Goal: Task Accomplishment & Management: Complete application form

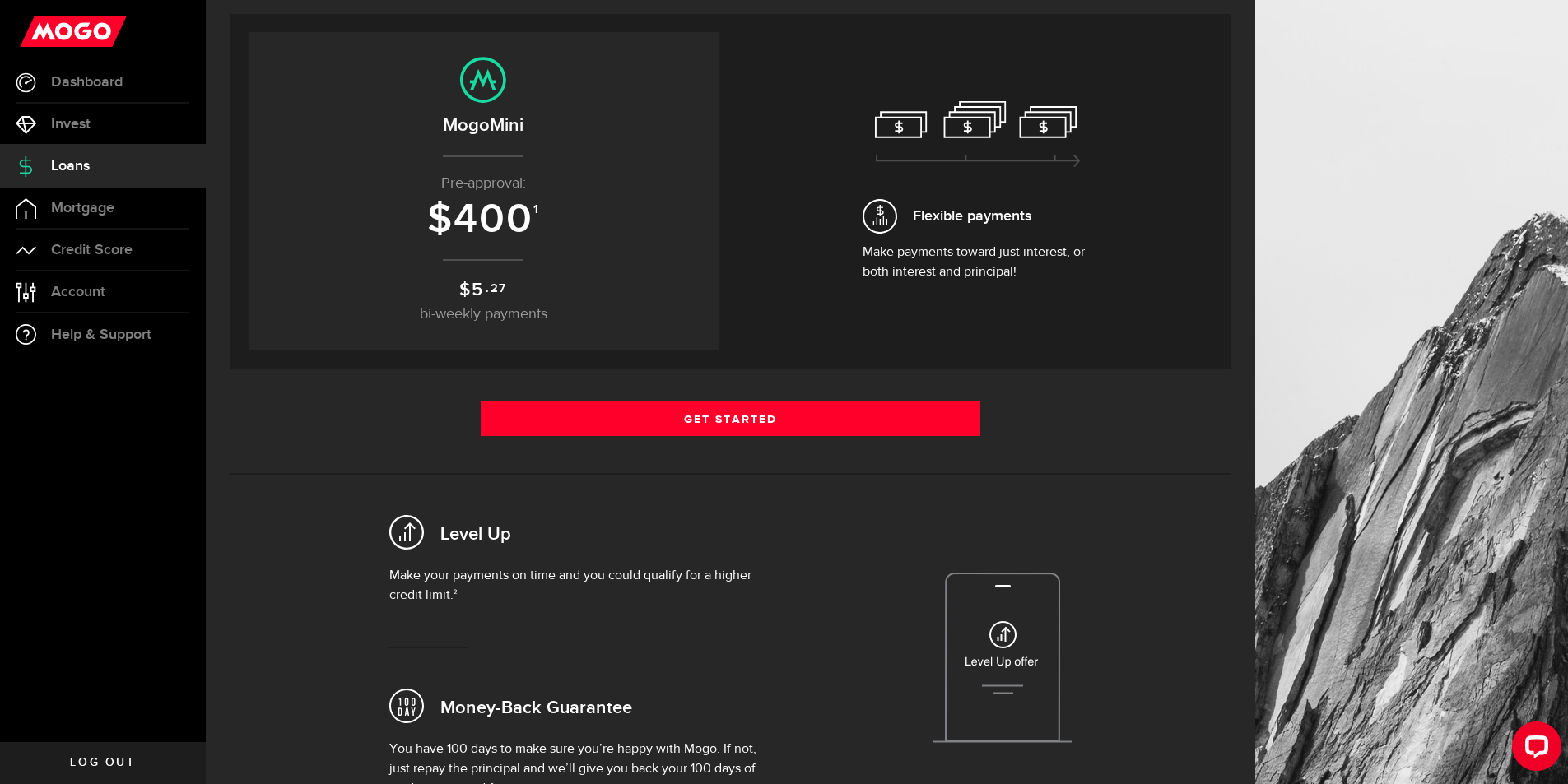
scroll to position [174, 0]
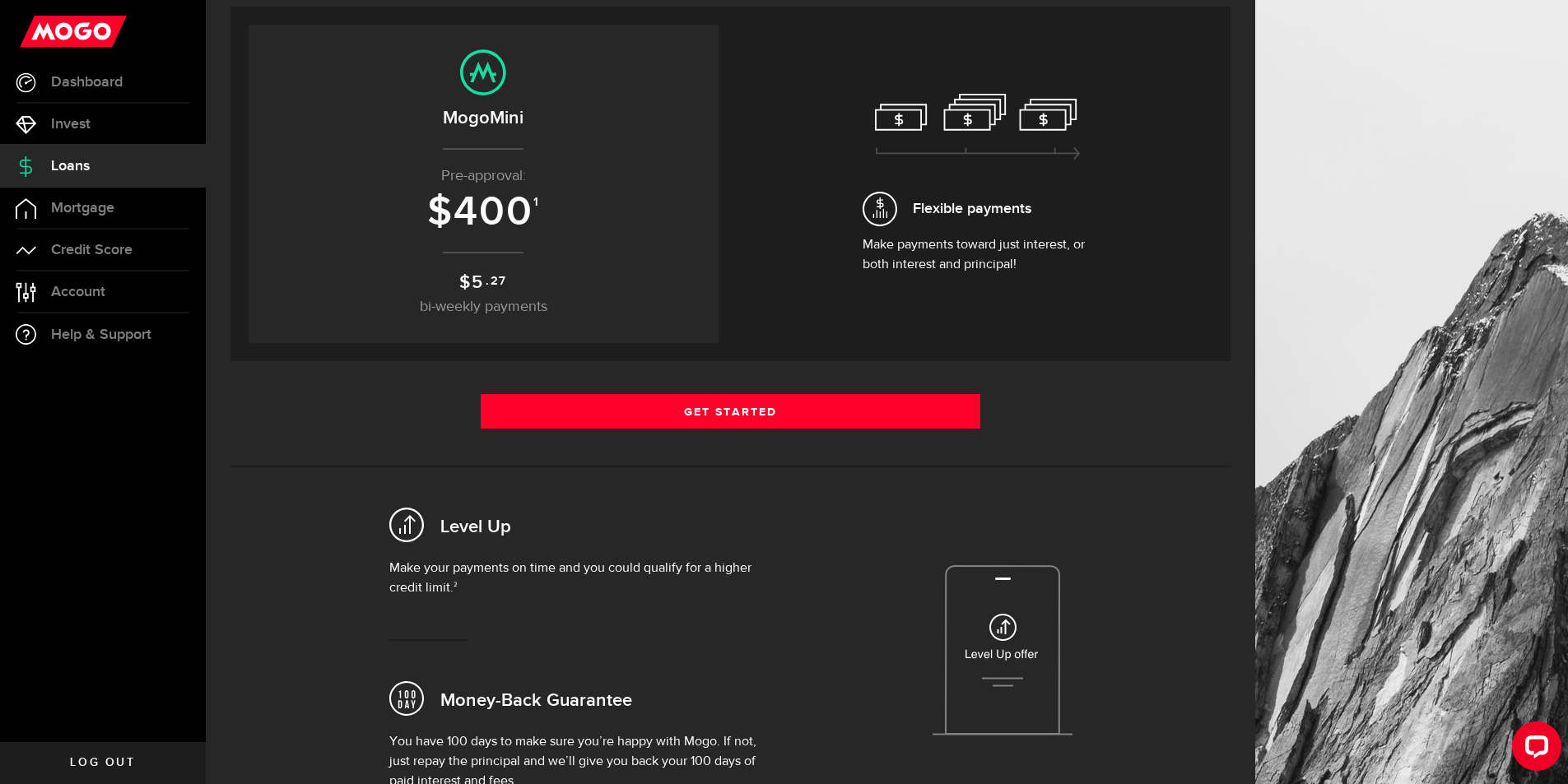
drag, startPoint x: 731, startPoint y: 377, endPoint x: 728, endPoint y: 402, distance: 25.2
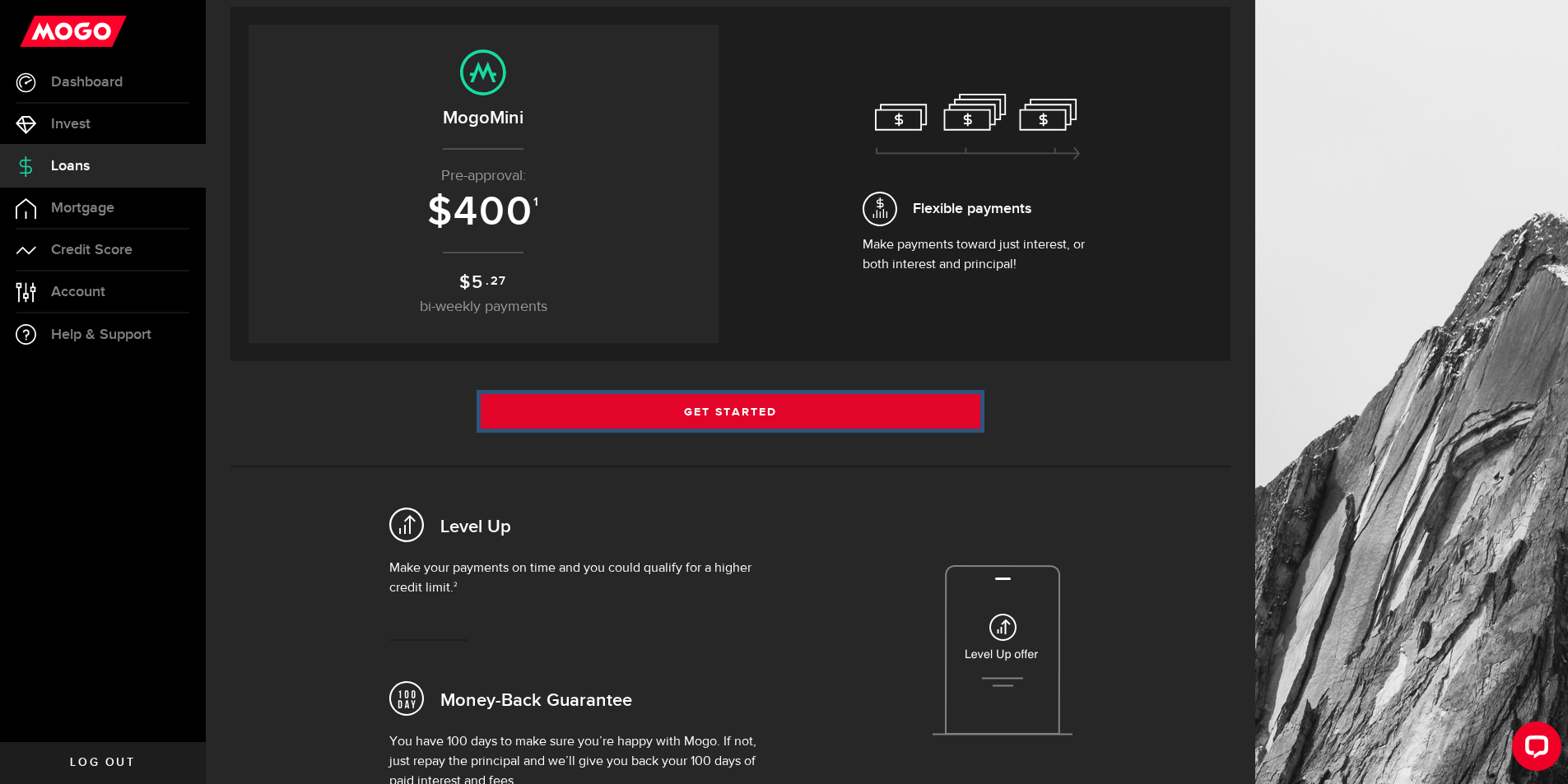
click at [733, 408] on link "Get Started" at bounding box center [731, 411] width 500 height 35
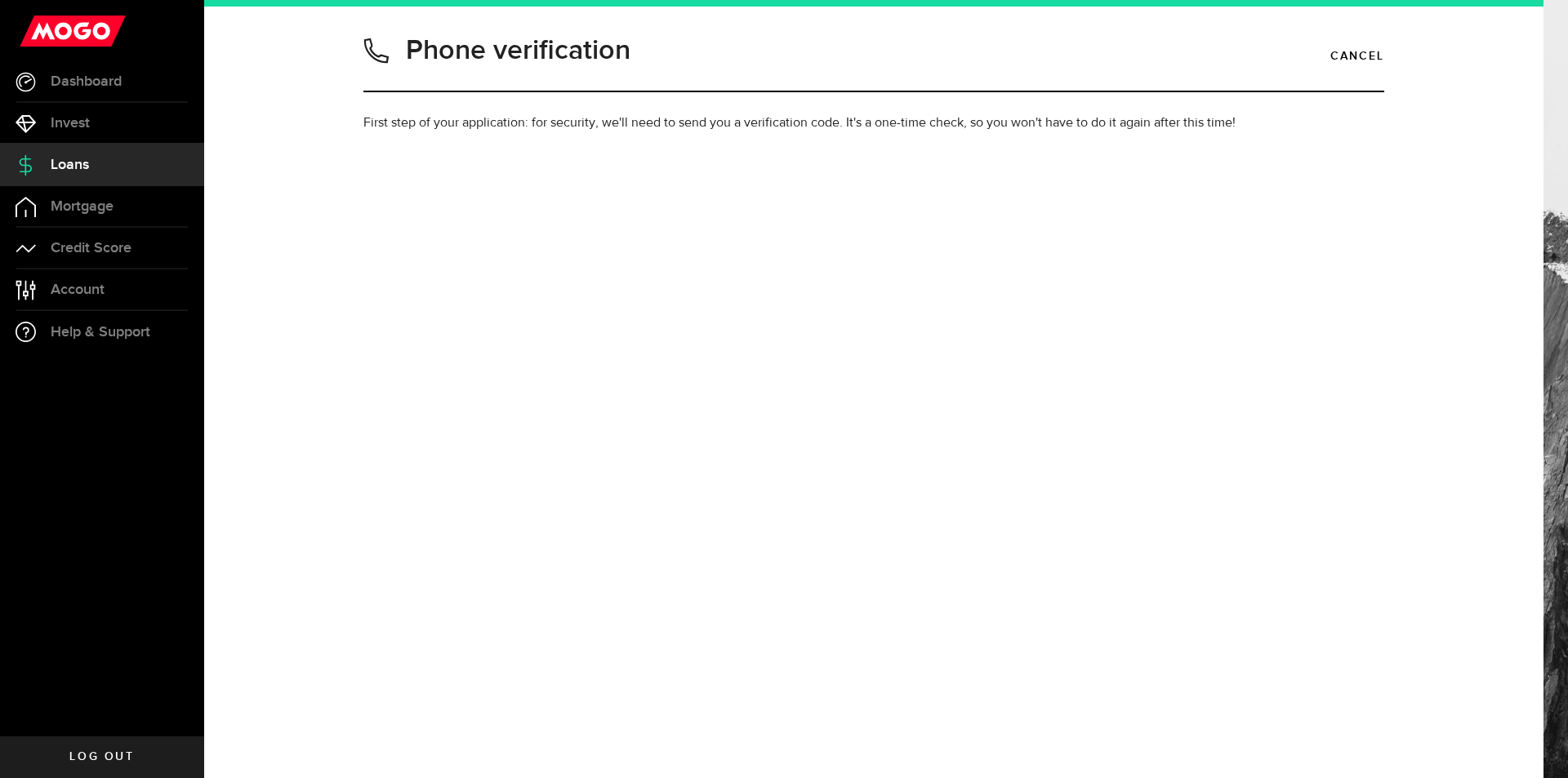
type input "2899812597"
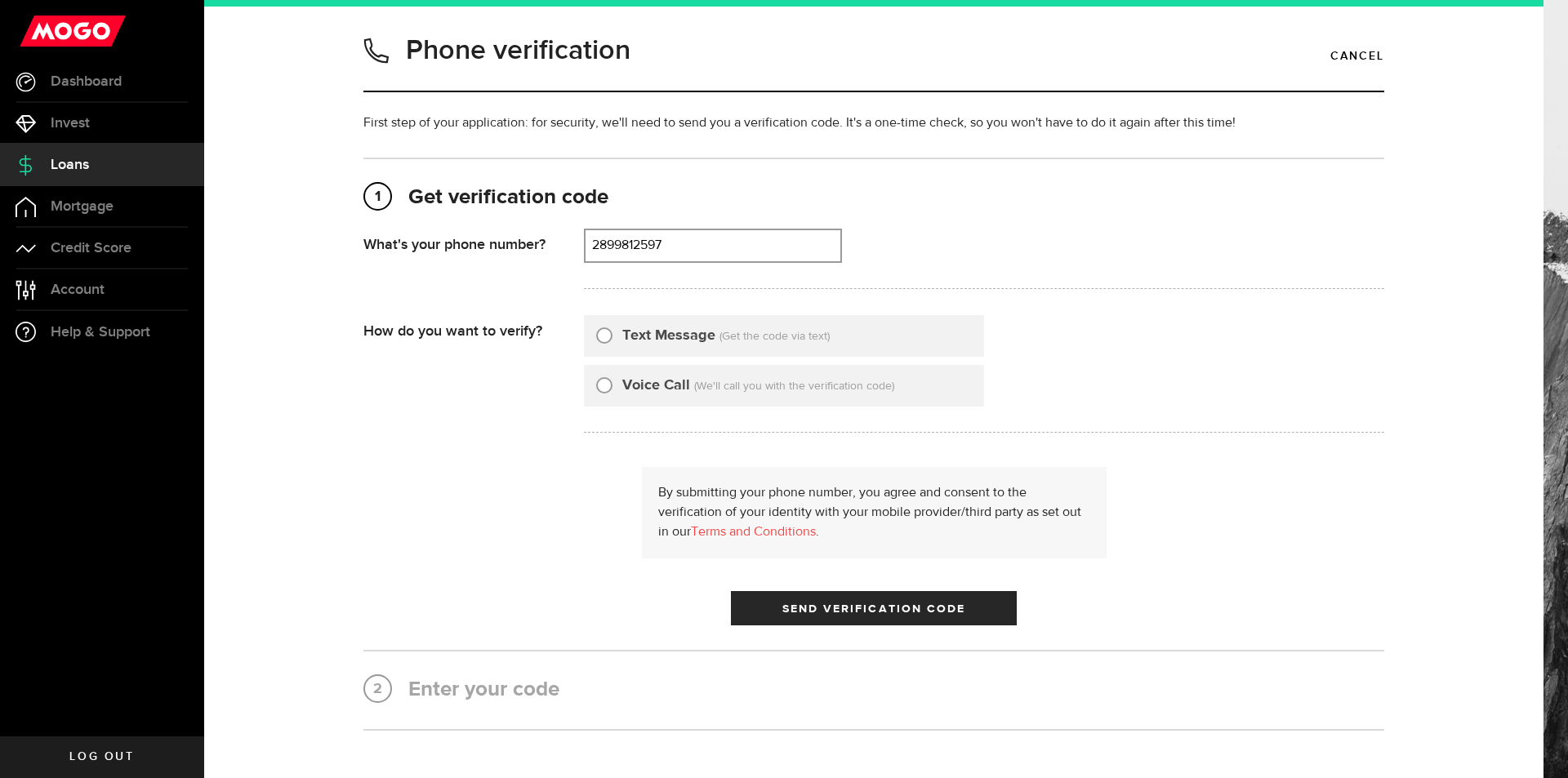
click at [589, 330] on div "Text Message (Get the code via text)" at bounding box center [784, 336] width 400 height 42
click at [601, 336] on input "Text Message" at bounding box center [604, 332] width 16 height 16
radio input "true"
click at [846, 608] on span "Send Verification Code" at bounding box center [874, 609] width 184 height 11
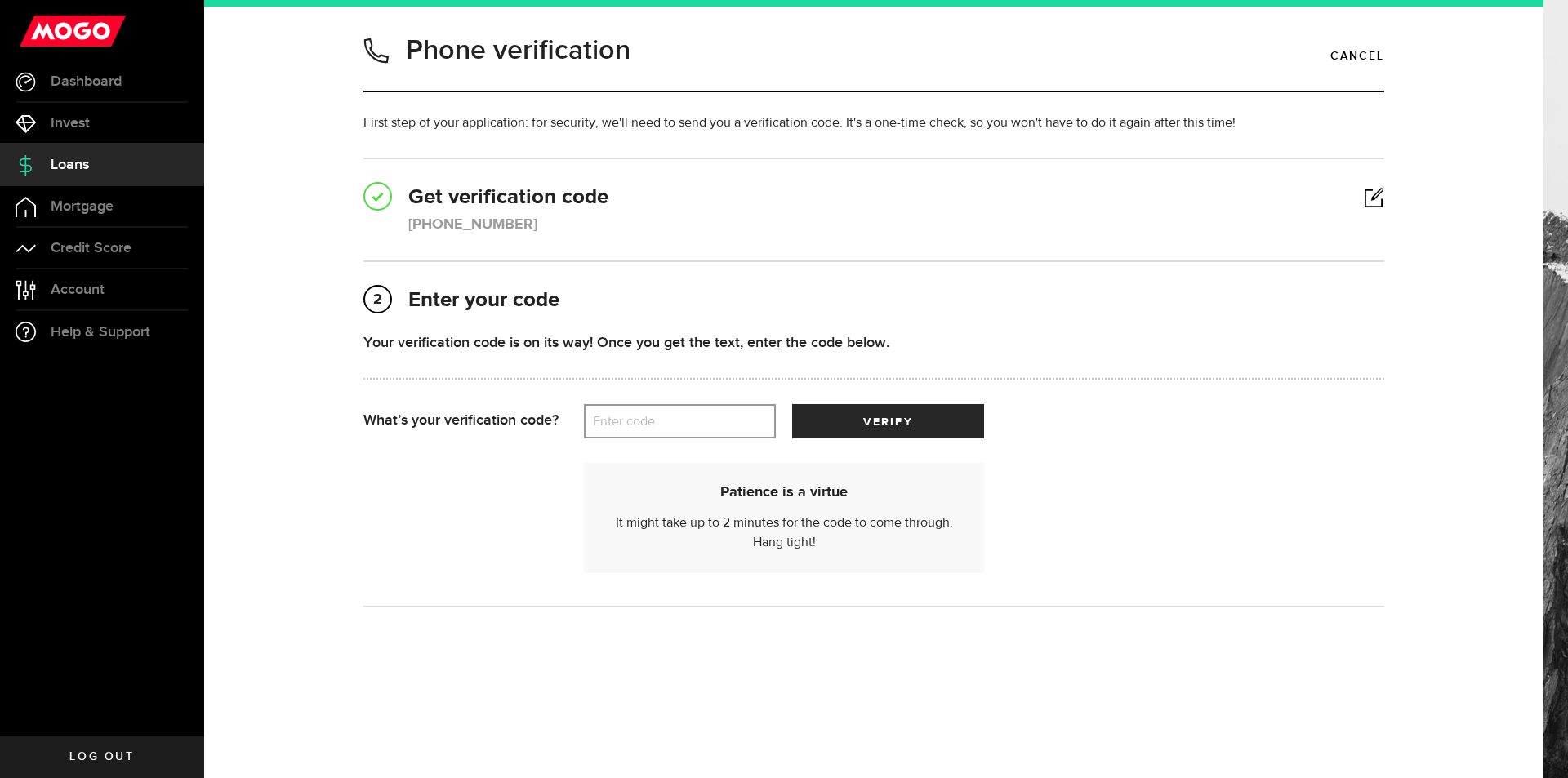
click at [715, 418] on label "Enter code" at bounding box center [680, 422] width 192 height 34
click at [715, 418] on input "Enter code" at bounding box center [680, 421] width 192 height 35
type input "18042"
click at [852, 427] on button "verify" at bounding box center [889, 421] width 192 height 35
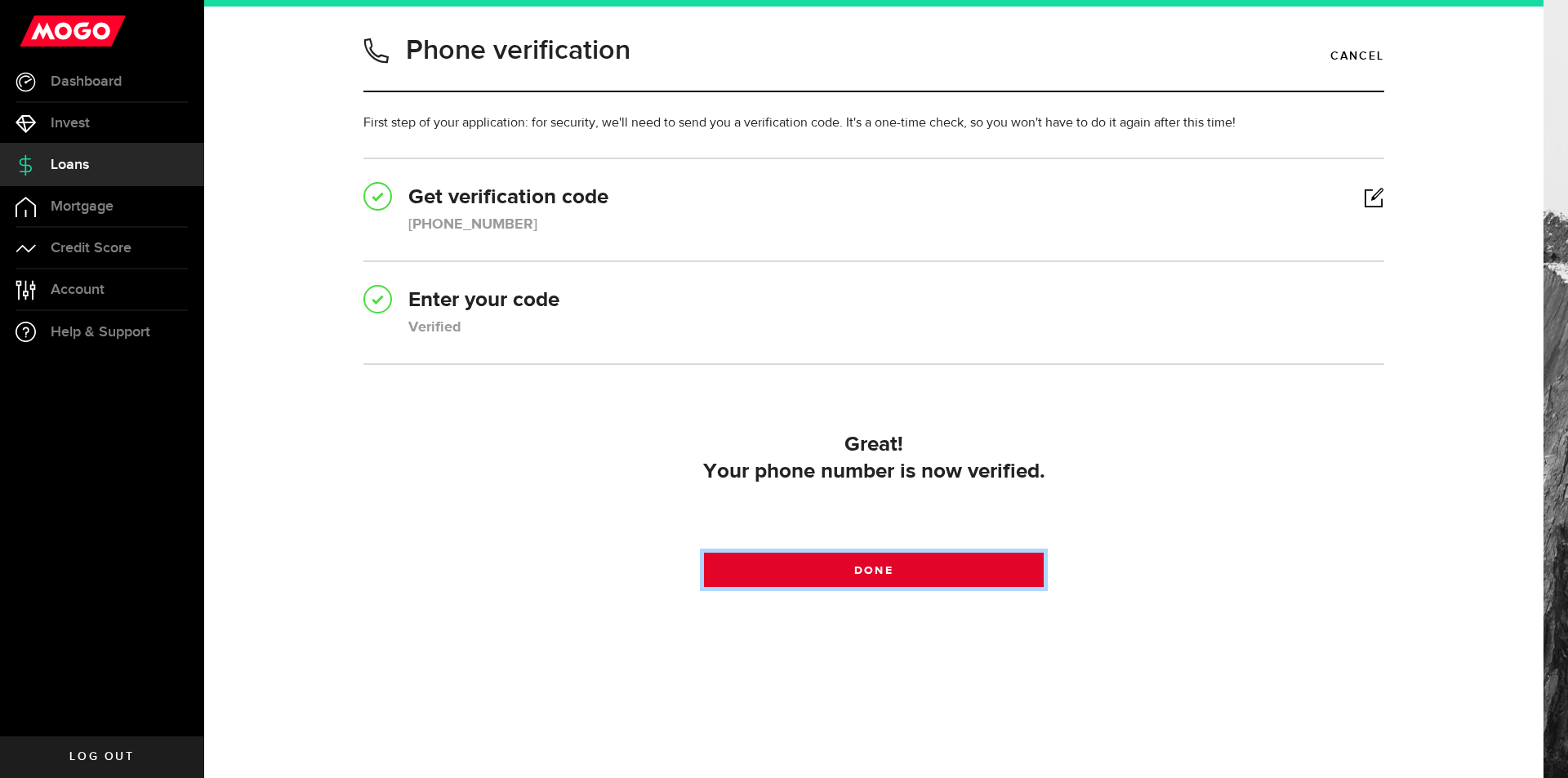
click at [894, 581] on link "Done" at bounding box center [874, 569] width 341 height 35
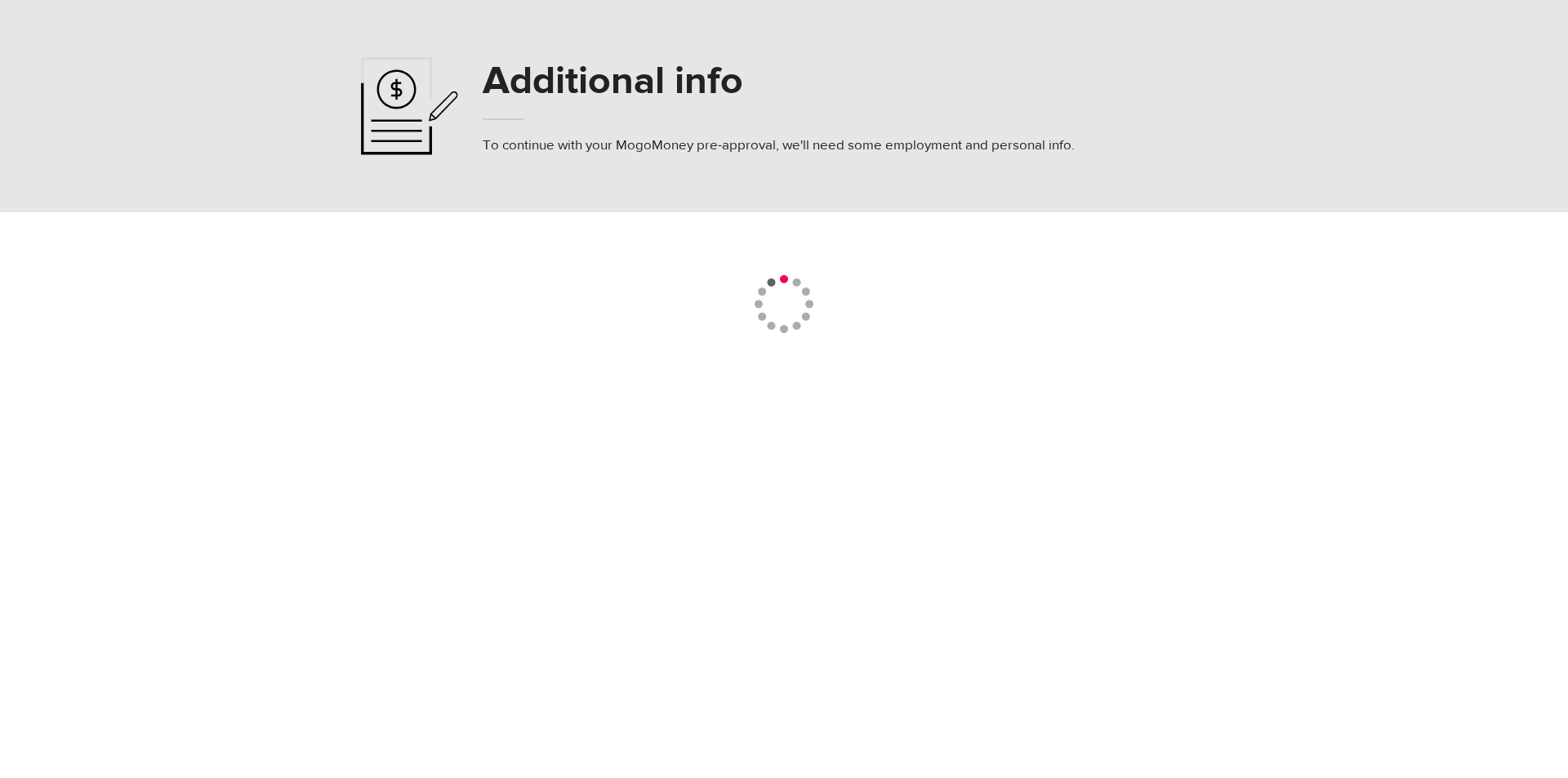
select select
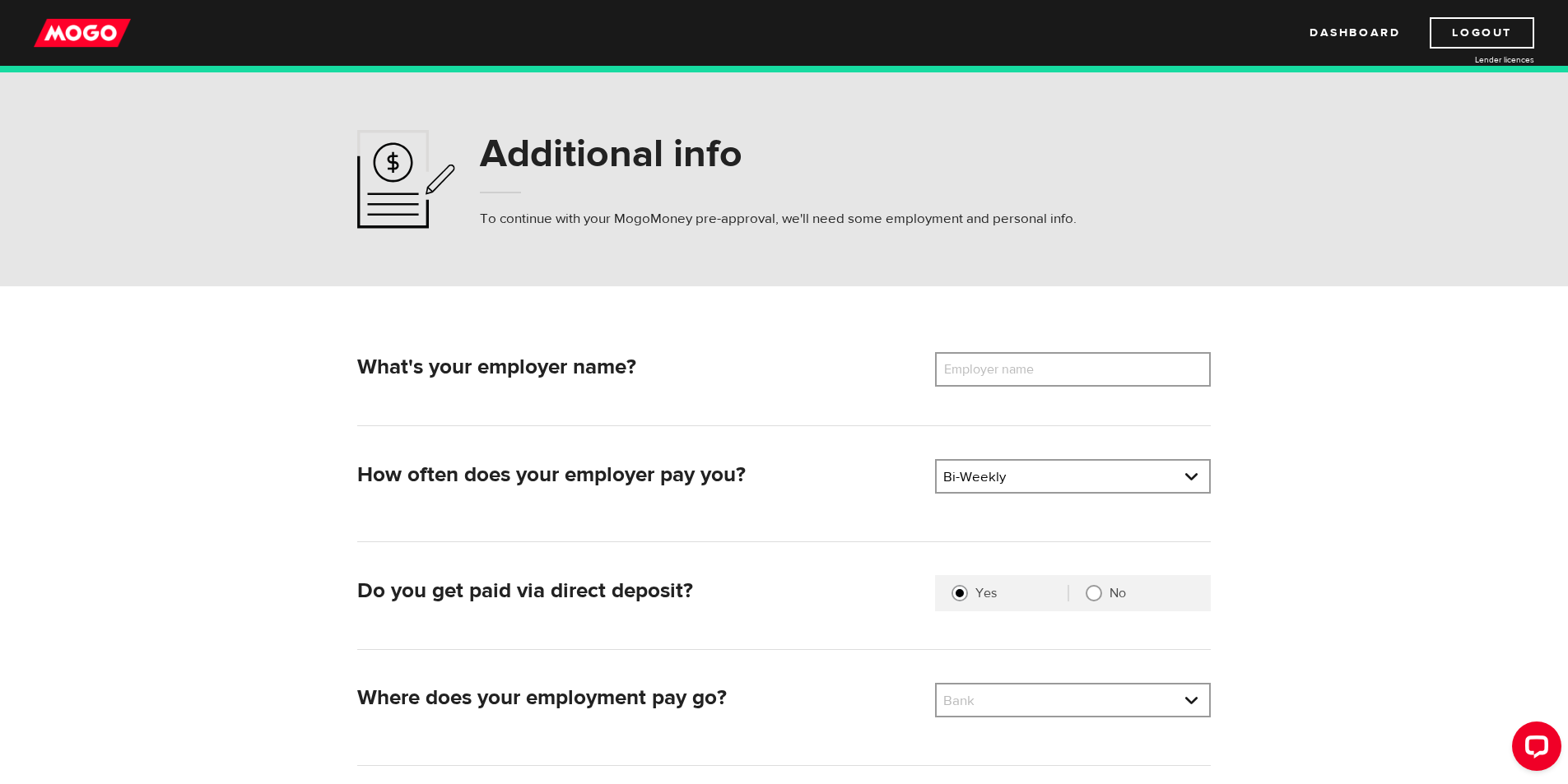
click at [986, 368] on label "Employer name" at bounding box center [1001, 368] width 133 height 35
click at [986, 368] on input "Employer name" at bounding box center [1072, 368] width 276 height 35
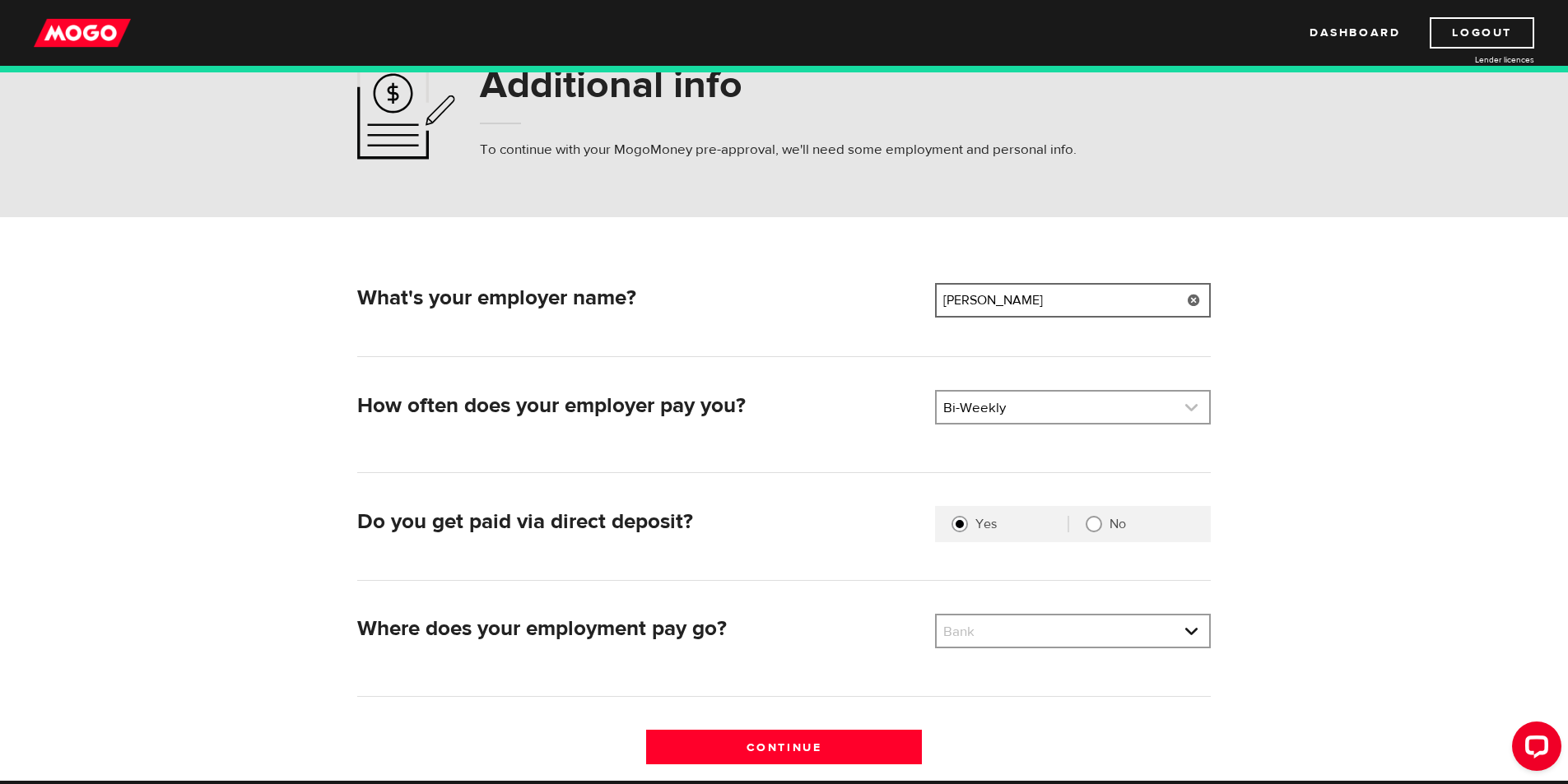
scroll to position [165, 0]
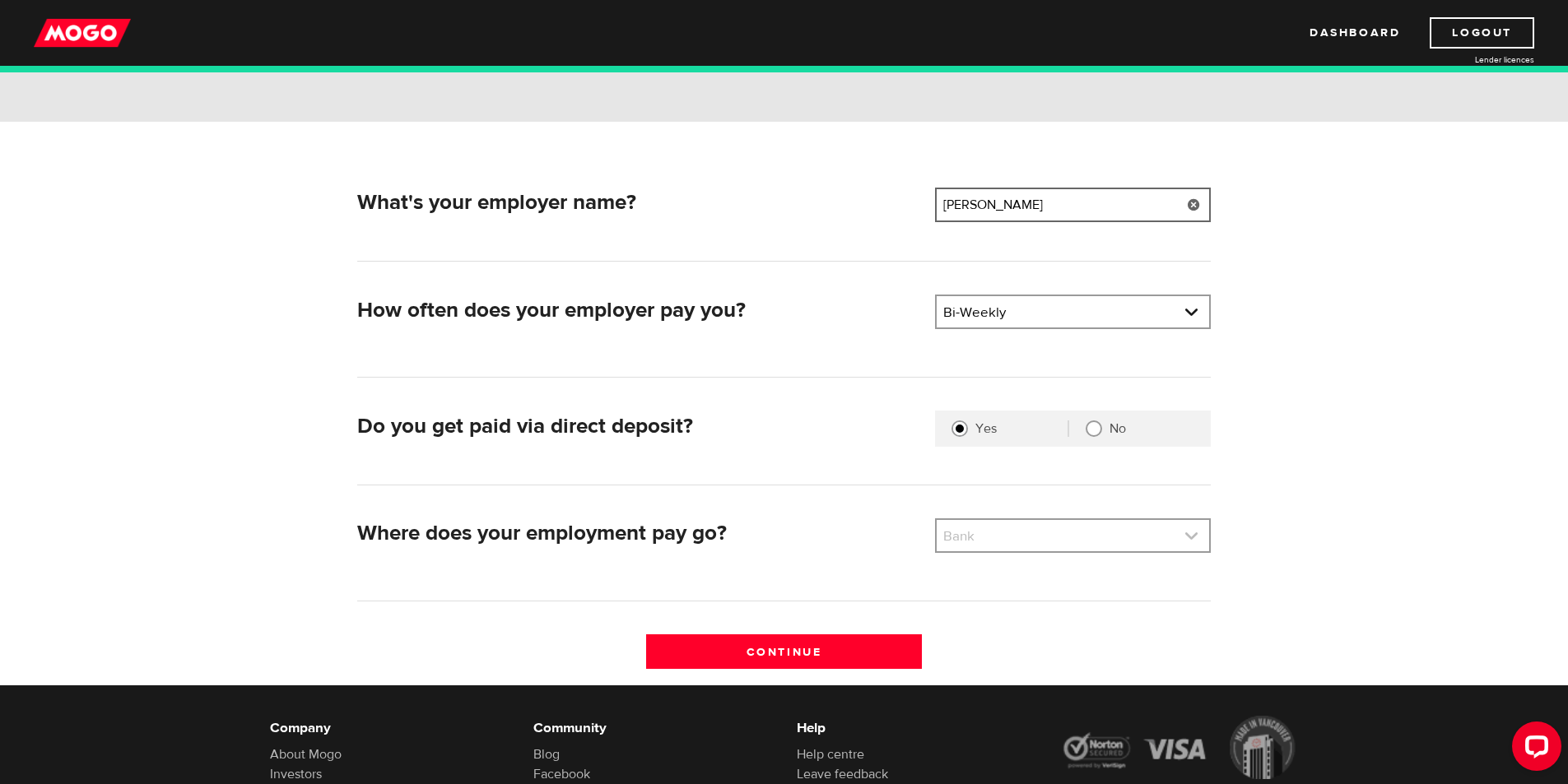
type input "Tim hortons"
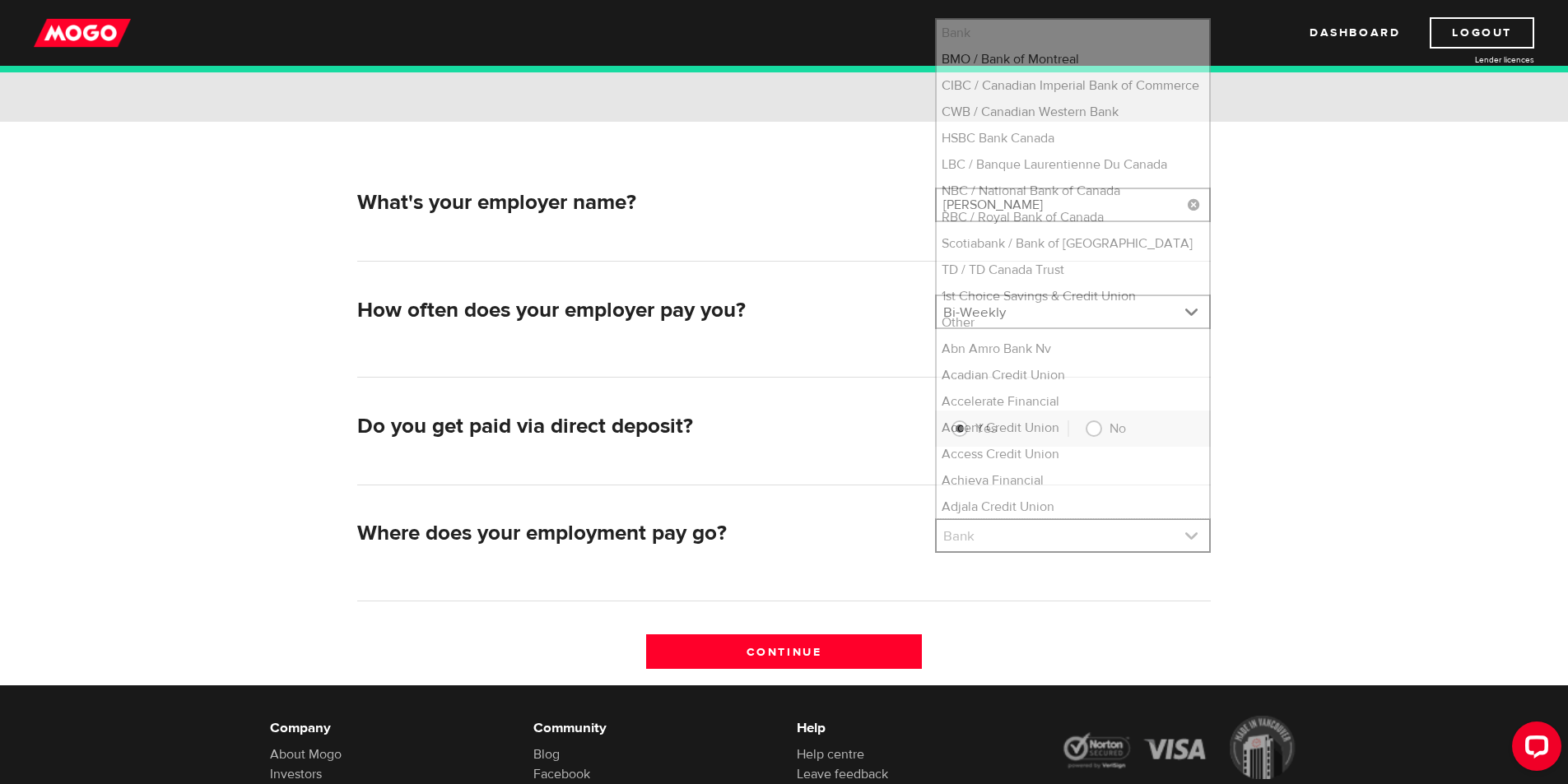
click at [1044, 540] on link at bounding box center [1073, 535] width 273 height 31
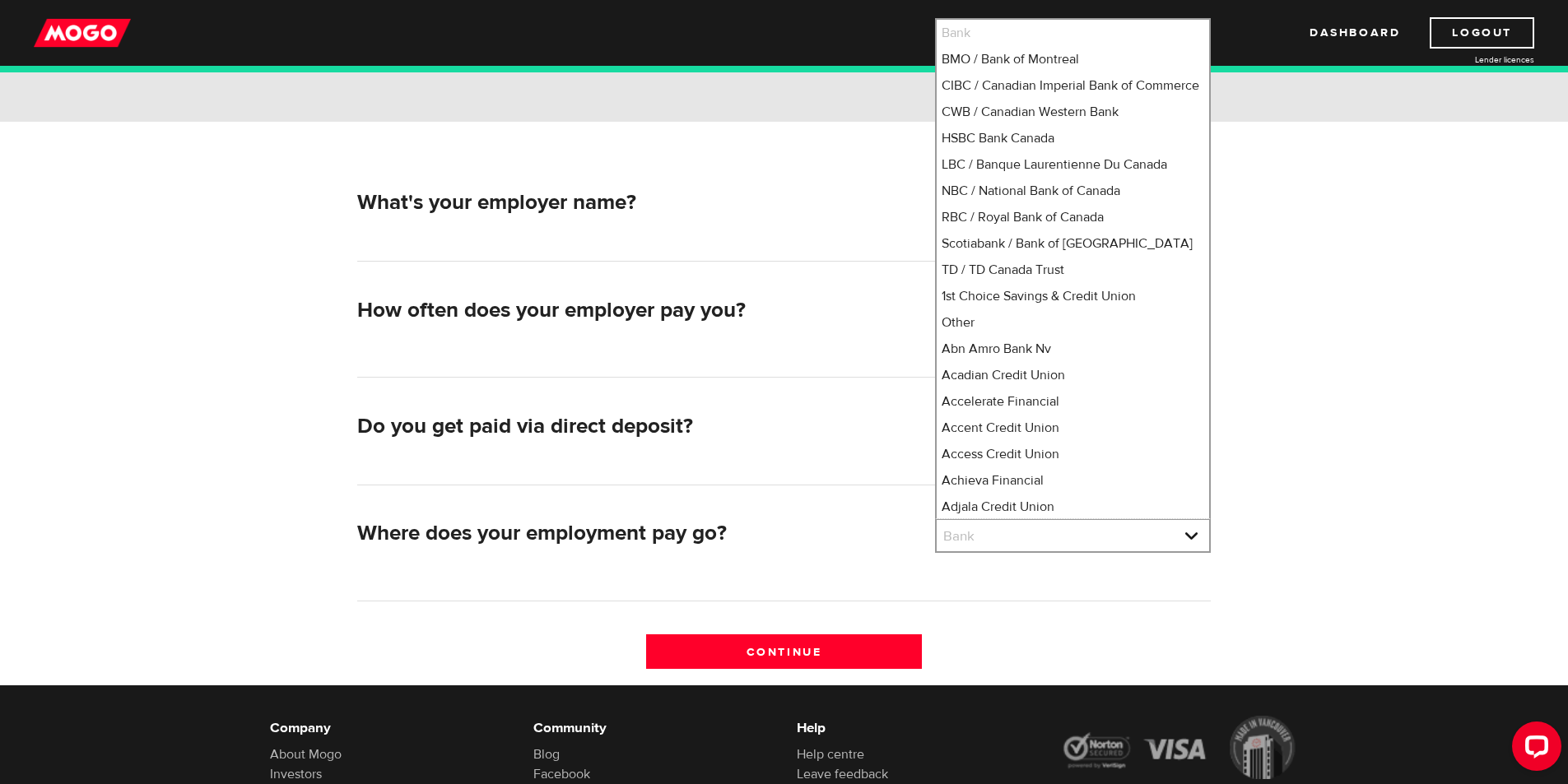
click at [1054, 568] on div "Where does your employment pay go? Bank Please select your bank Bank Bank BMO /…" at bounding box center [784, 559] width 853 height 83
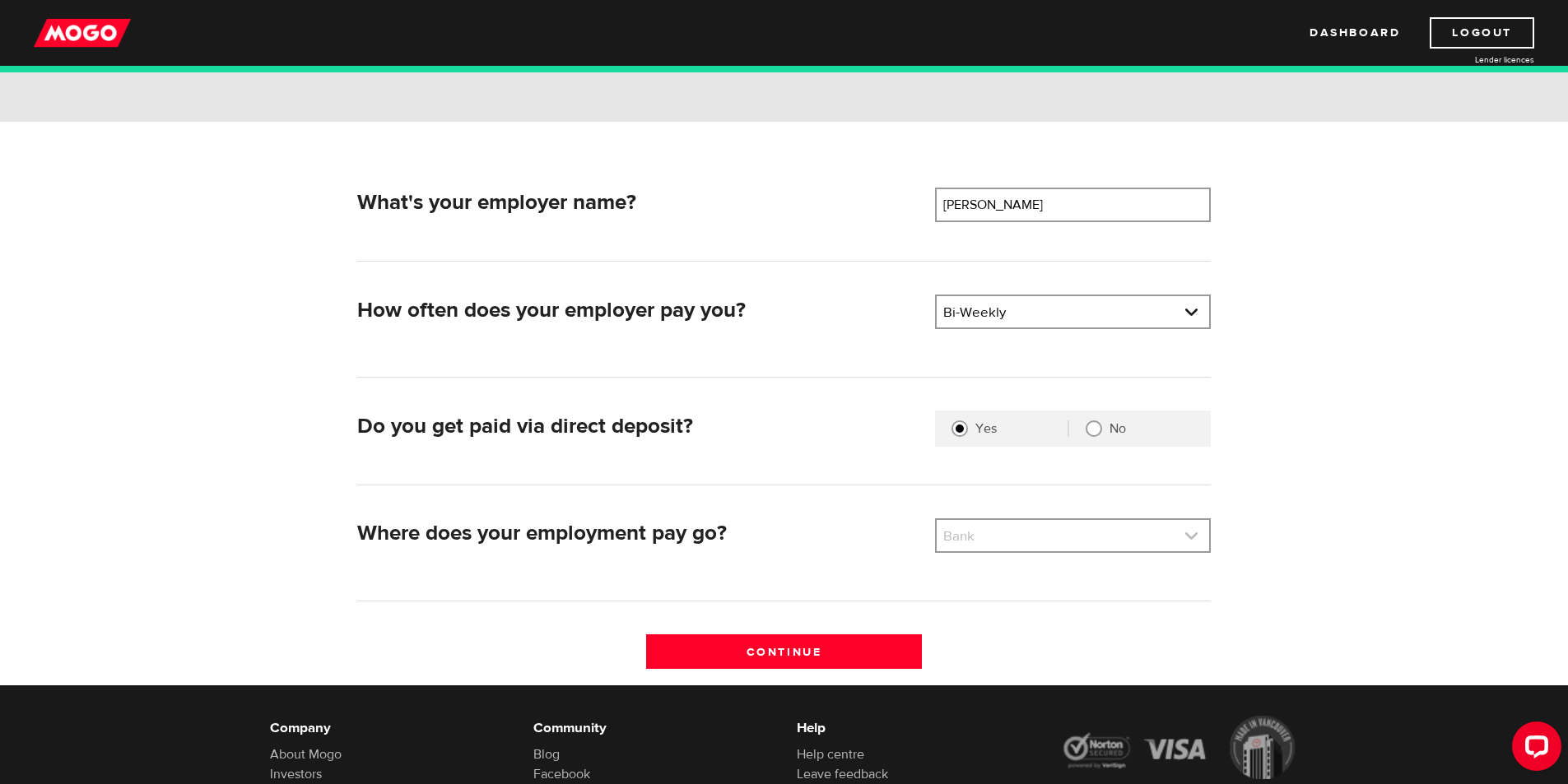
click at [1037, 540] on link at bounding box center [1073, 535] width 273 height 31
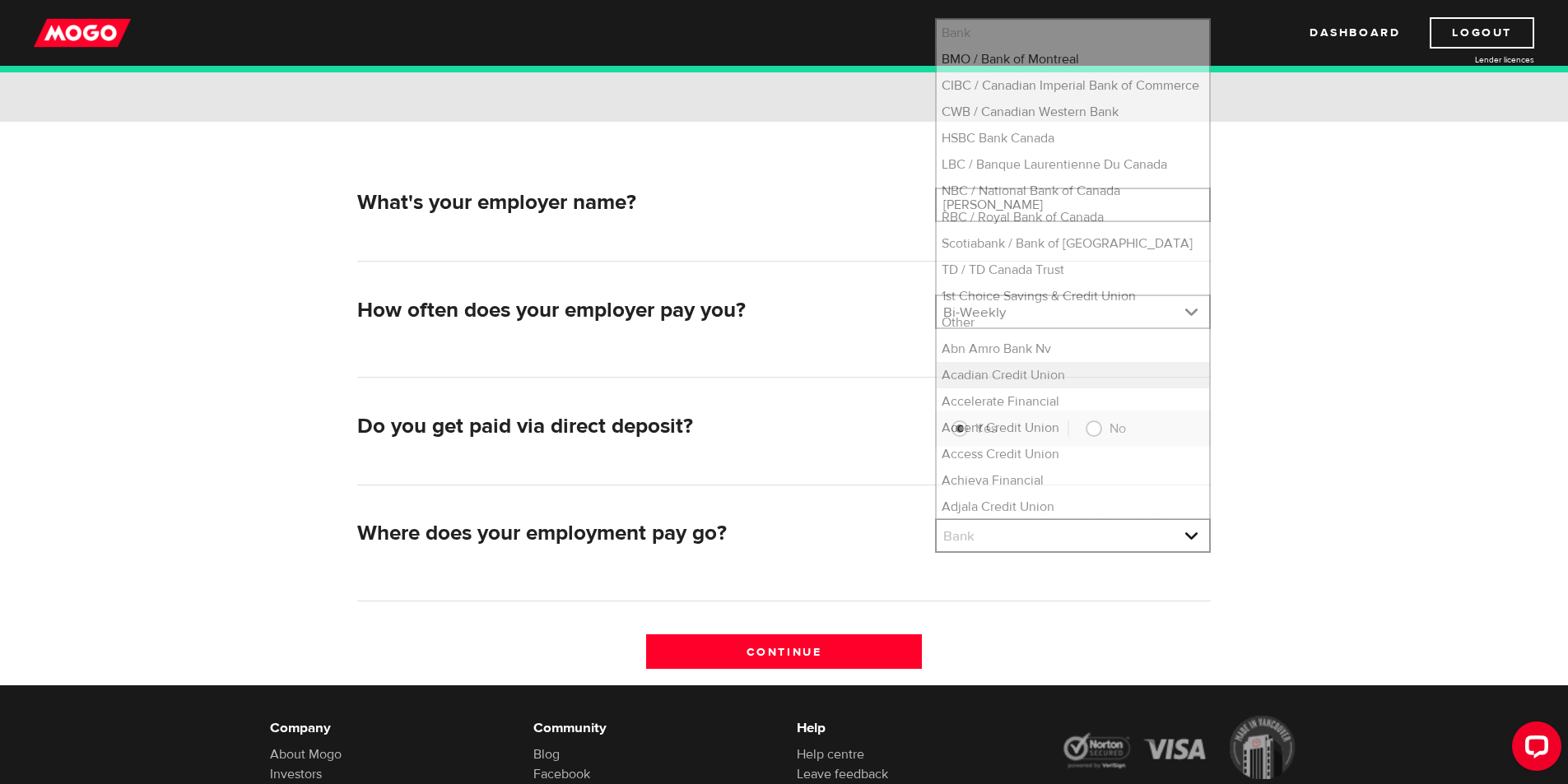
scroll to position [22, 0]
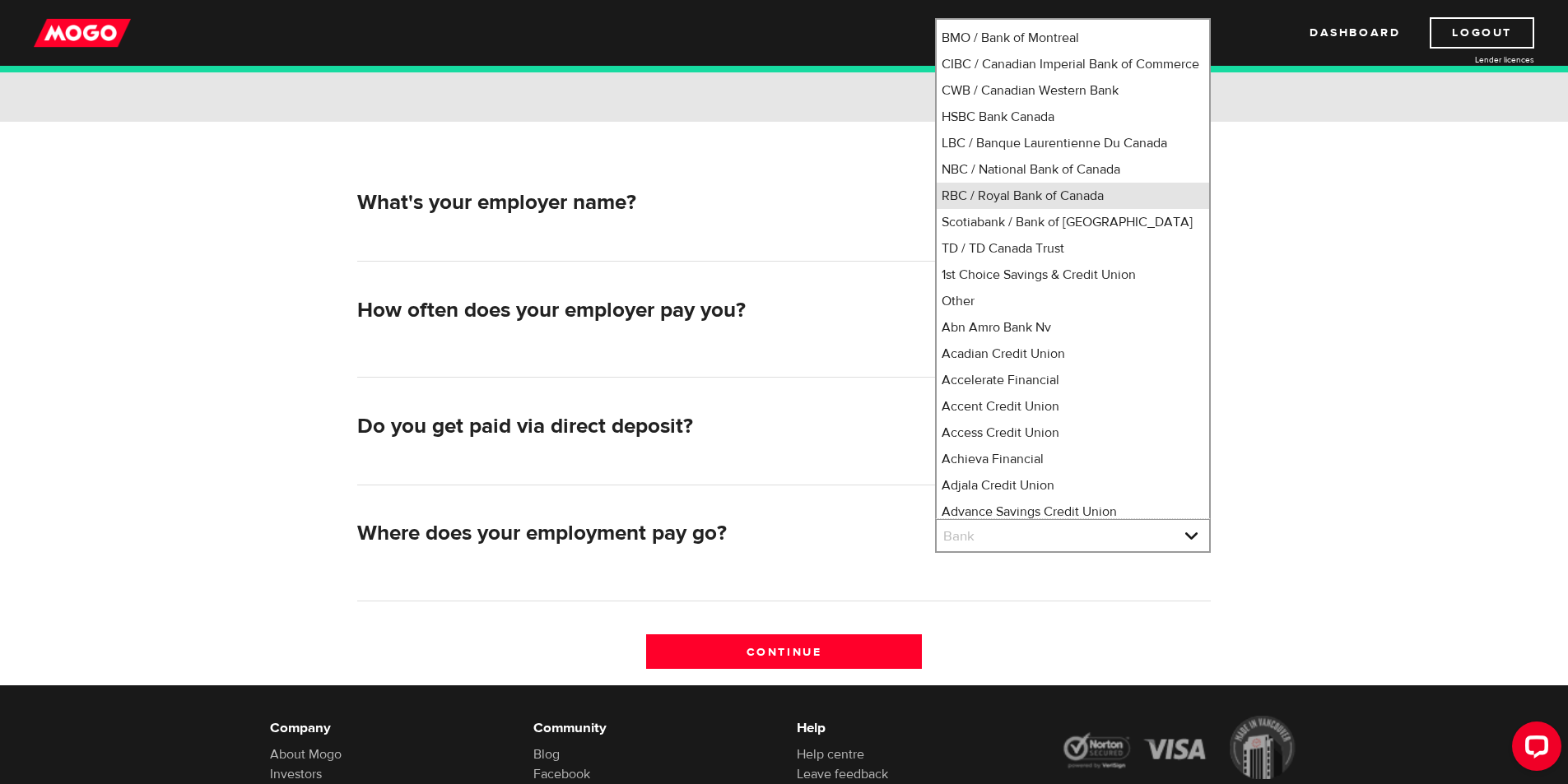
click at [990, 209] on li "RBC / Royal Bank of Canada" at bounding box center [1073, 196] width 273 height 26
select select "8"
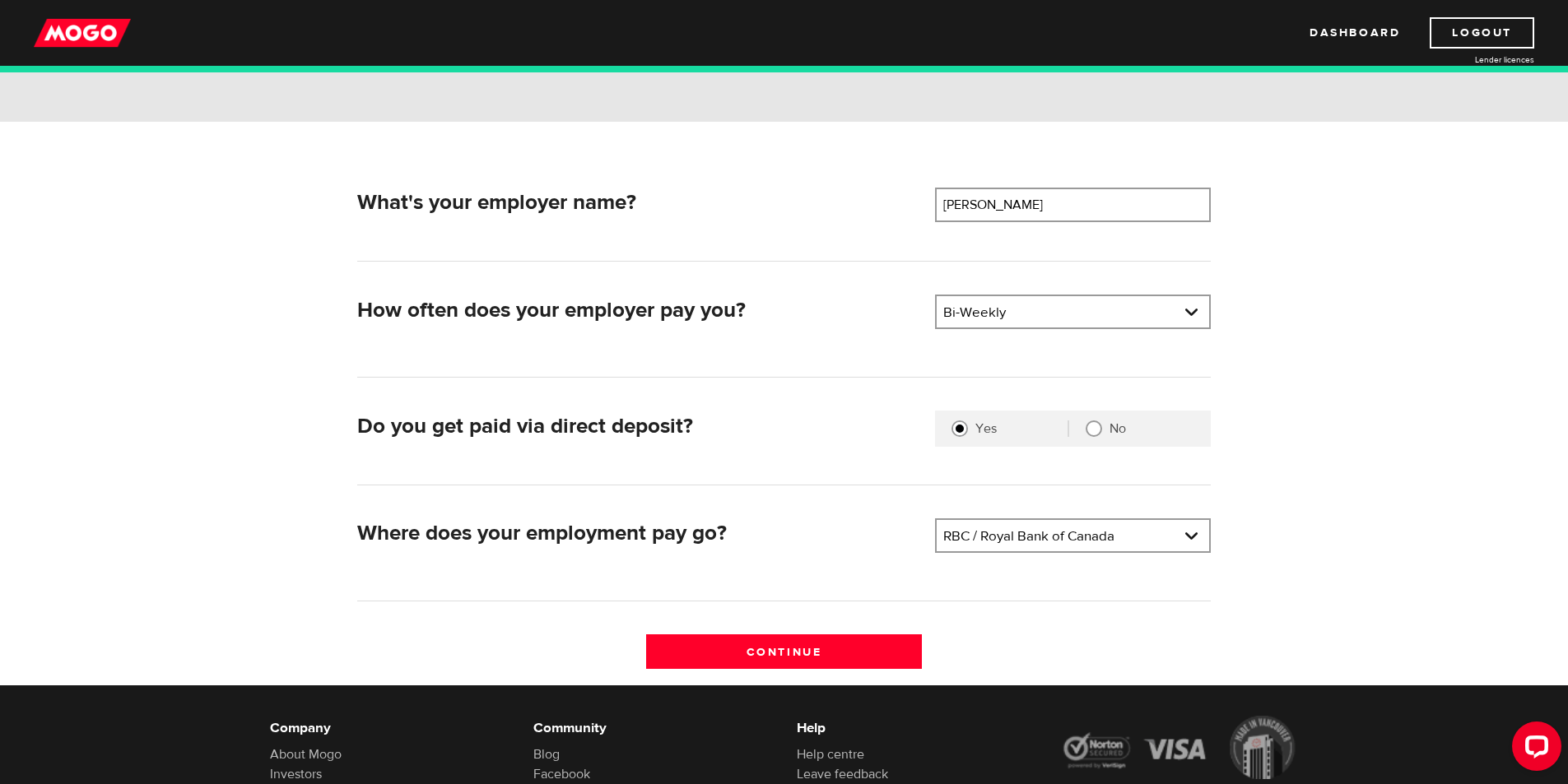
click at [897, 490] on div "What's your employer name? Employer name Please enter your employer's name Tim …" at bounding box center [784, 435] width 879 height 496
click at [832, 640] on input "Continue" at bounding box center [784, 651] width 276 height 35
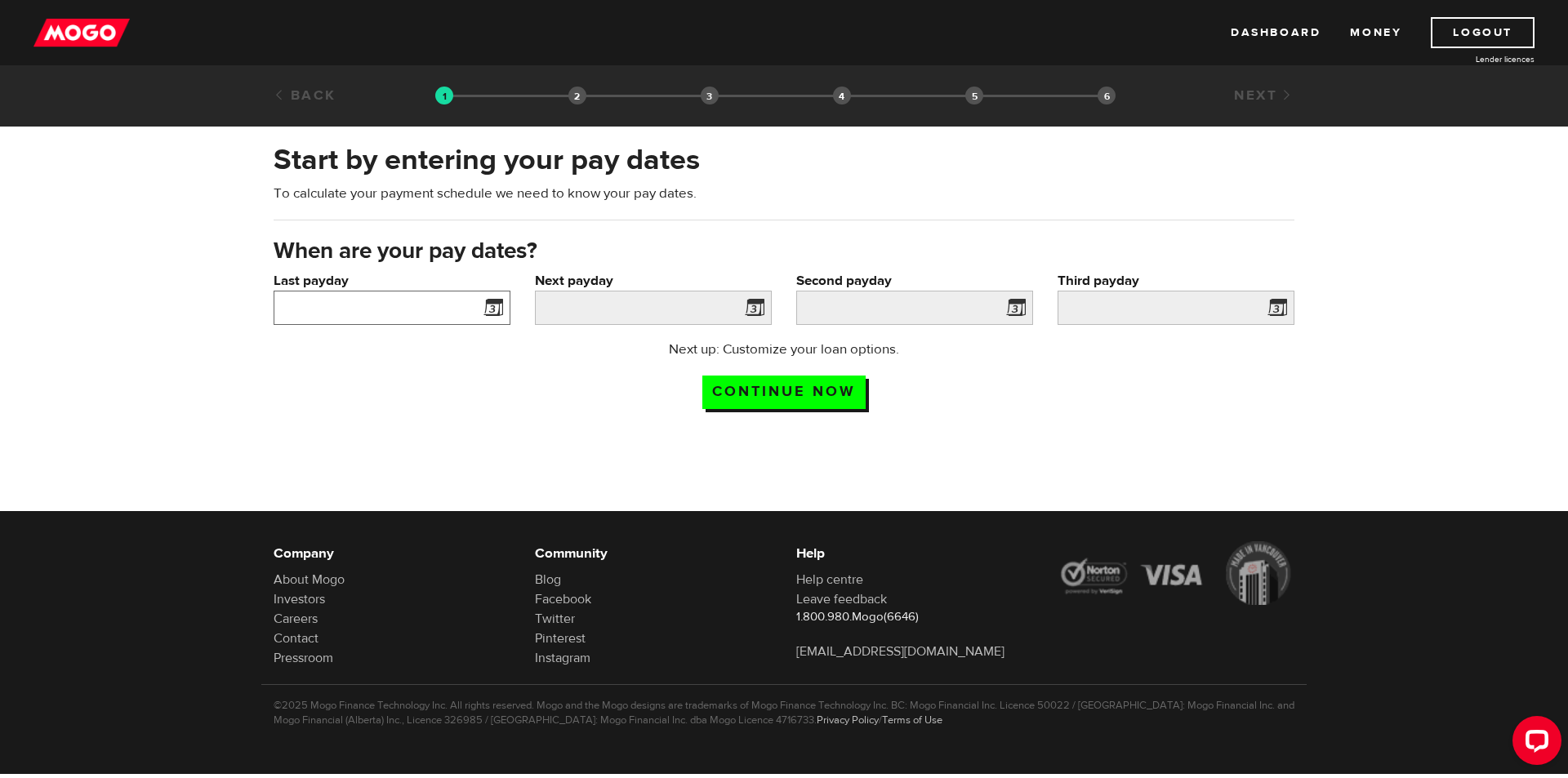
click at [473, 321] on input "Last payday" at bounding box center [392, 307] width 237 height 35
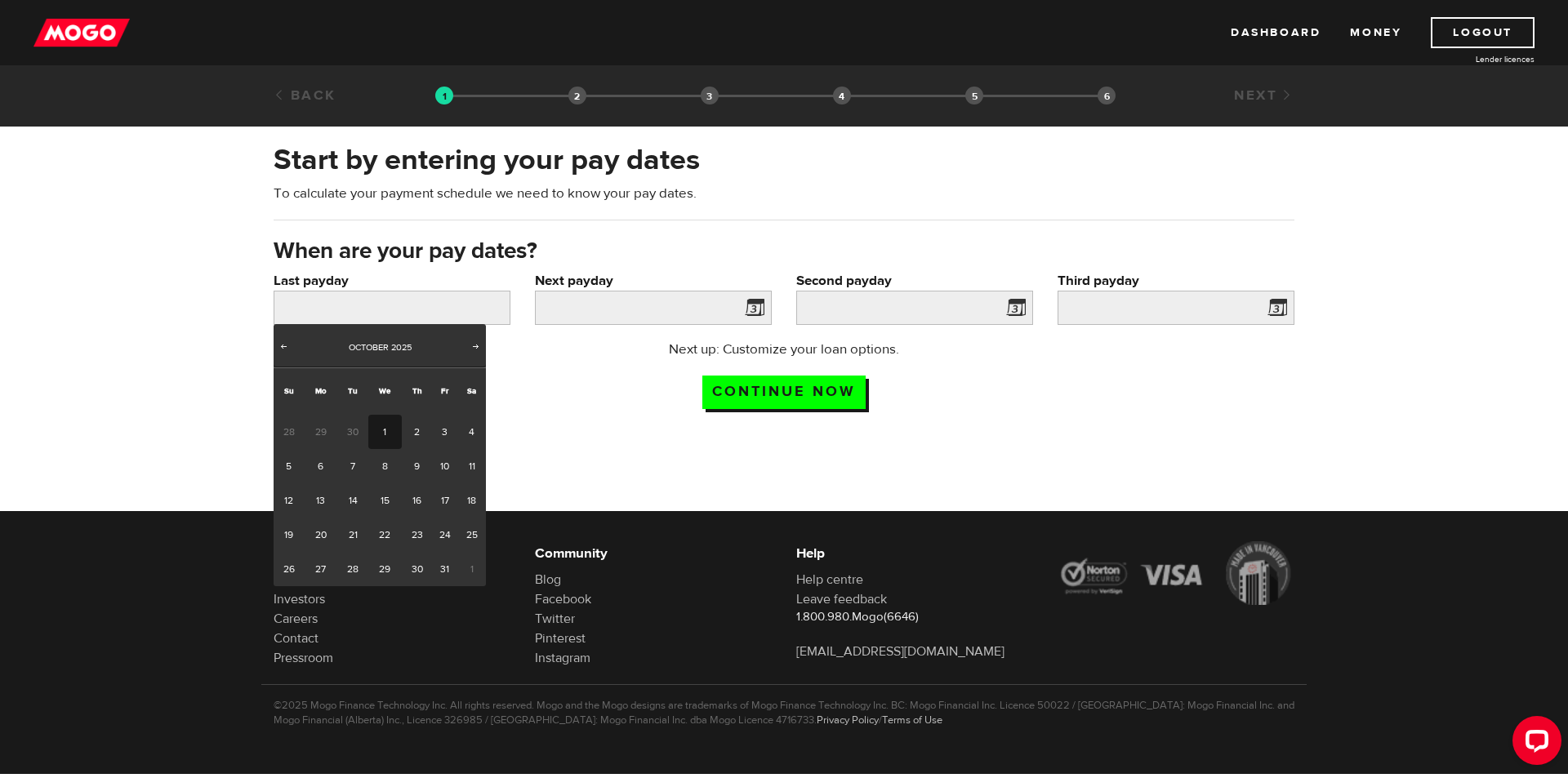
click at [383, 430] on link "1" at bounding box center [385, 431] width 34 height 35
type input "2025/10/01"
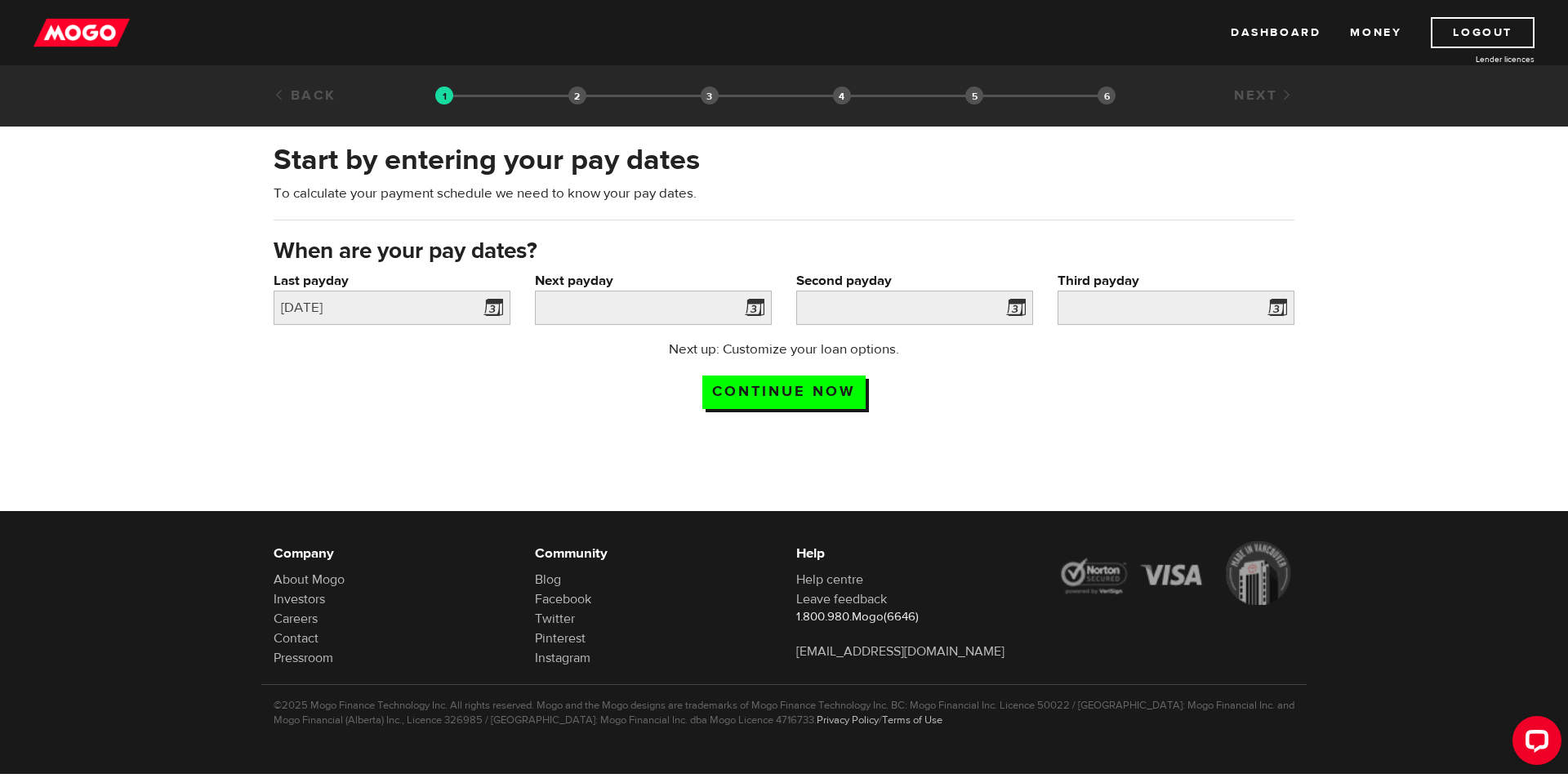
click at [610, 289] on label "Next payday" at bounding box center [653, 280] width 237 height 20
click at [610, 290] on input "Next payday" at bounding box center [653, 307] width 237 height 35
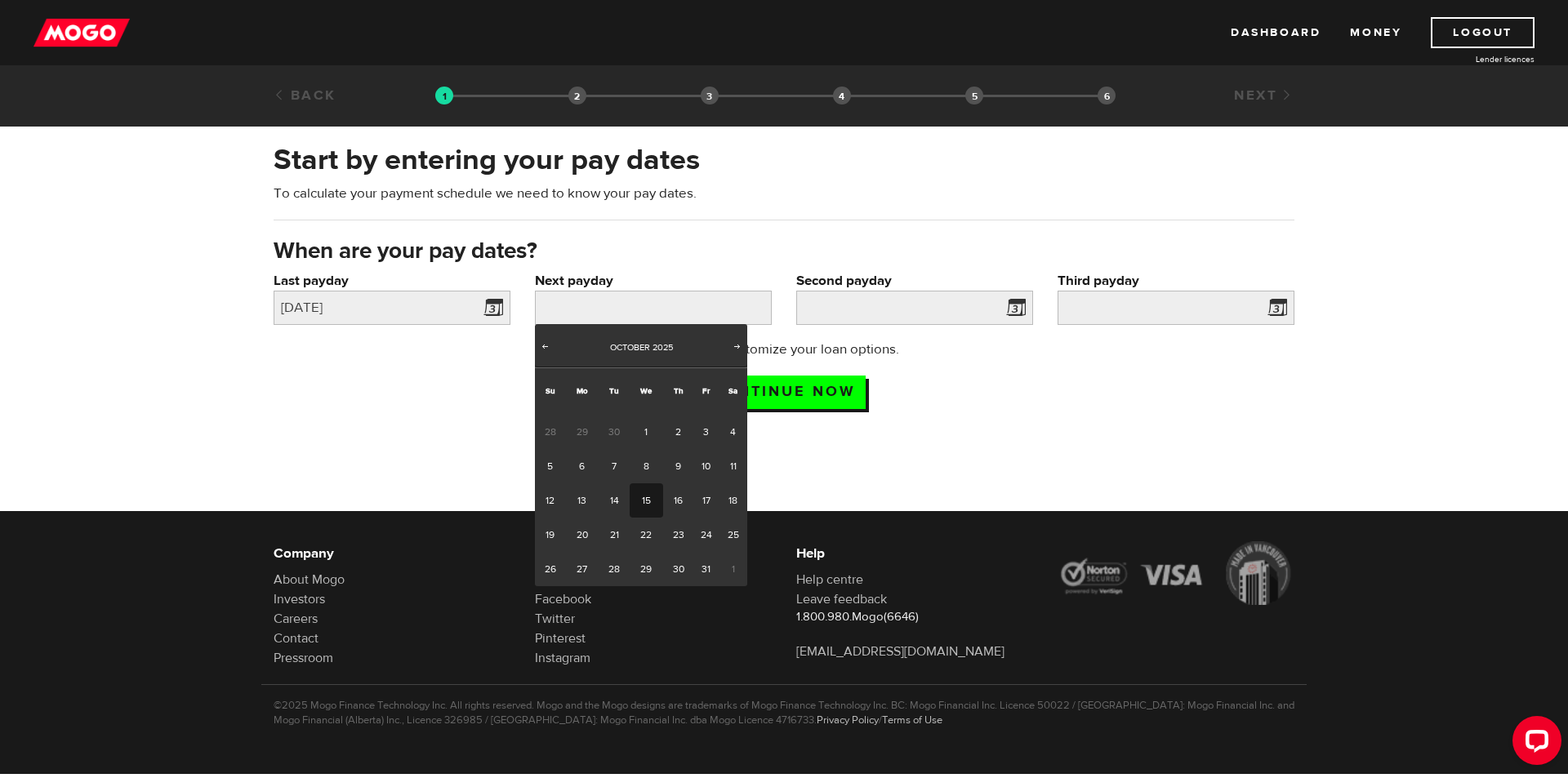
click at [639, 497] on link "15" at bounding box center [647, 500] width 34 height 35
type input "2025/10/15"
type input "2025/10/29"
type input "2025/11/12"
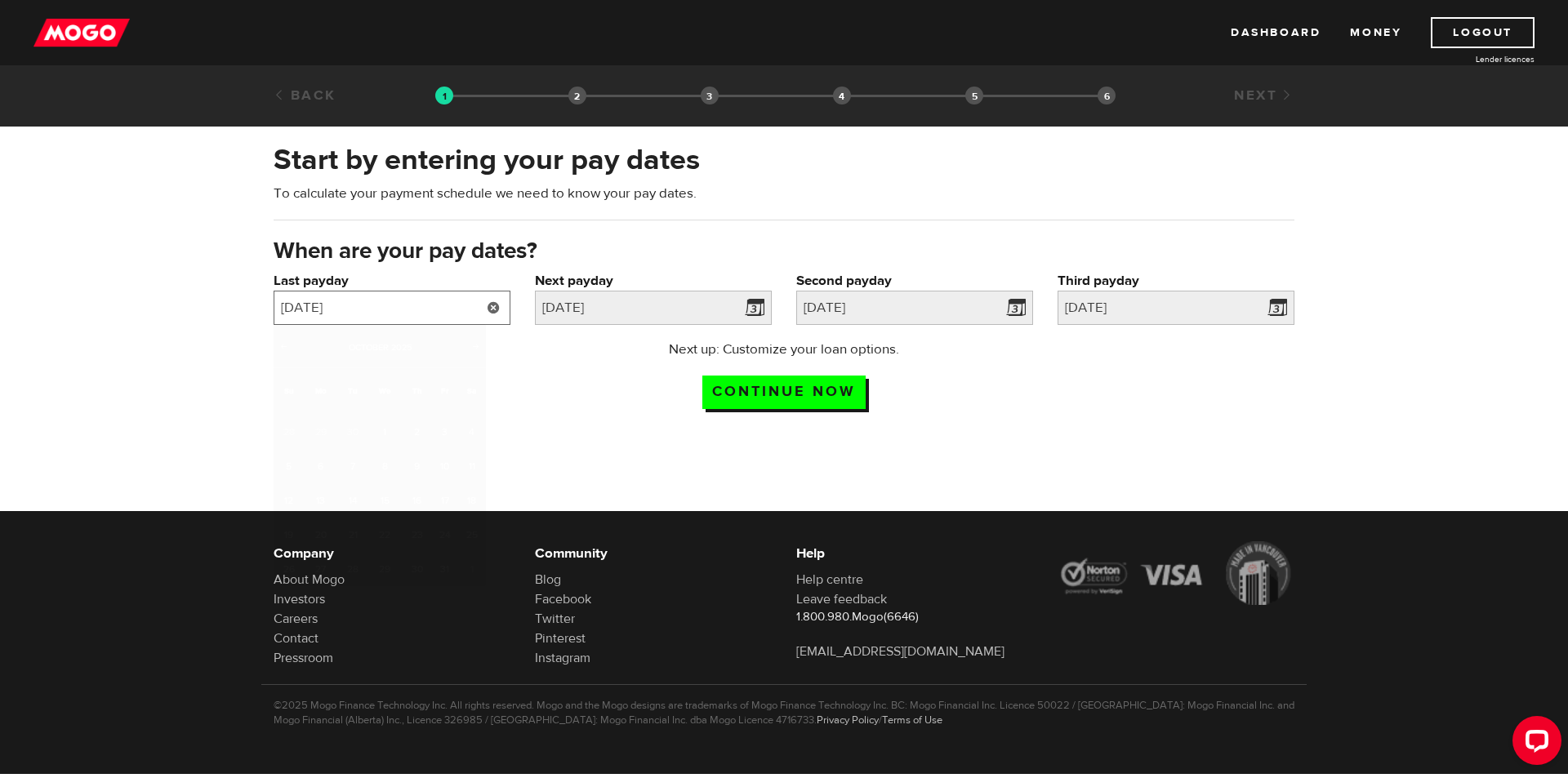
click at [466, 310] on input "2025/10/01" at bounding box center [392, 307] width 237 height 35
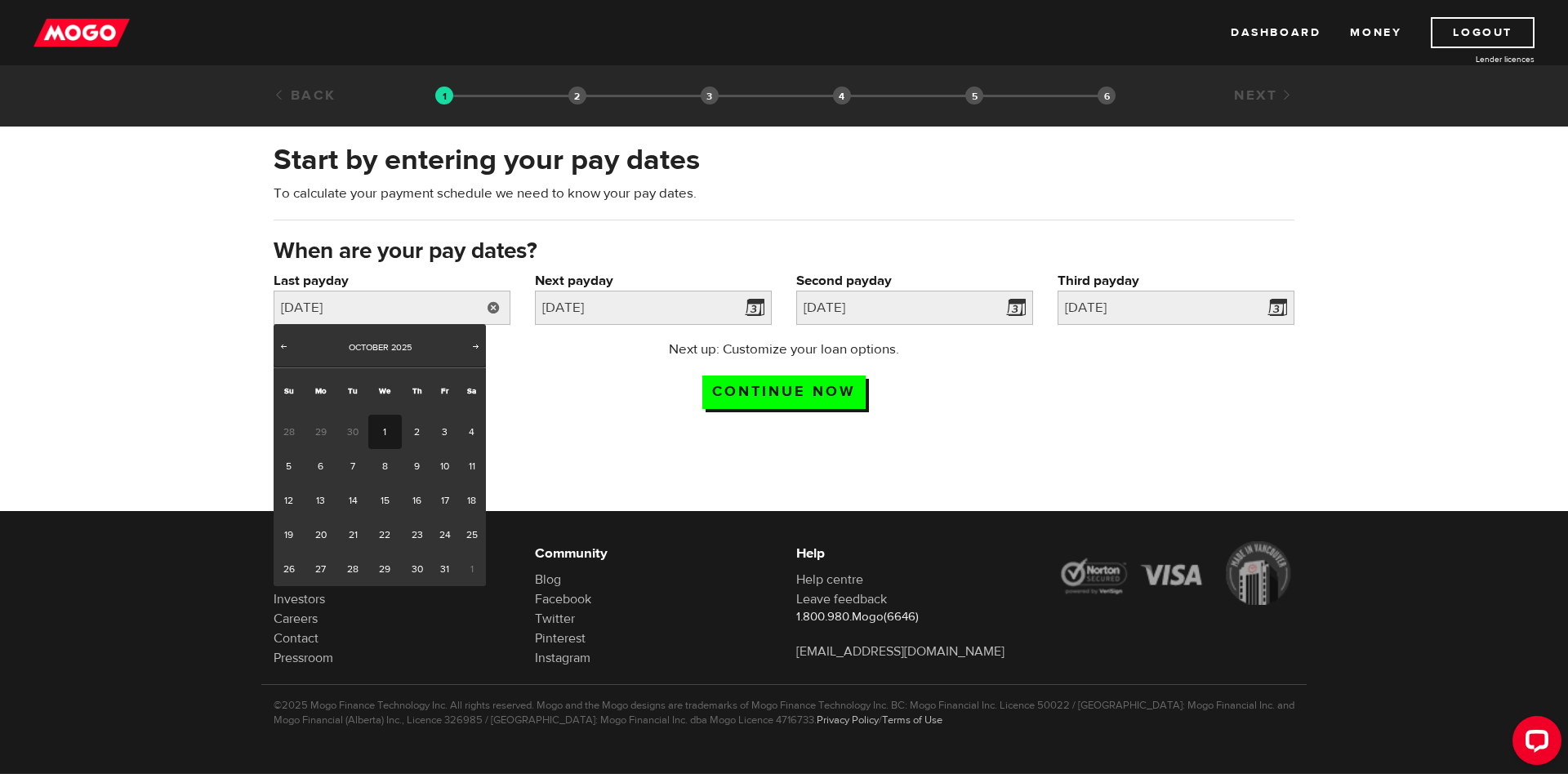
click at [349, 427] on span "30" at bounding box center [352, 431] width 30 height 35
click at [362, 424] on span "30" at bounding box center [352, 431] width 30 height 35
click at [287, 351] on span "Prev" at bounding box center [284, 346] width 13 height 13
click at [348, 571] on link "30" at bounding box center [352, 568] width 30 height 35
type input "2025/09/30"
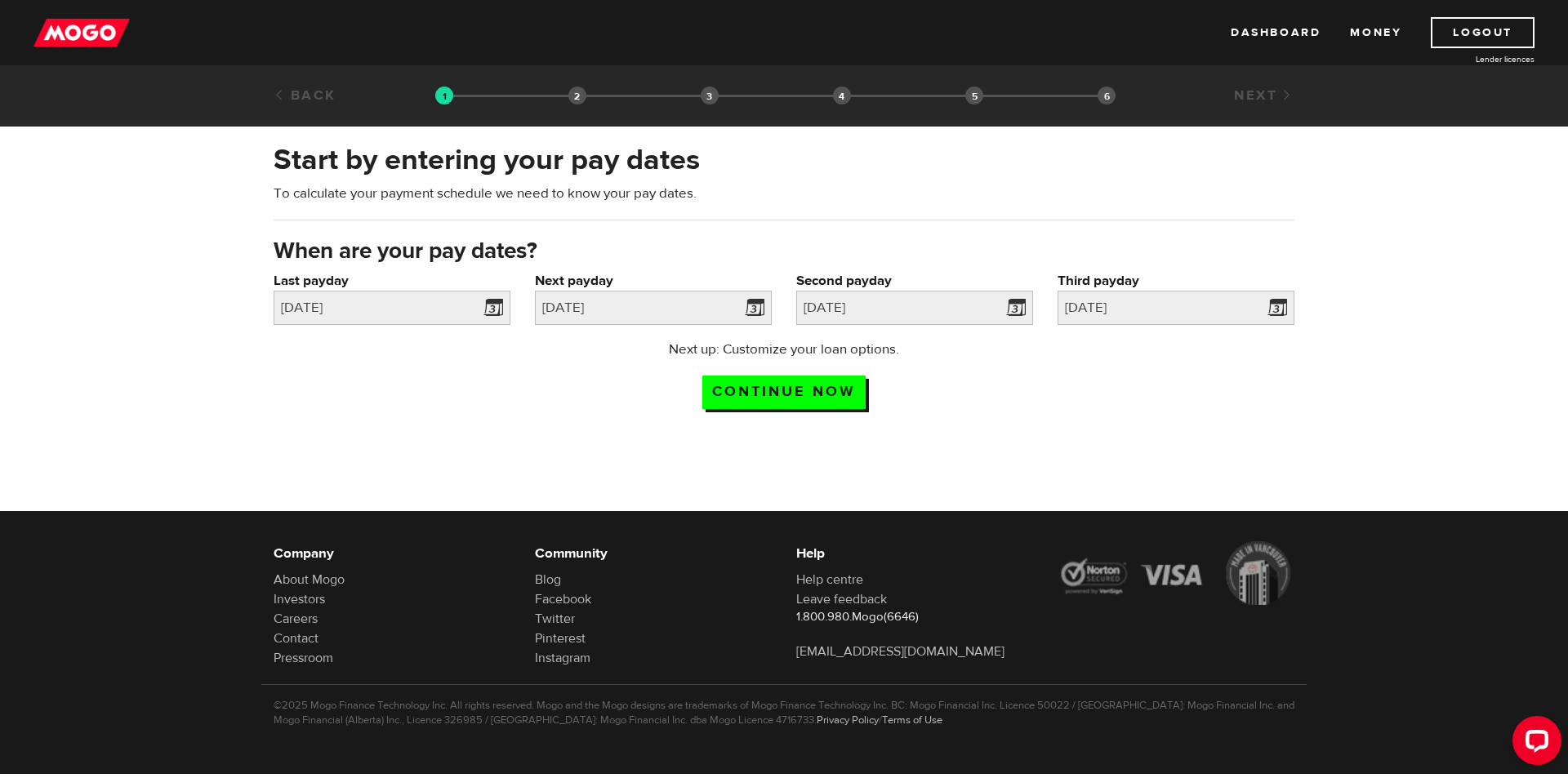
drag, startPoint x: 567, startPoint y: 447, endPoint x: 579, endPoint y: 444, distance: 12.4
click at [573, 446] on div at bounding box center [784, 571] width 1568 height 267
click at [782, 388] on input "Continue now" at bounding box center [783, 392] width 163 height 34
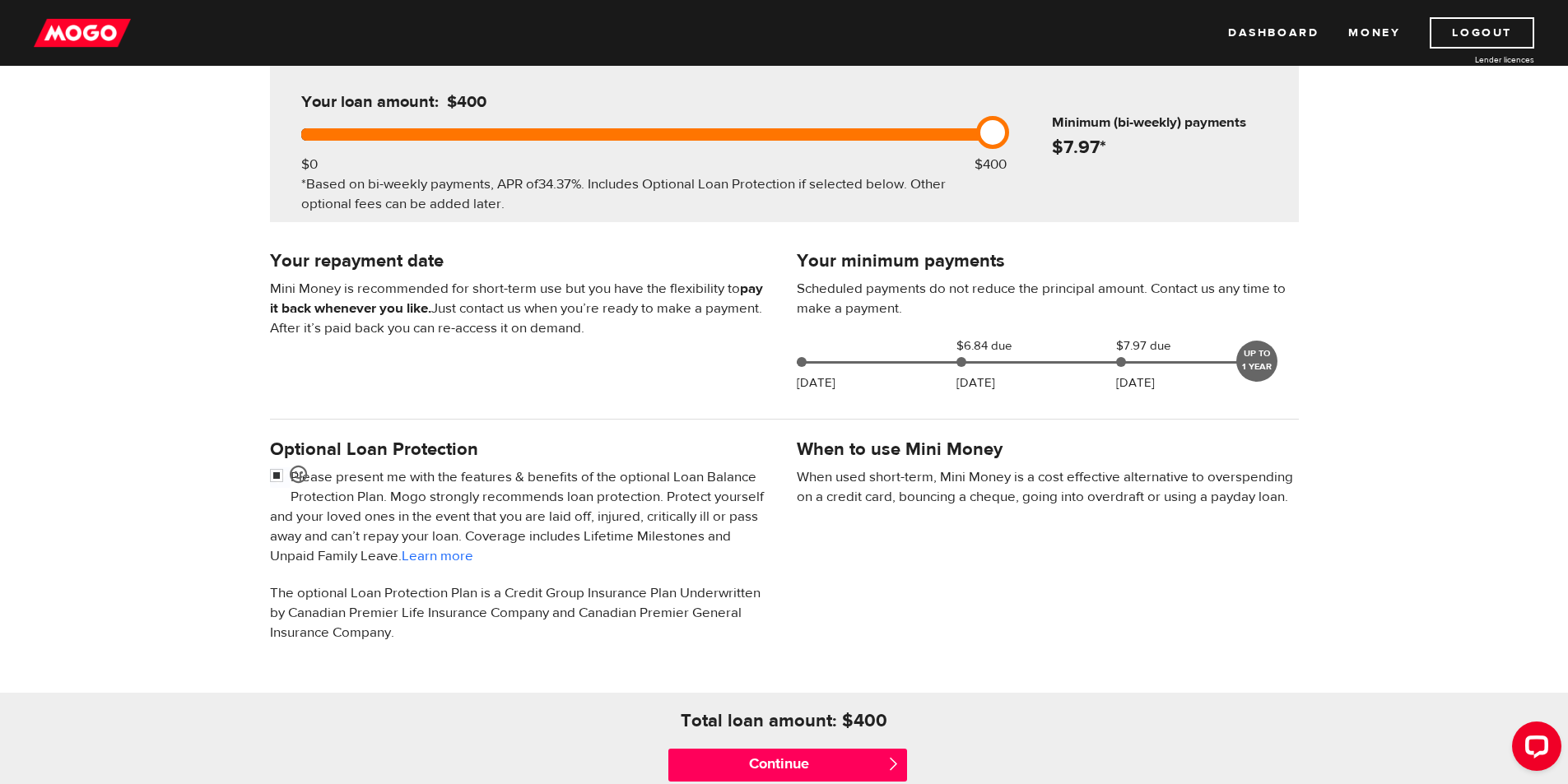
scroll to position [165, 0]
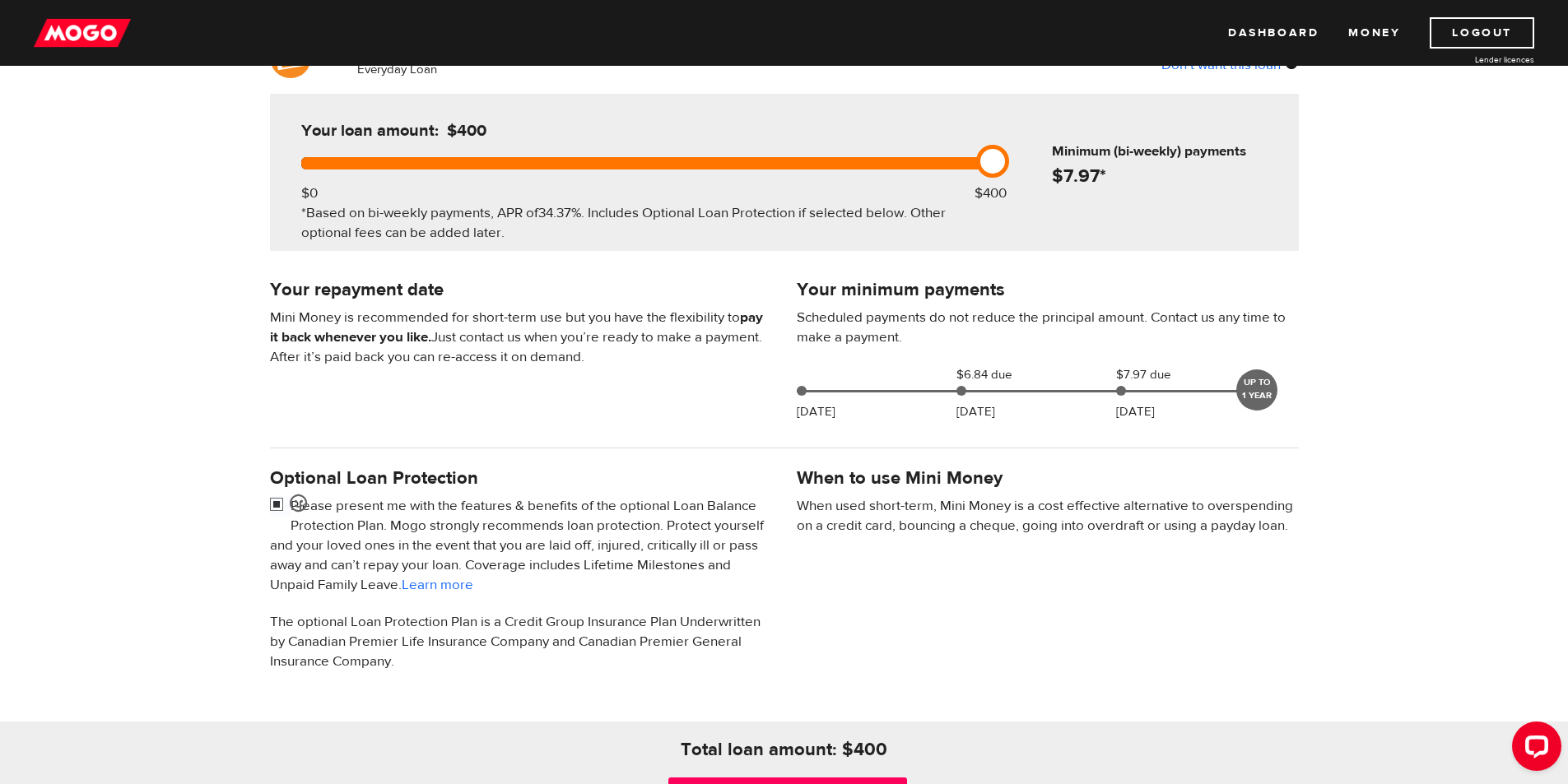
click at [276, 505] on input "checkbox" at bounding box center [280, 507] width 21 height 21
checkbox input "false"
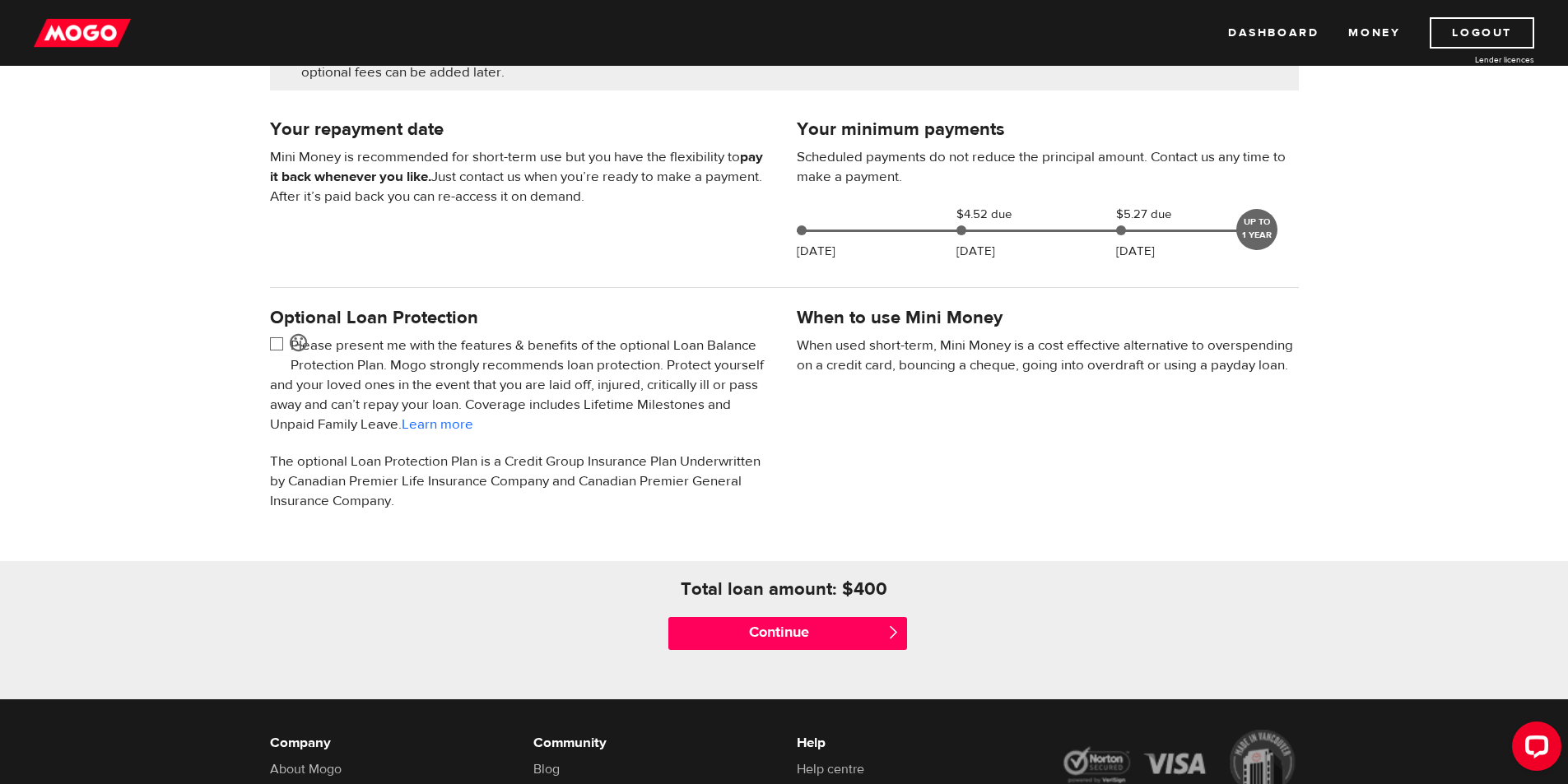
scroll to position [329, 0]
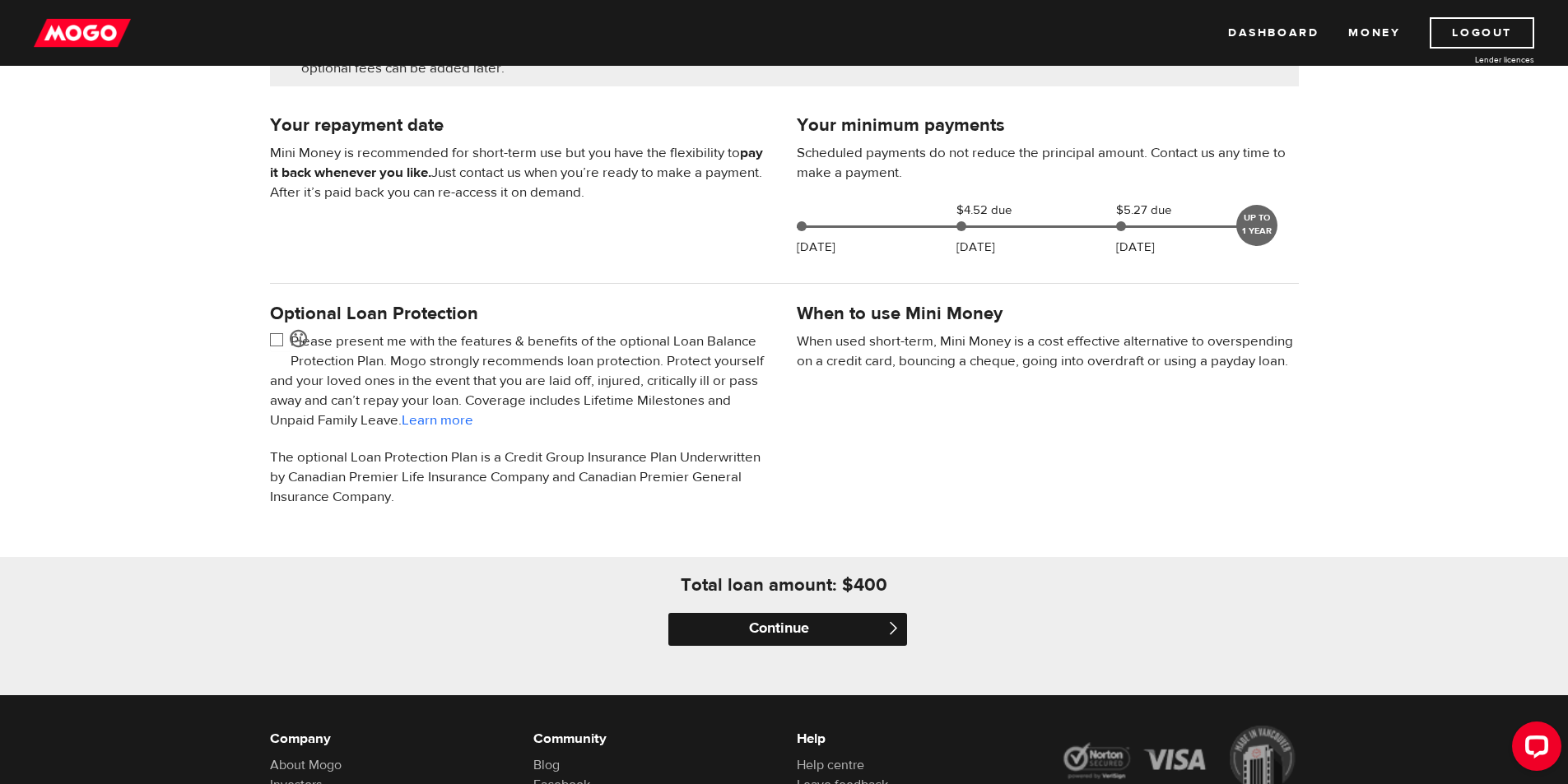
click at [813, 622] on input "Continue" at bounding box center [787, 629] width 239 height 33
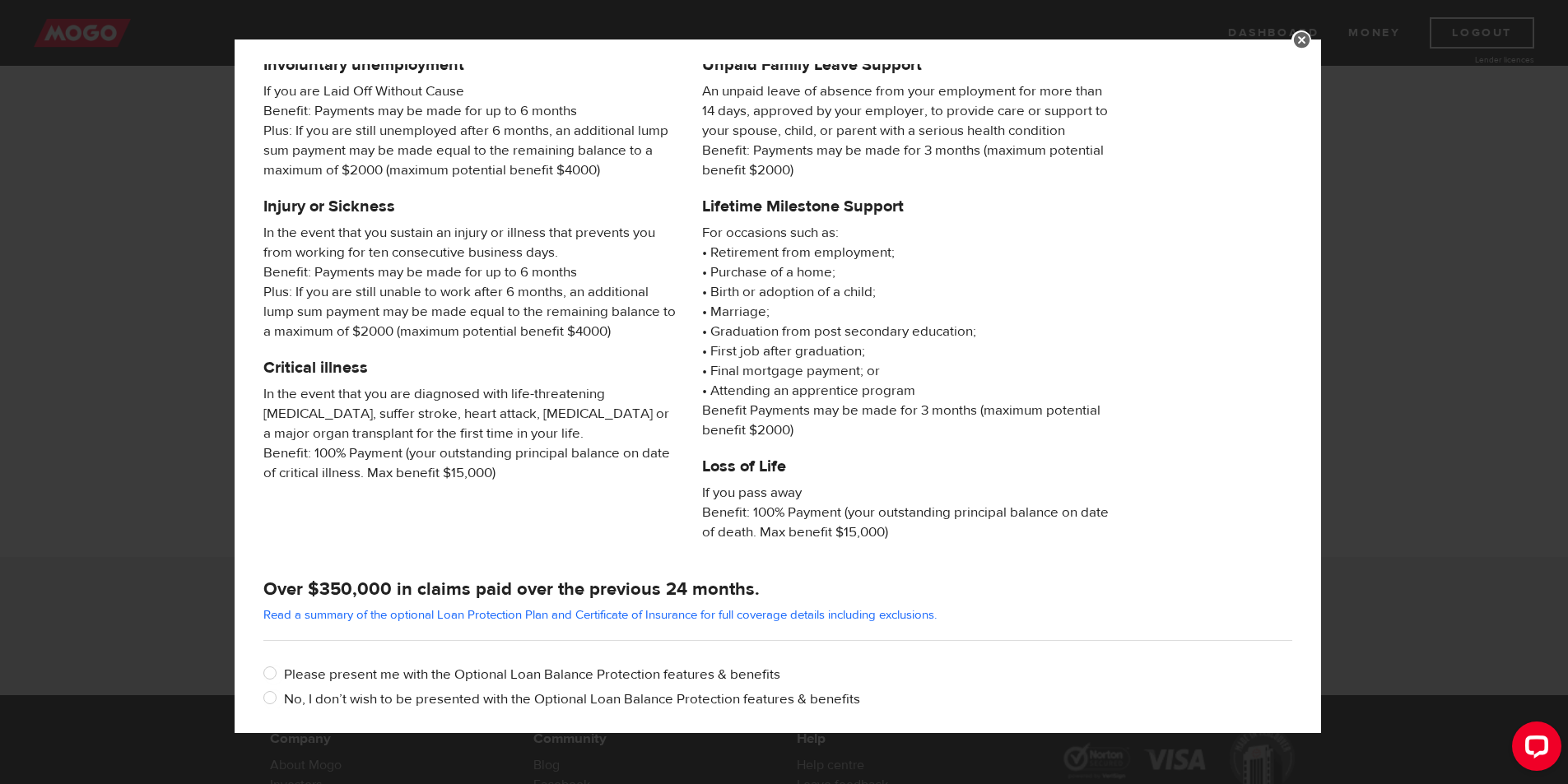
scroll to position [127, 0]
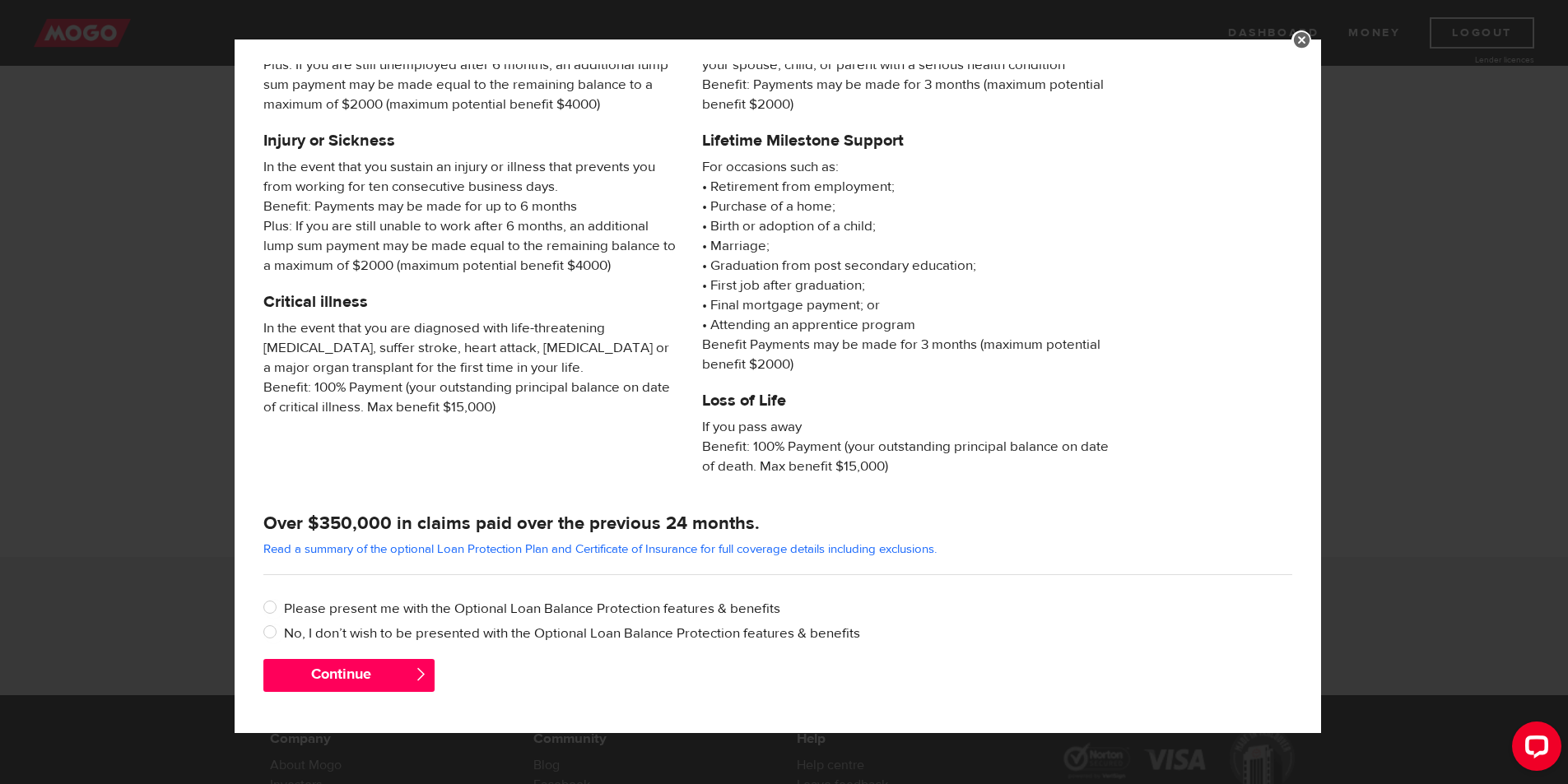
drag, startPoint x: 771, startPoint y: 405, endPoint x: 710, endPoint y: 589, distance: 193.8
click at [269, 633] on input "No, I don’t wish to be presented with the Optional Loan Balance Protection feat…" at bounding box center [274, 634] width 21 height 21
radio input "true"
click at [274, 608] on input "Please present me with the Optional Loan Balance Protection features & benefits" at bounding box center [274, 609] width 21 height 21
radio input "true"
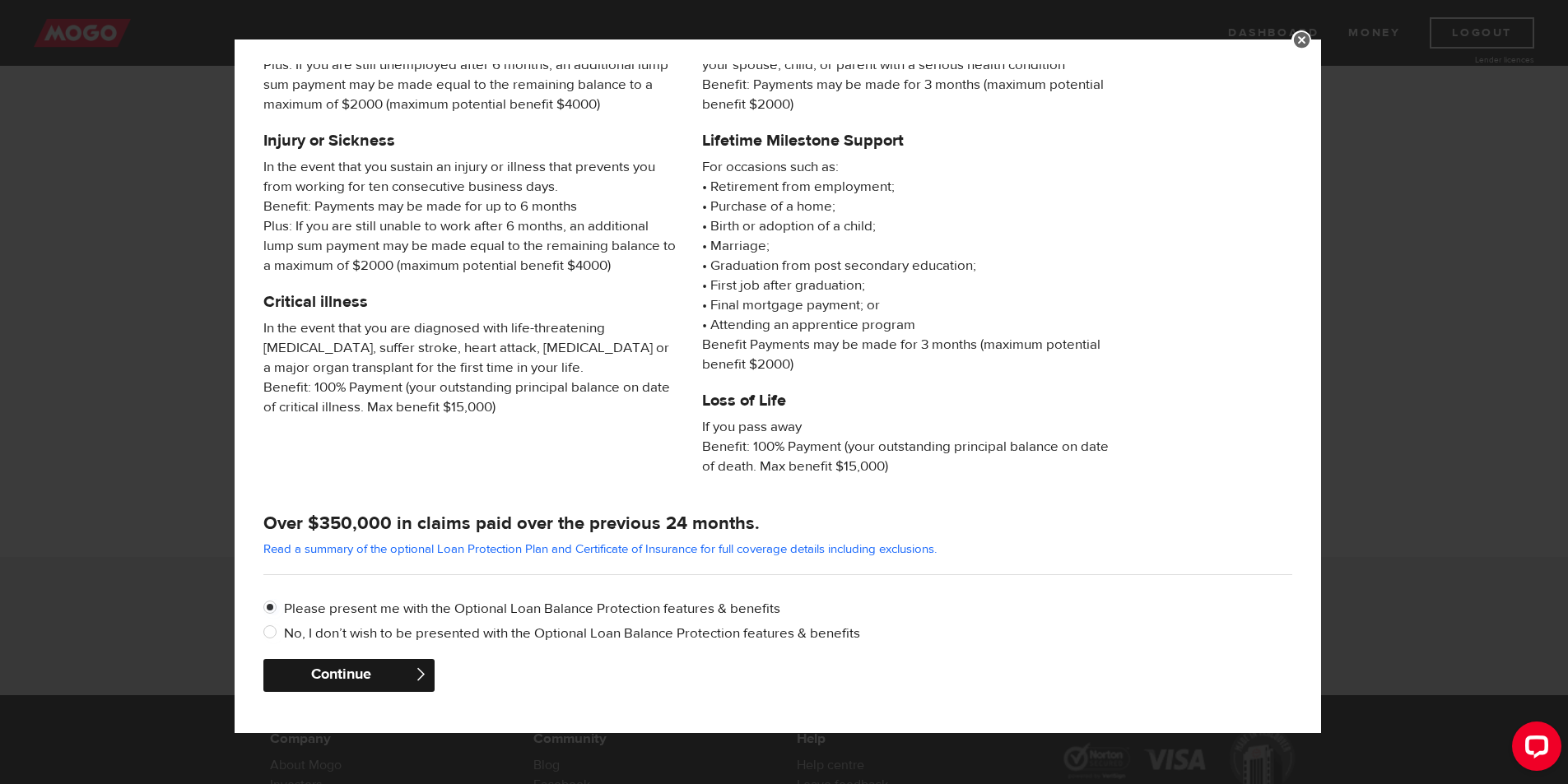
click at [390, 685] on button "Continue" at bounding box center [349, 675] width 171 height 33
checkbox input "true"
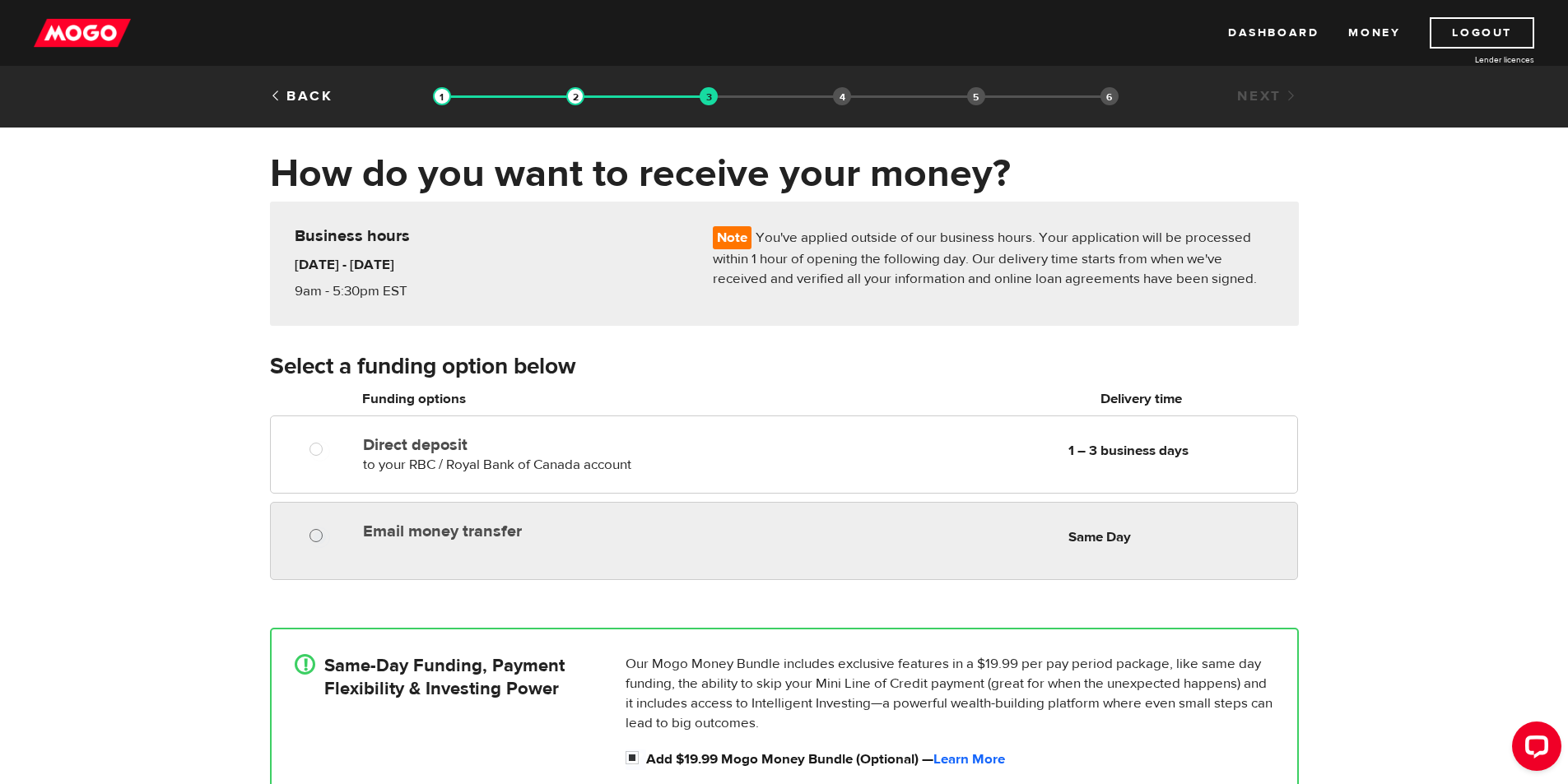
radio input "true"
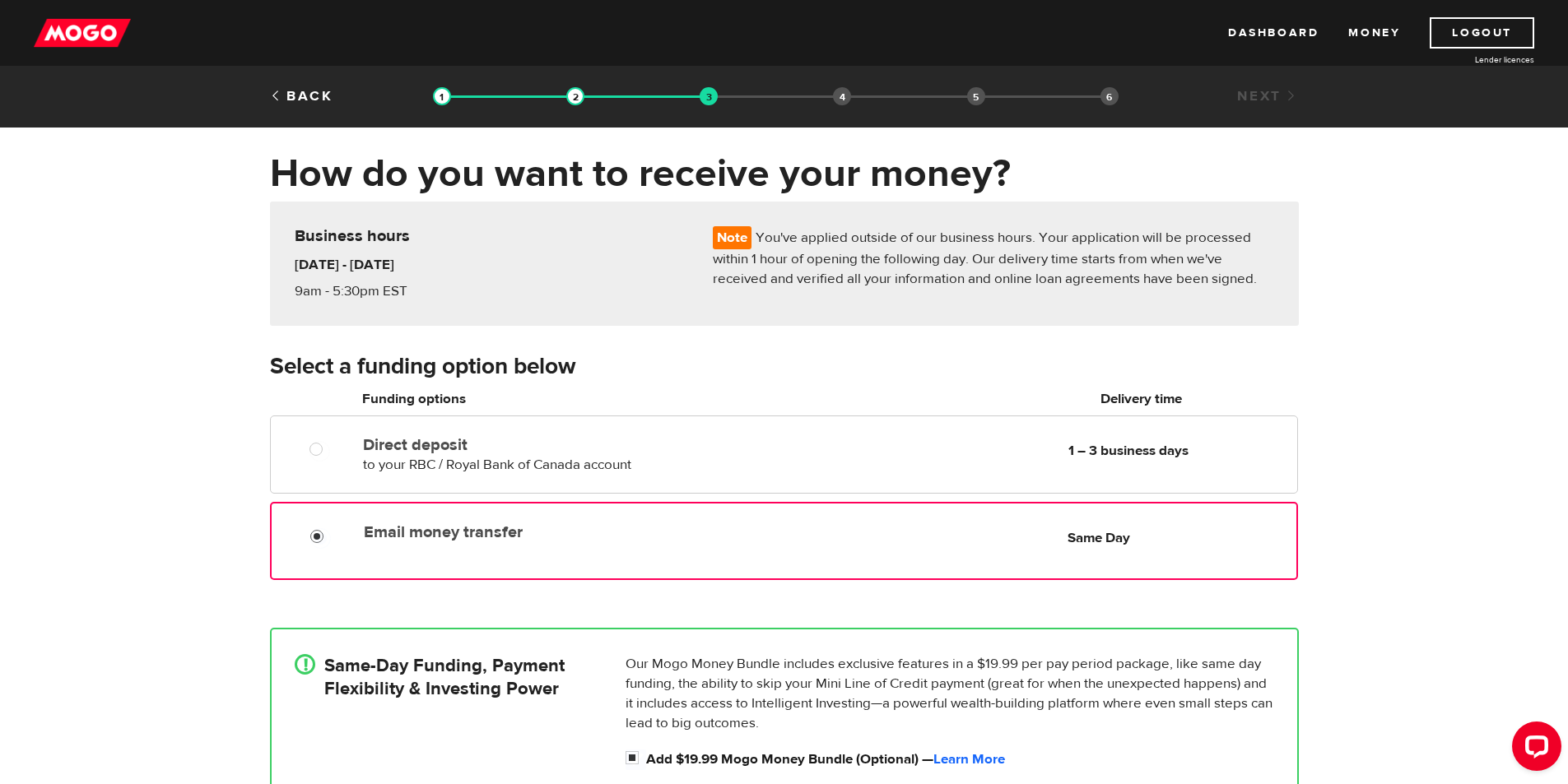
click at [312, 535] on input "Email money transfer" at bounding box center [321, 539] width 21 height 21
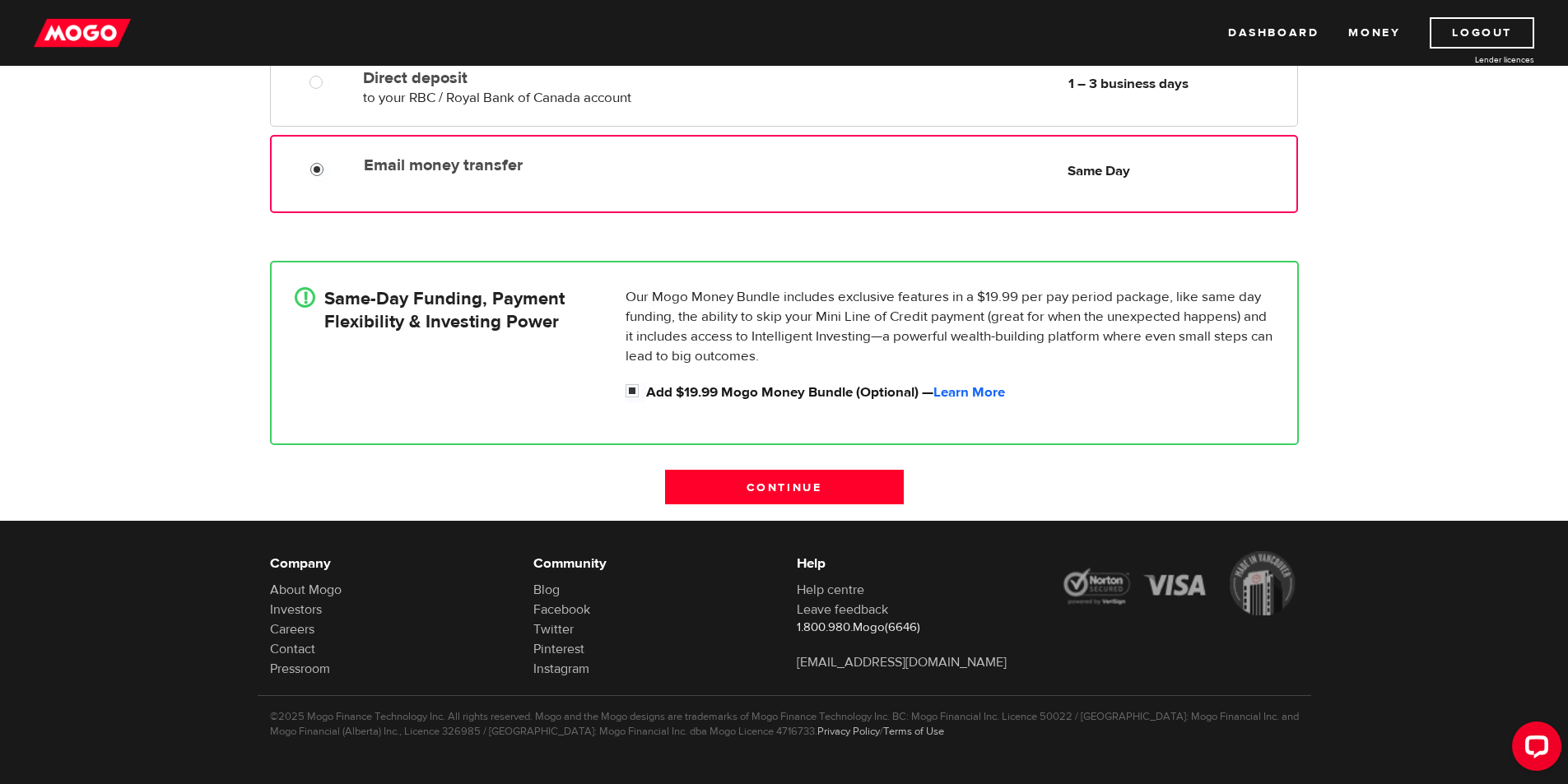
scroll to position [371, 0]
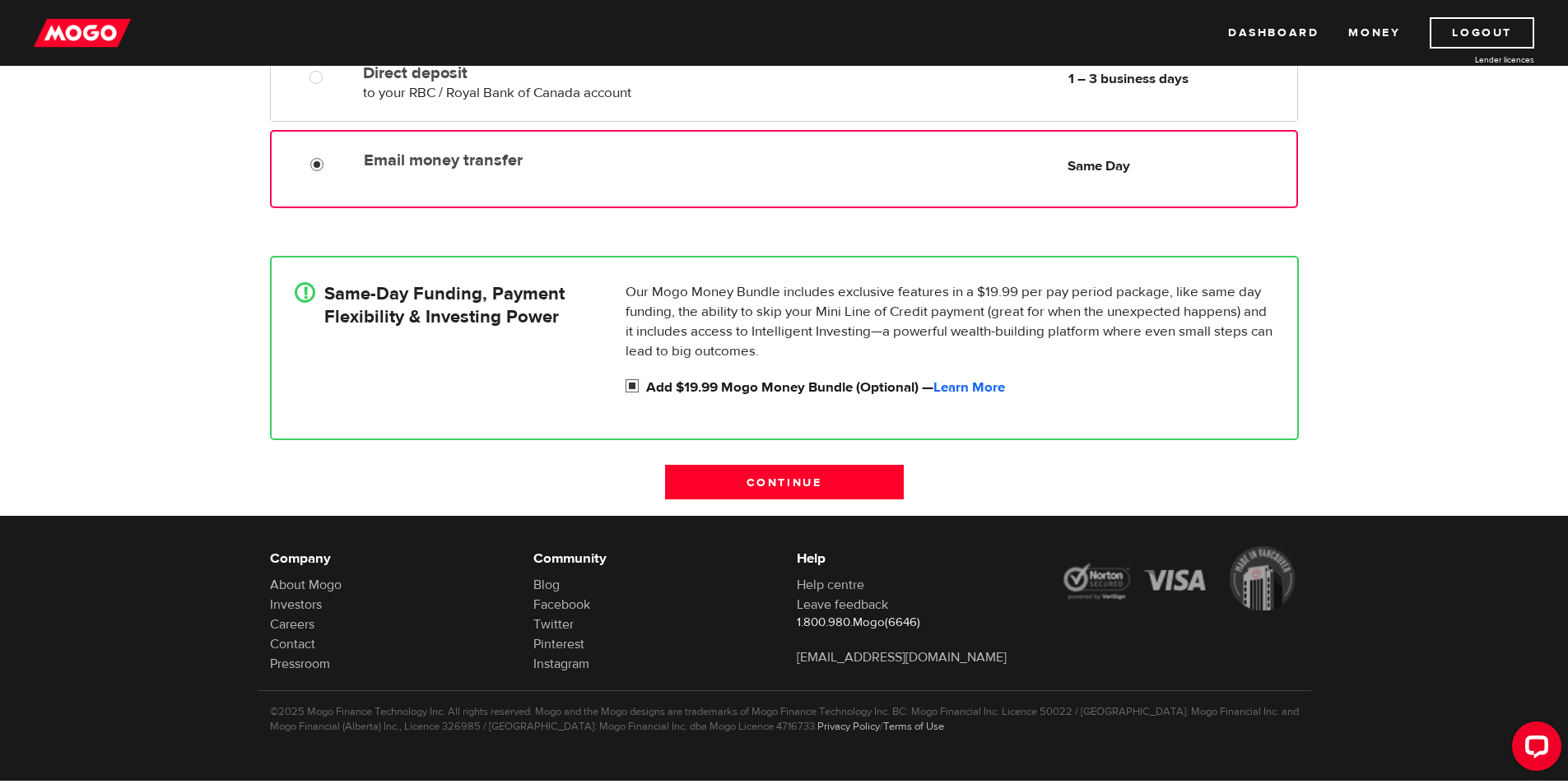
click at [634, 384] on input "Add $19.99 Mogo Money Bundle (Optional) — Learn More" at bounding box center [636, 388] width 21 height 21
checkbox input "false"
radio input "false"
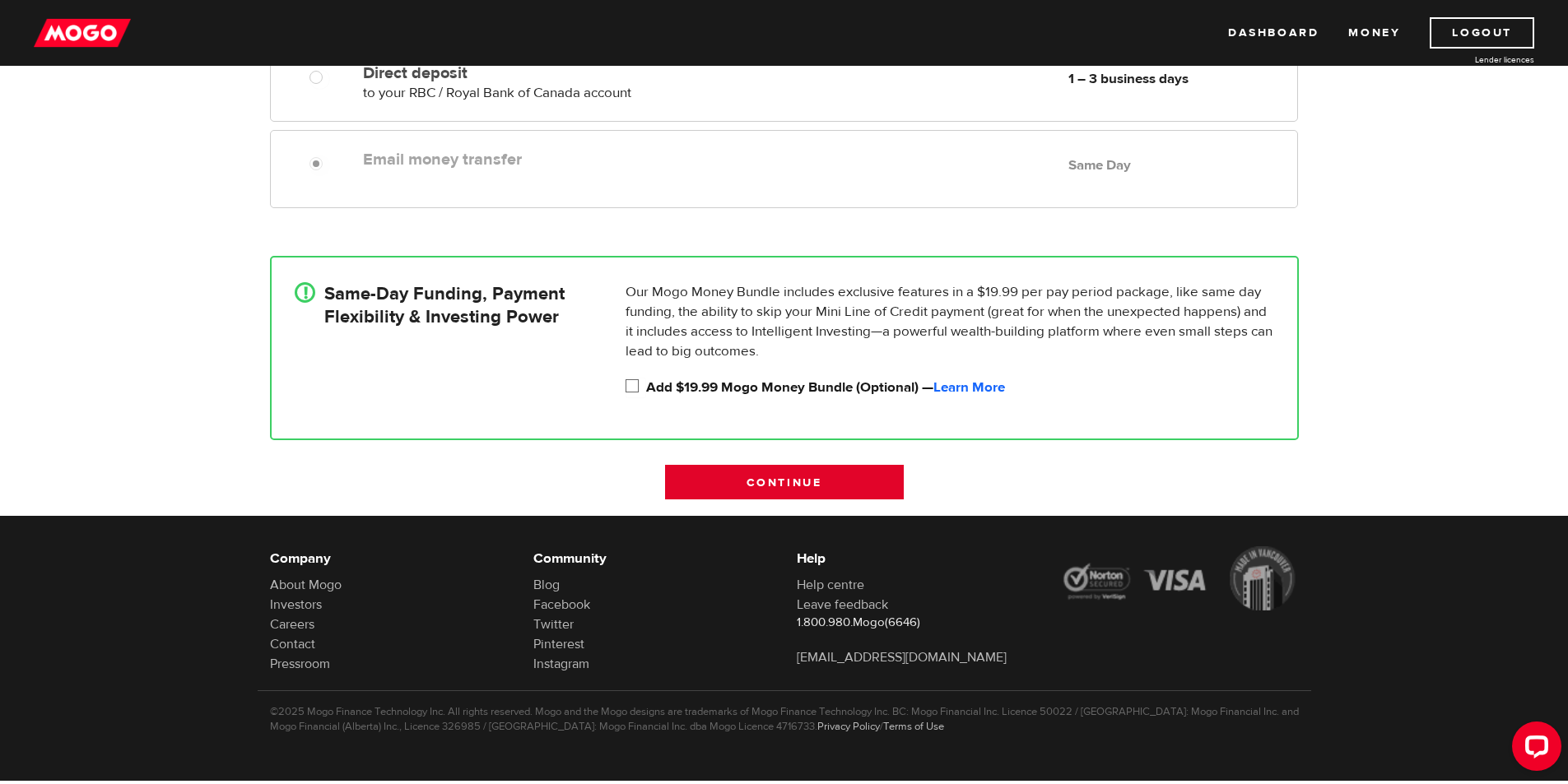
click at [750, 483] on input "Continue" at bounding box center [784, 481] width 239 height 35
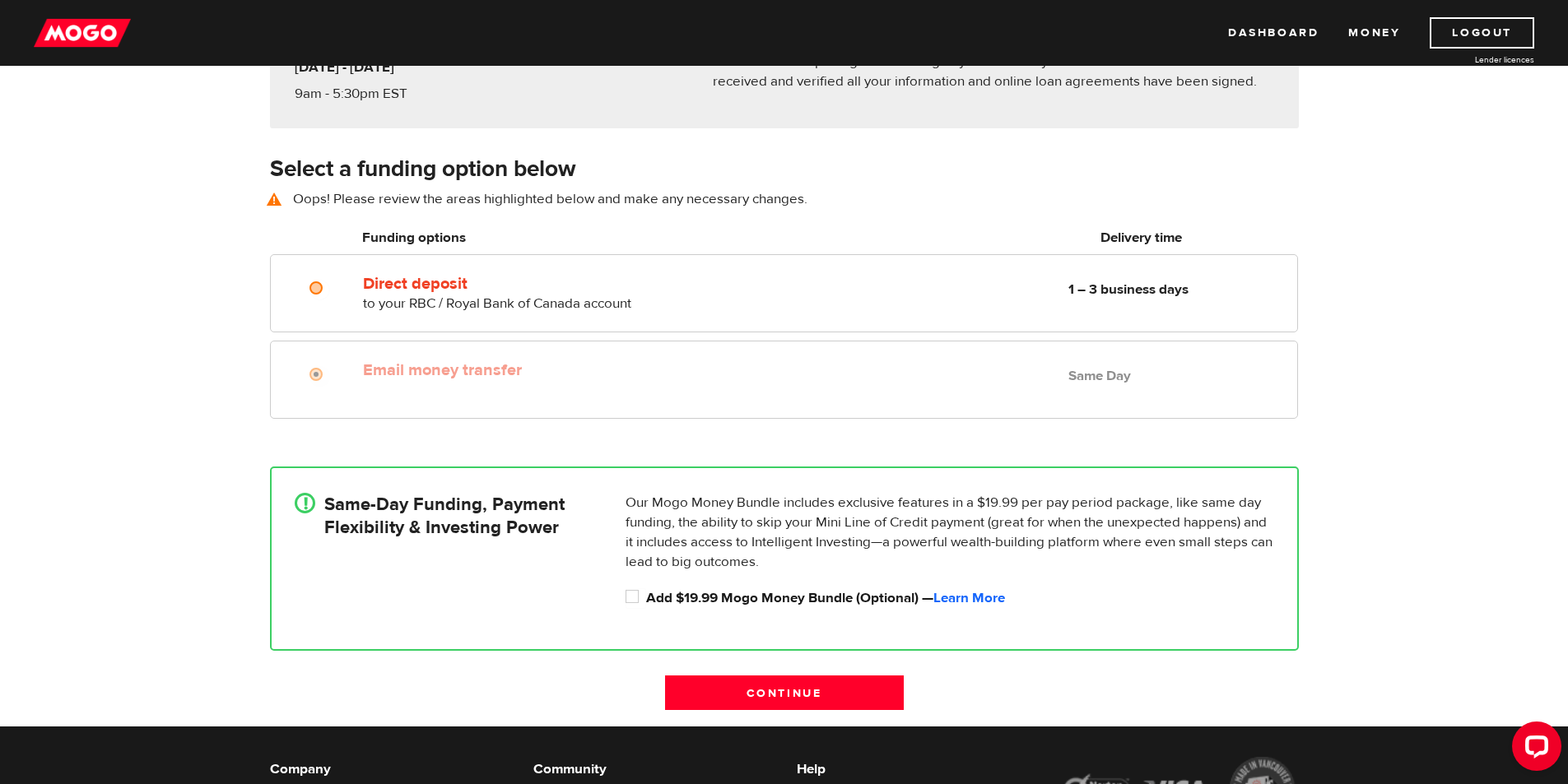
scroll to position [147, 0]
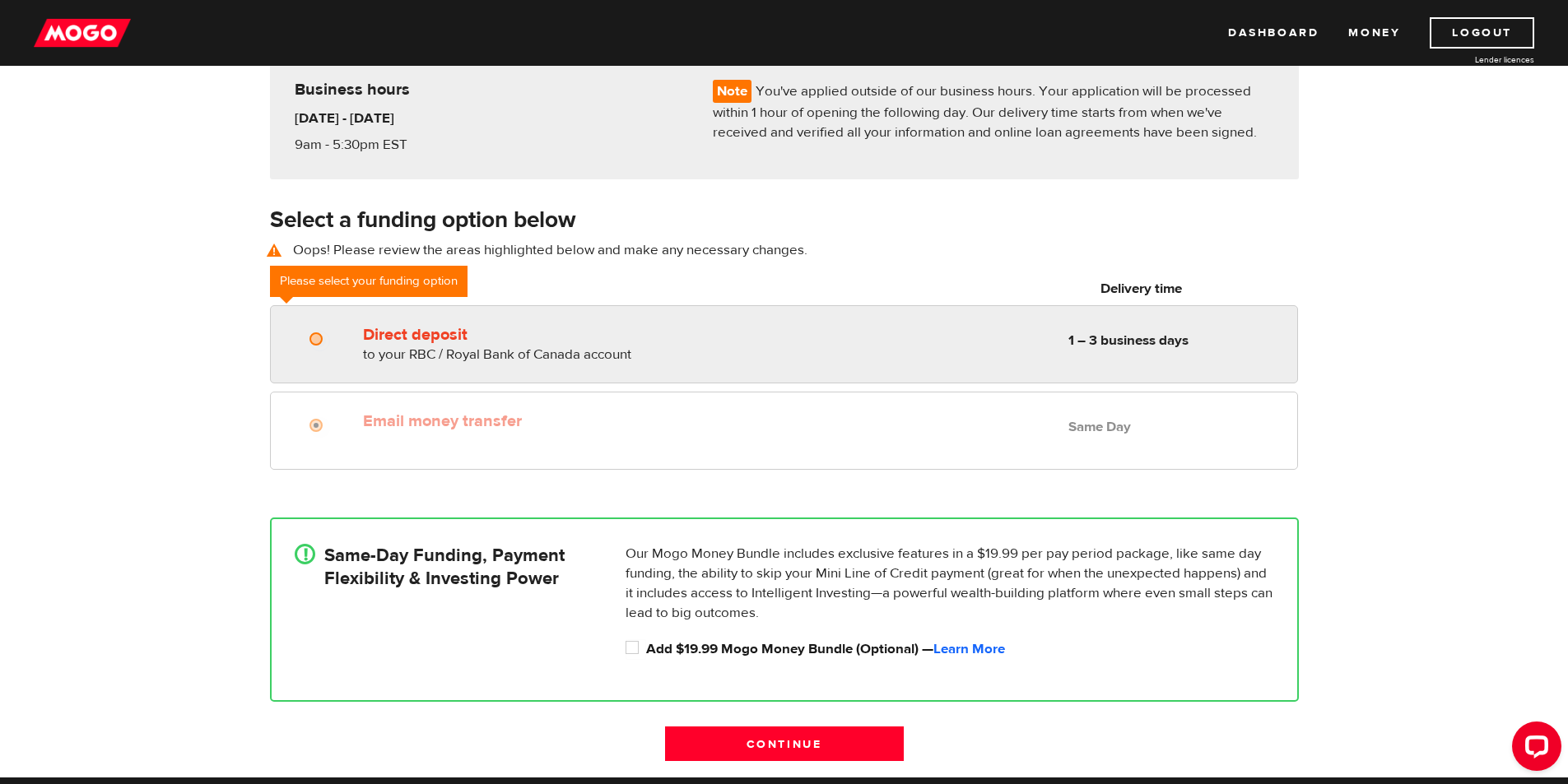
radio input "true"
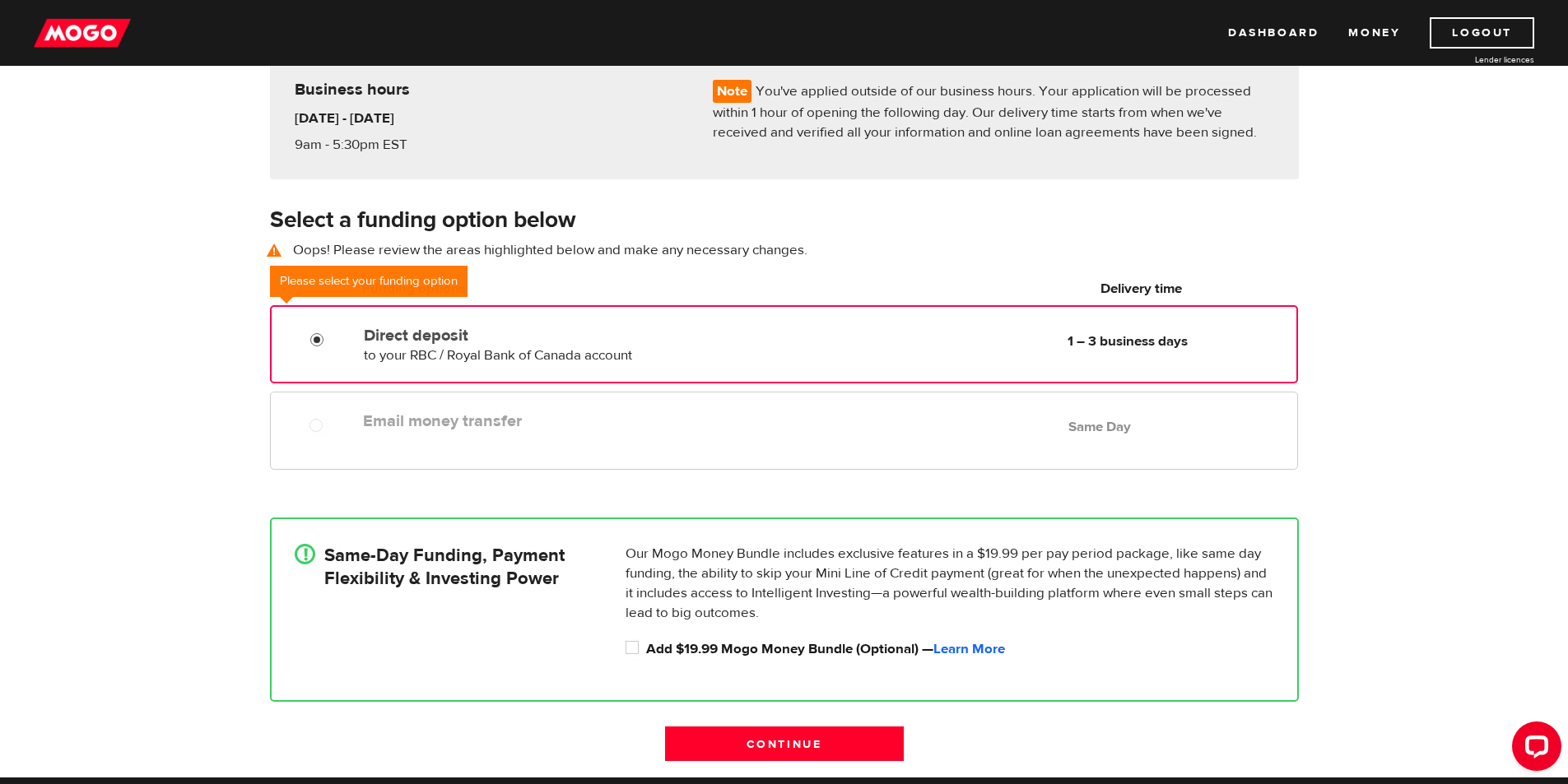
click at [321, 347] on input "Direct deposit" at bounding box center [321, 342] width 21 height 21
click at [633, 652] on input "Add $19.99 Mogo Money Bundle (Optional) — Learn More" at bounding box center [636, 650] width 21 height 21
checkbox input "true"
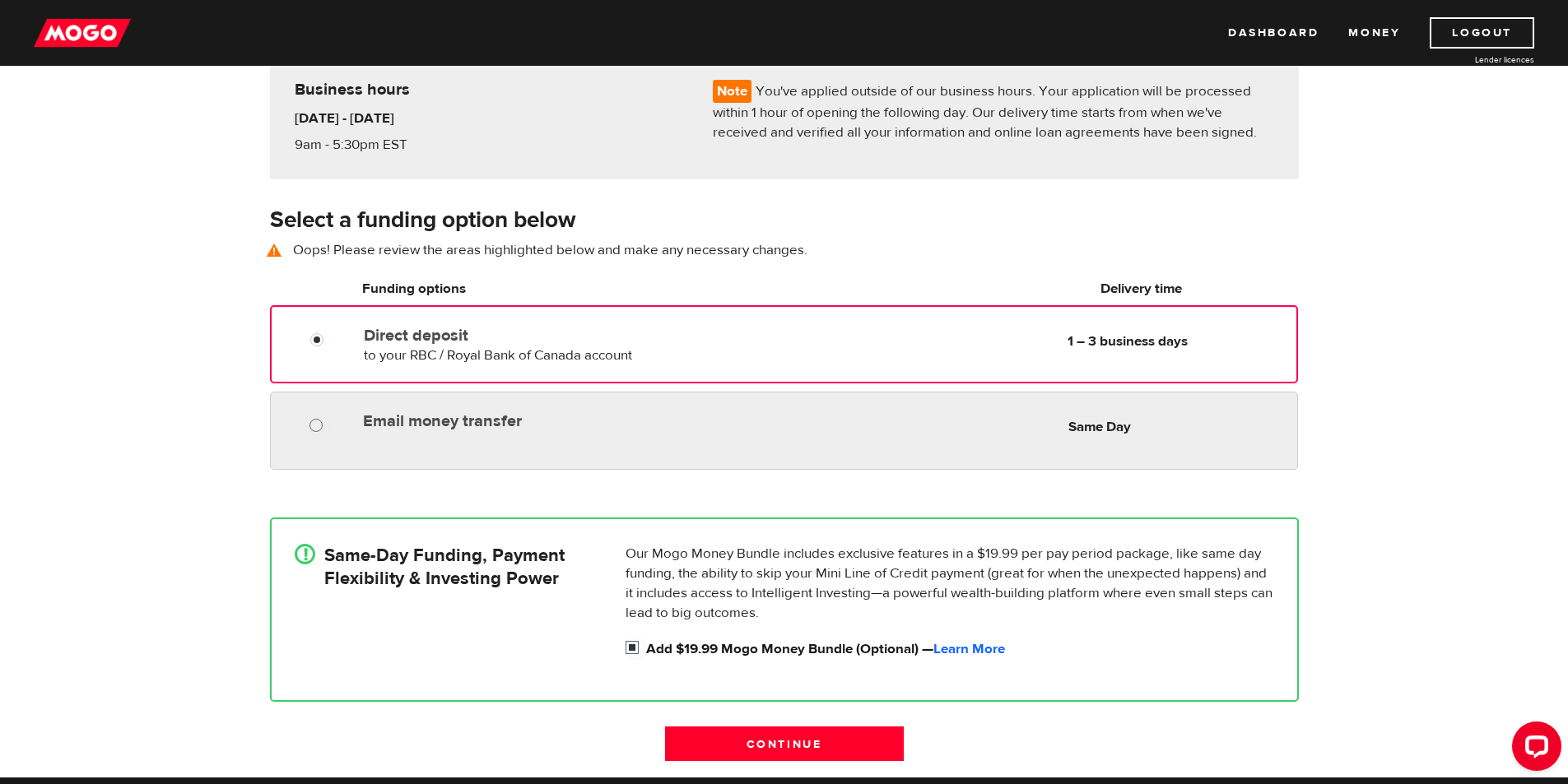
radio input "true"
click at [312, 424] on input "Email money transfer" at bounding box center [320, 428] width 21 height 21
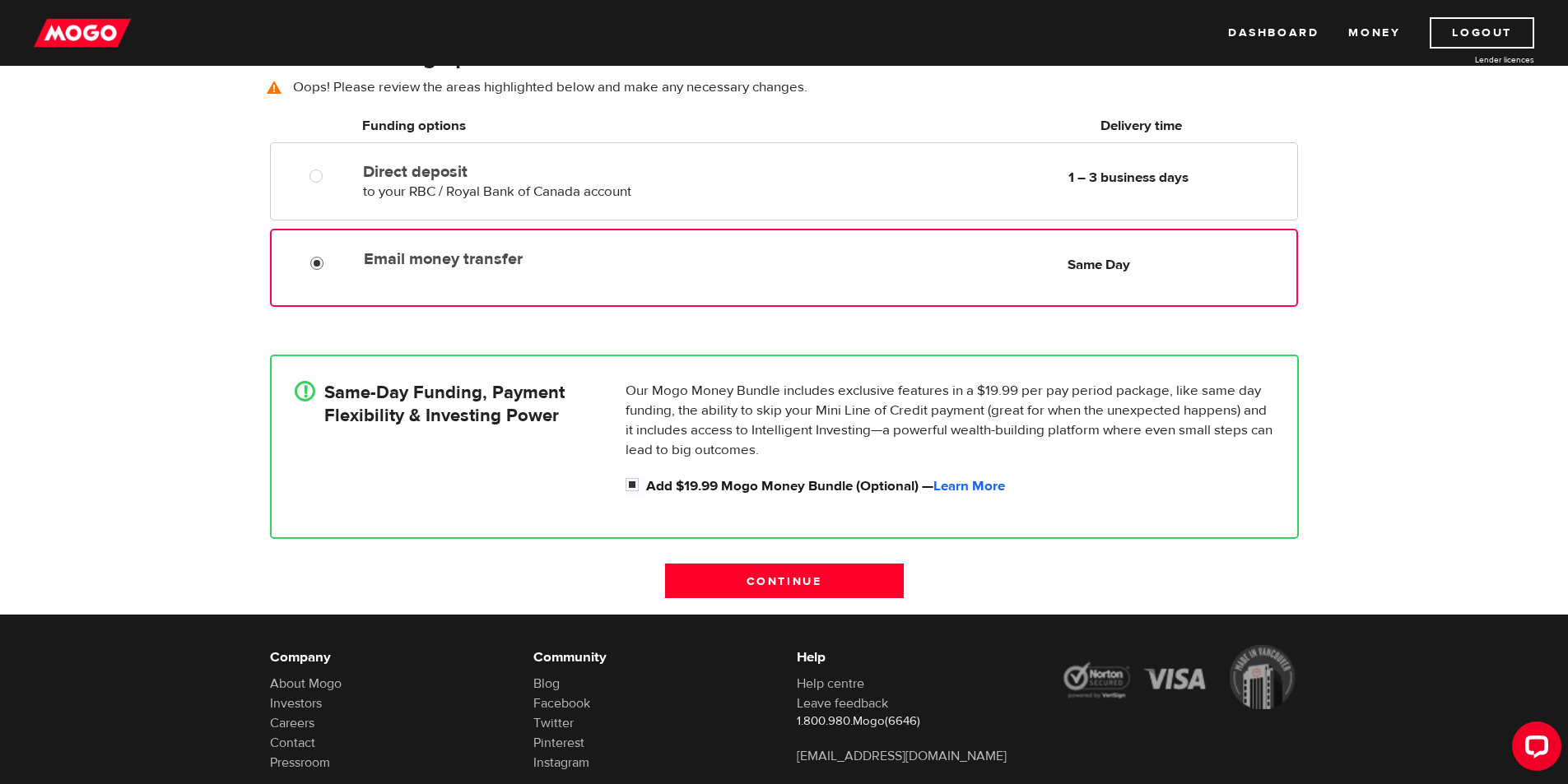
scroll to position [311, 0]
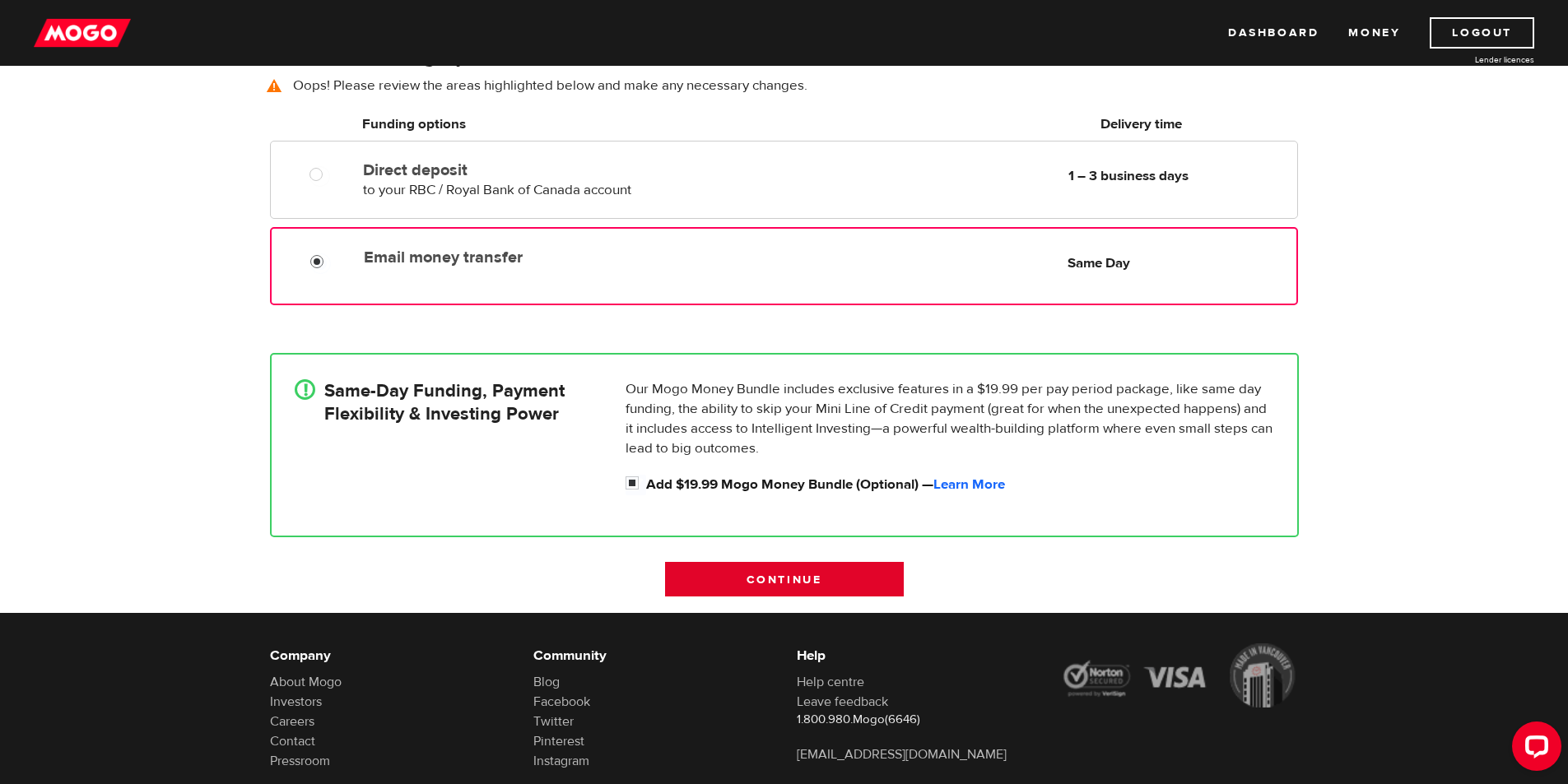
click at [809, 585] on input "Continue" at bounding box center [784, 579] width 239 height 35
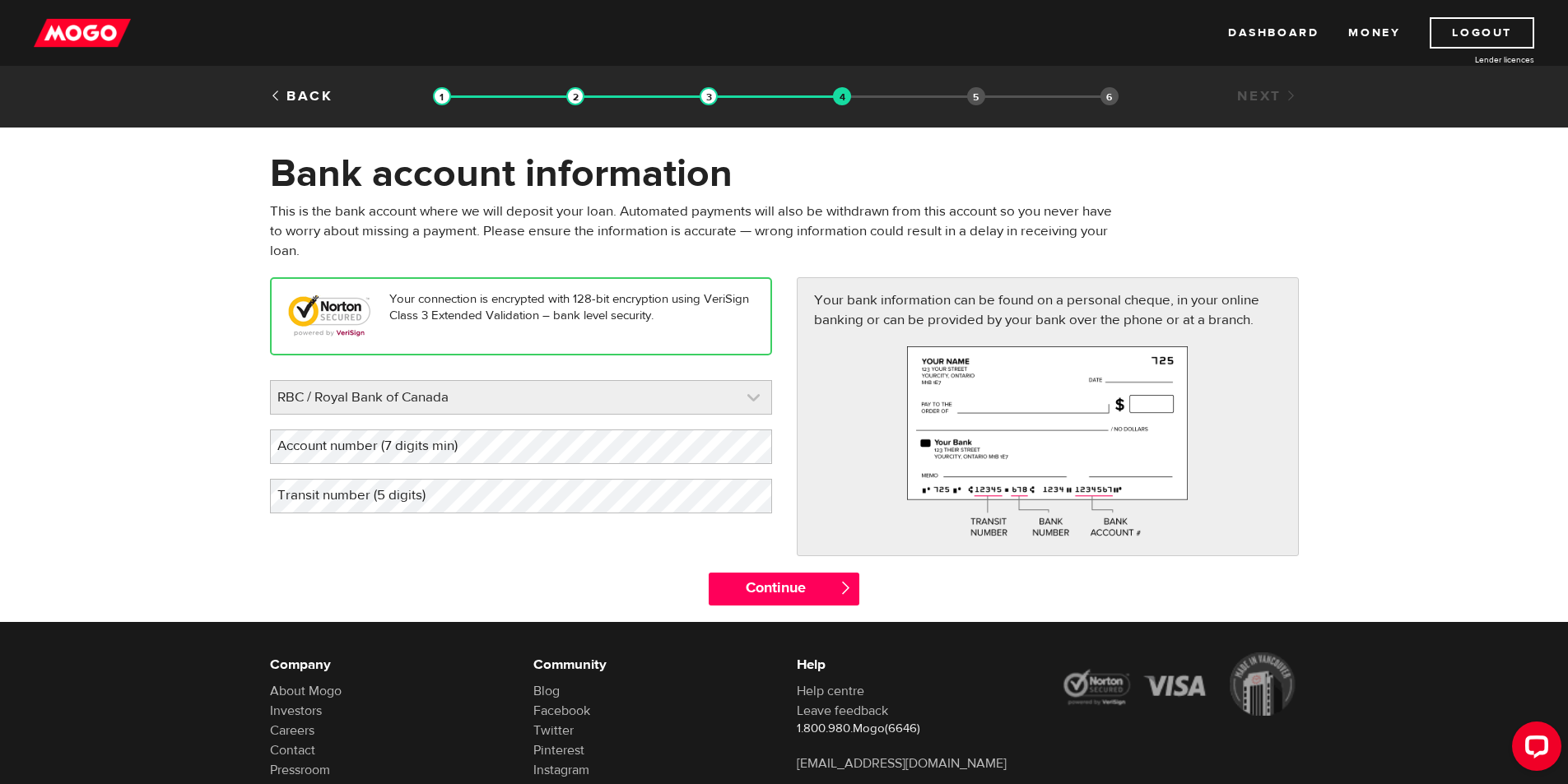
click at [570, 387] on link at bounding box center [521, 397] width 500 height 33
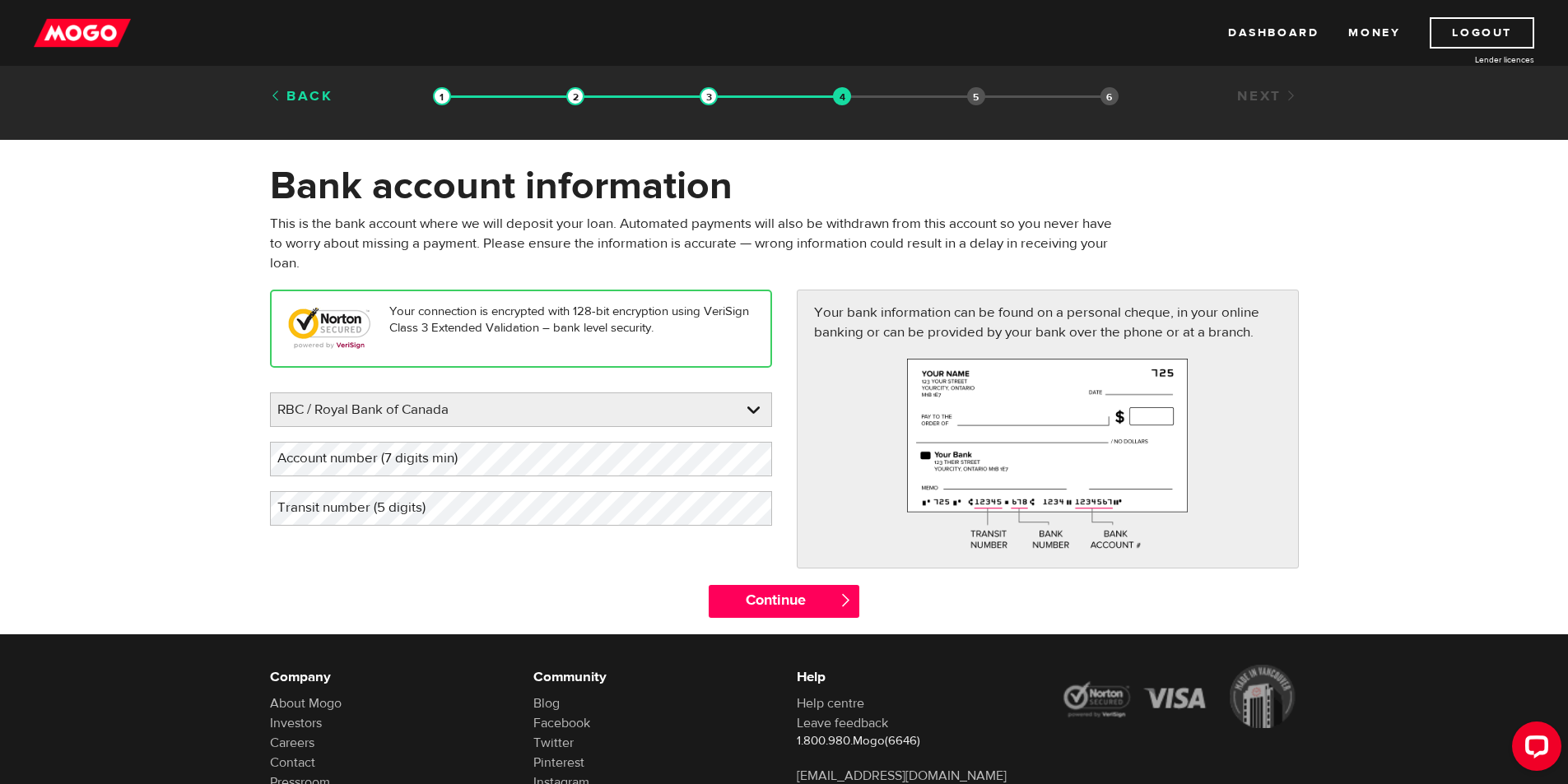
click at [289, 90] on link "Back" at bounding box center [301, 96] width 63 height 18
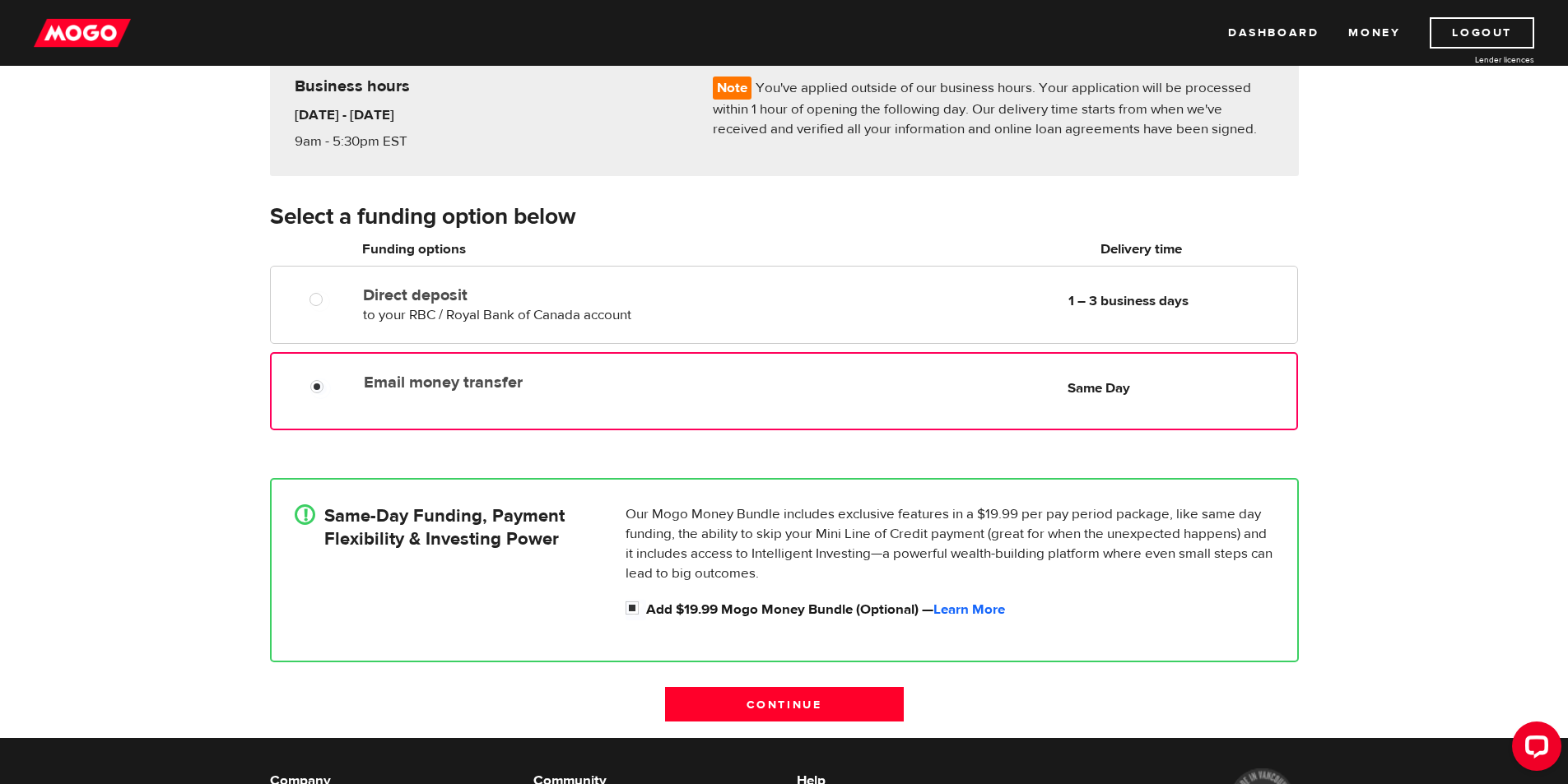
scroll to position [165, 0]
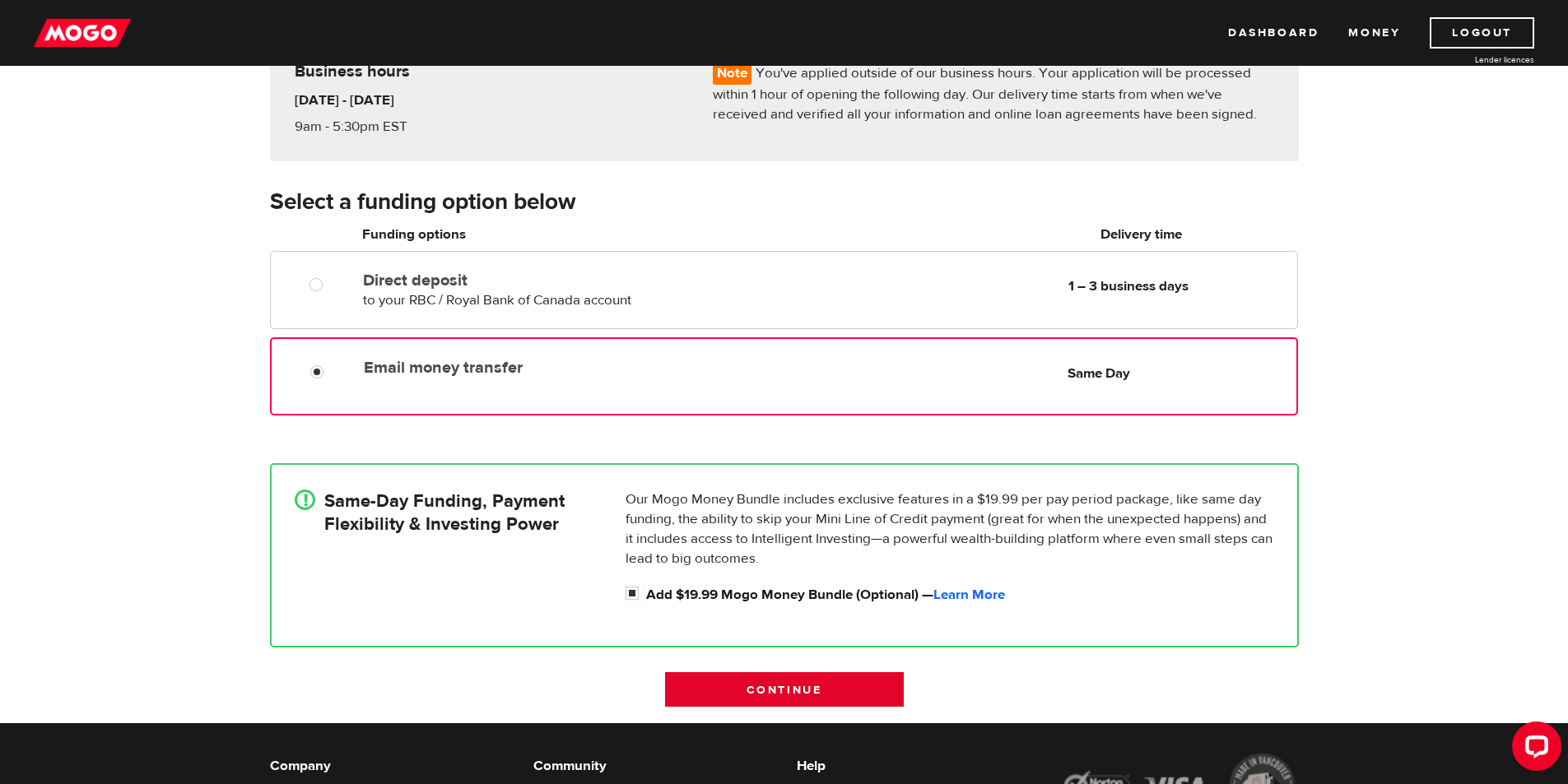
click at [741, 681] on input "Continue" at bounding box center [784, 689] width 239 height 35
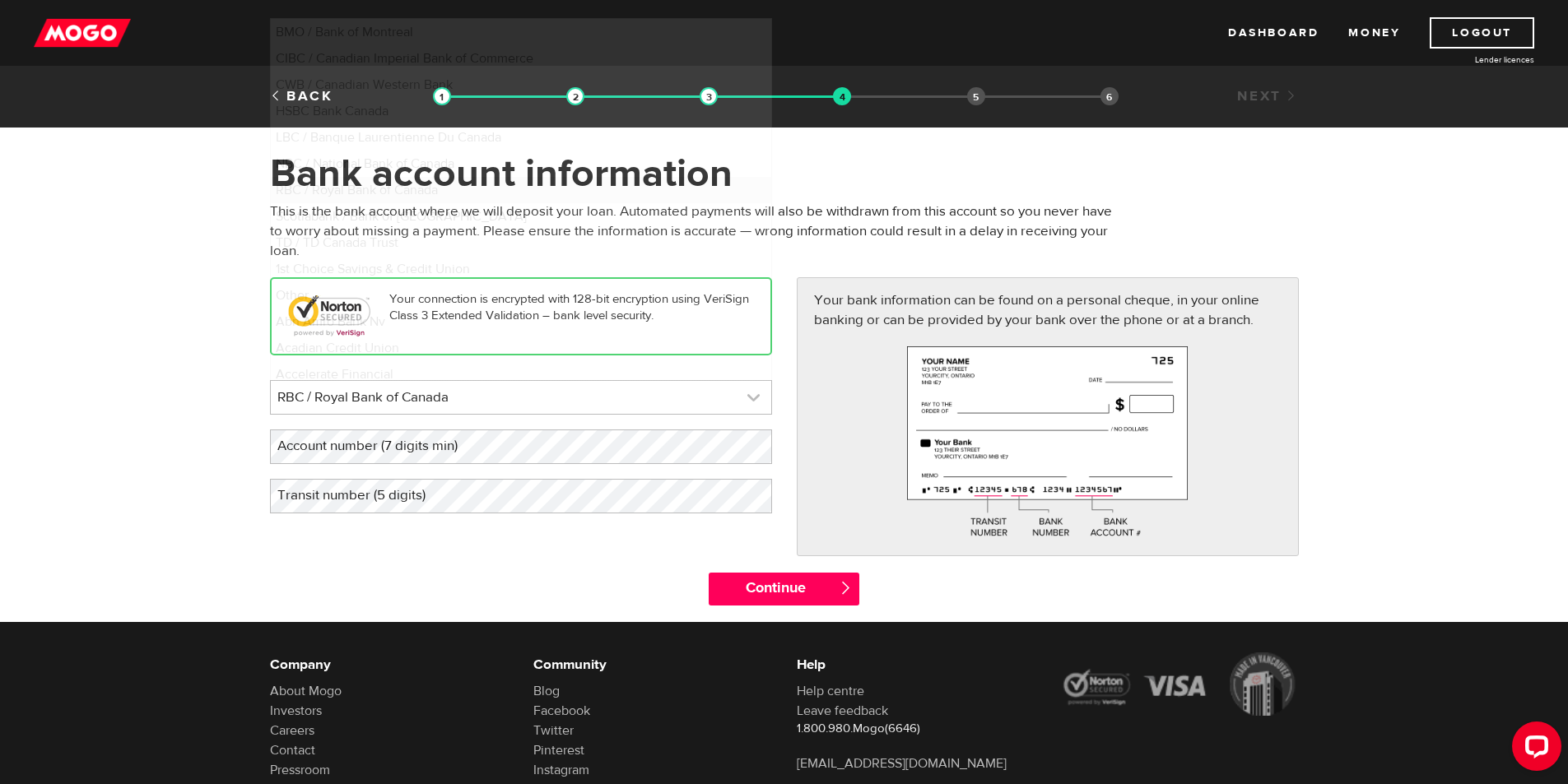
click at [540, 385] on link at bounding box center [521, 397] width 500 height 33
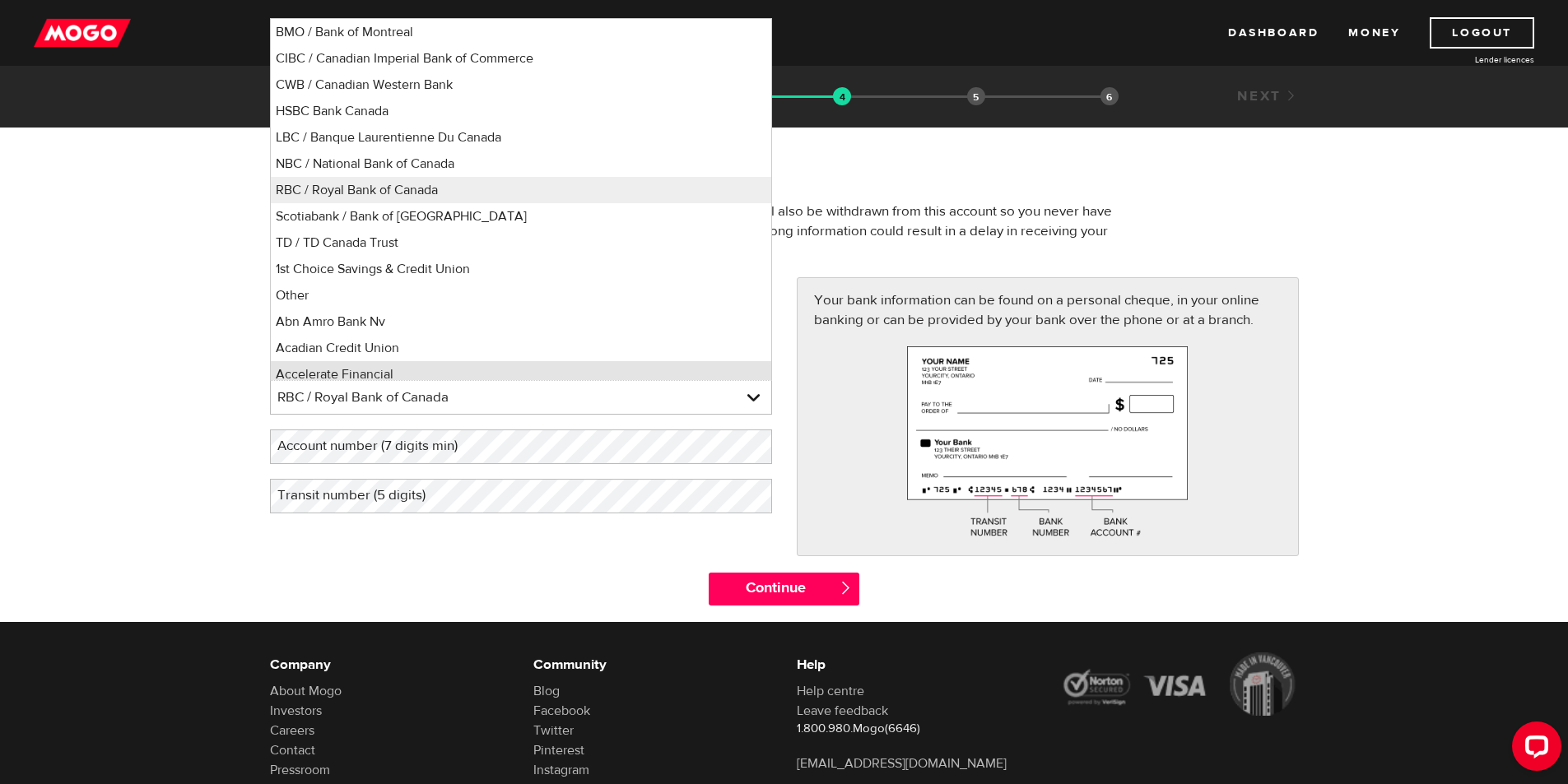
scroll to position [8, 0]
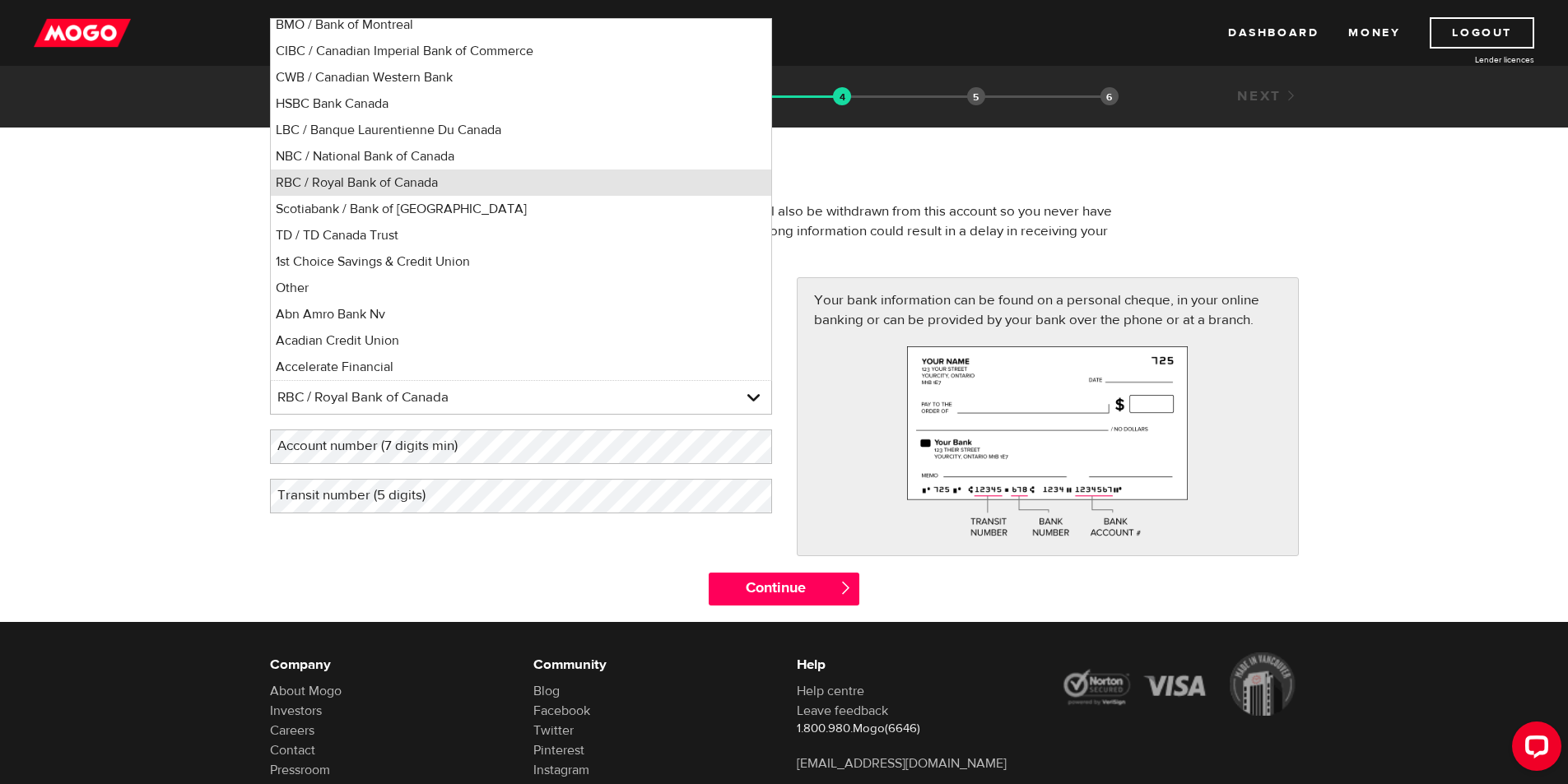
click at [483, 187] on li "RBC / Royal Bank of Canada" at bounding box center [521, 182] width 500 height 26
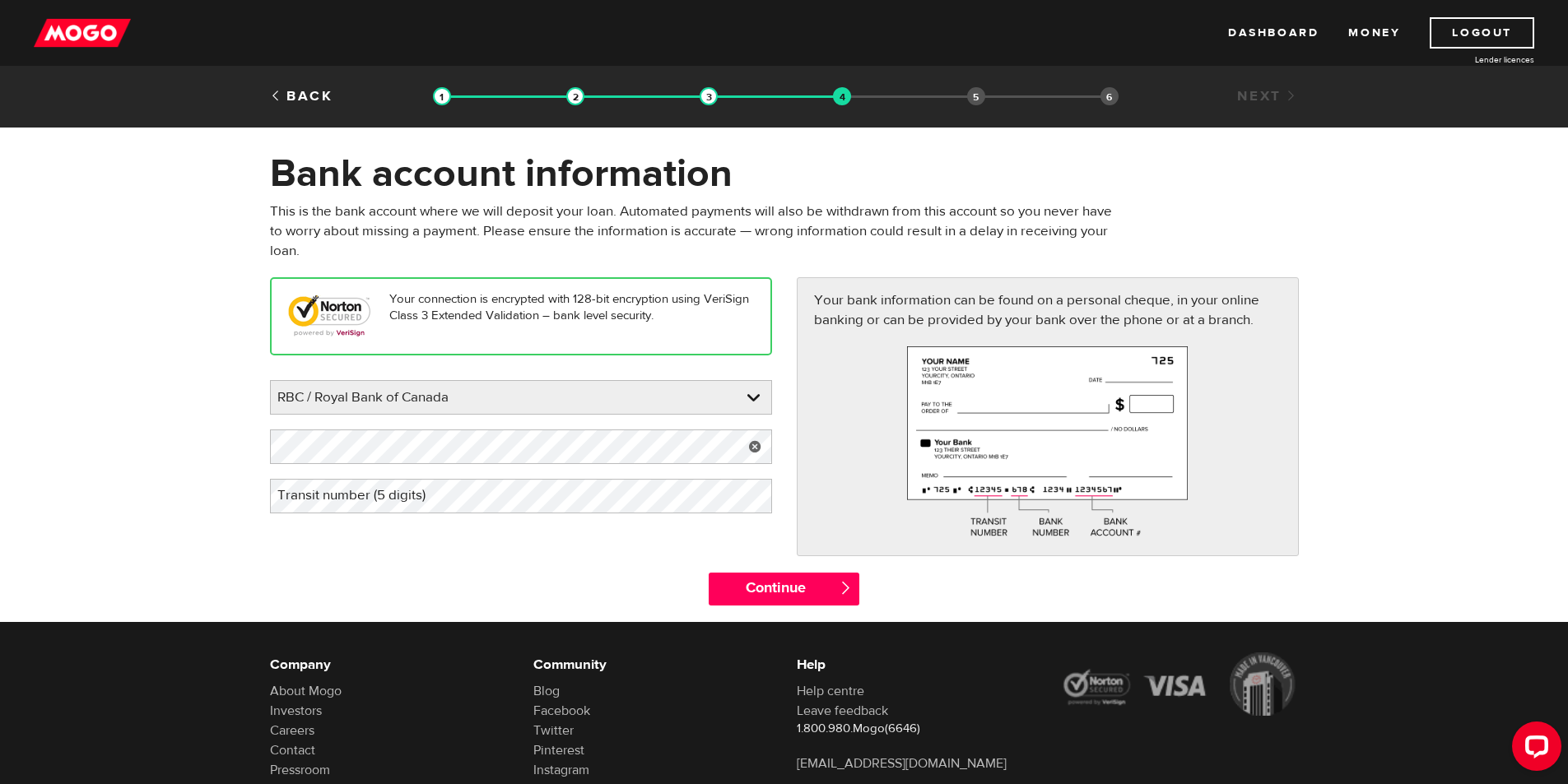
click at [378, 487] on label "Transit number (5 digits)" at bounding box center [364, 495] width 189 height 34
click at [773, 587] on input "Continue" at bounding box center [784, 588] width 150 height 33
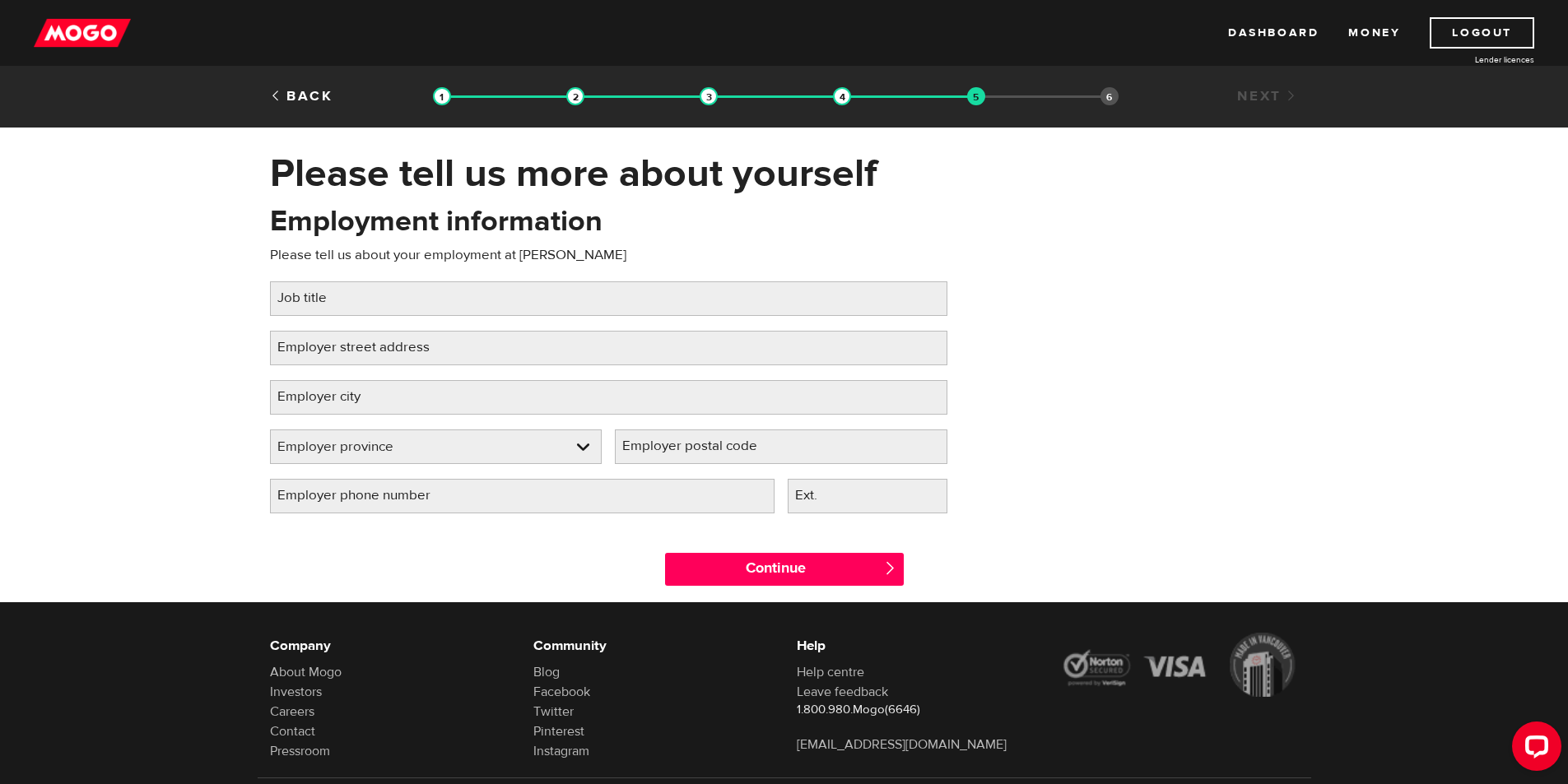
click at [358, 240] on div "Employment information Please tell us about your employment at Tim Hortons Job …" at bounding box center [609, 364] width 702 height 326
click at [356, 290] on label "Job title" at bounding box center [315, 298] width 90 height 34
click at [356, 290] on input "Job title" at bounding box center [609, 298] width 677 height 35
click at [309, 89] on link "Back" at bounding box center [301, 96] width 63 height 18
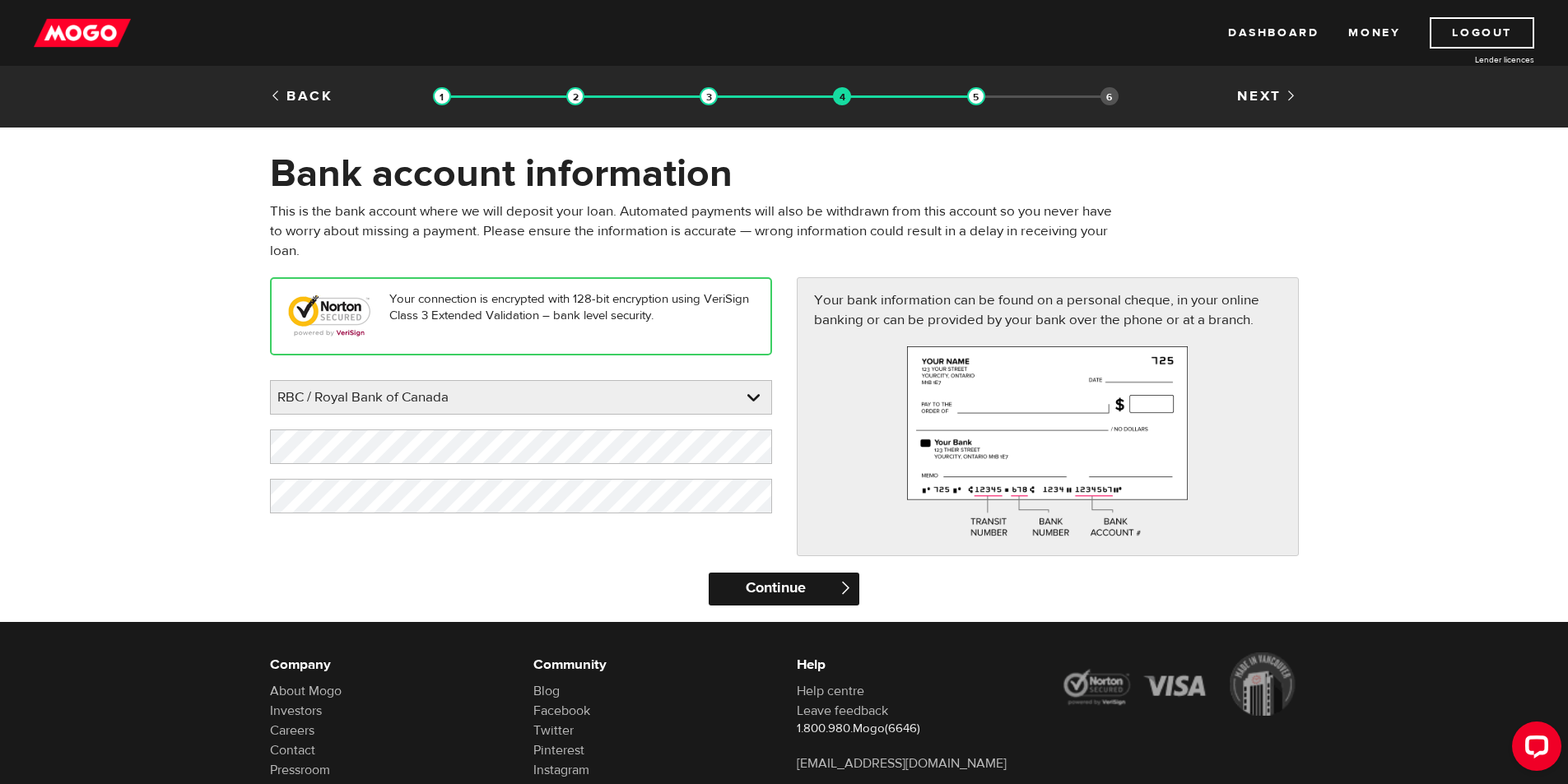
click at [795, 588] on input "Continue" at bounding box center [784, 588] width 150 height 33
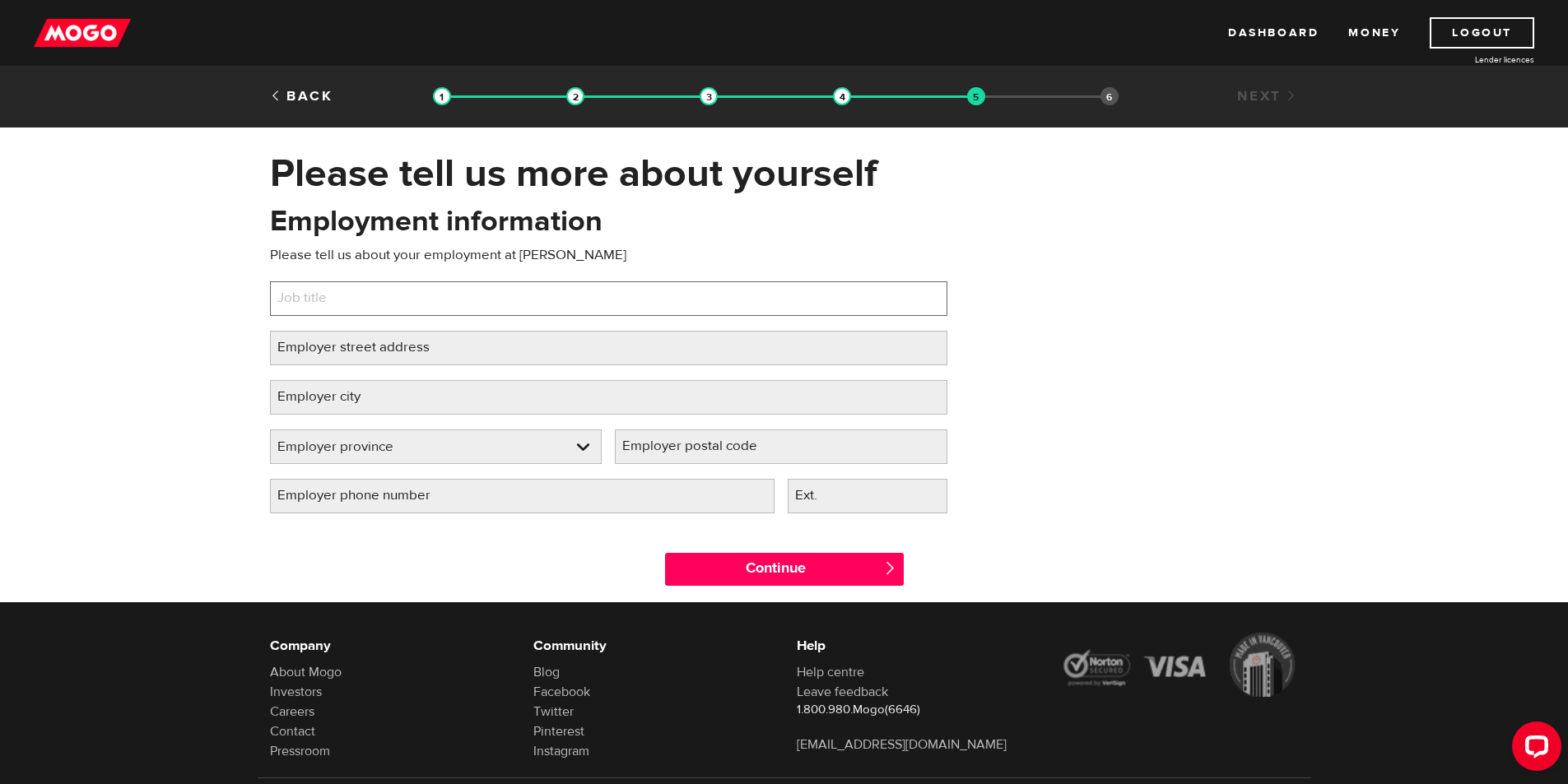
click at [450, 299] on input "Job title" at bounding box center [609, 298] width 677 height 35
type input "Manager"
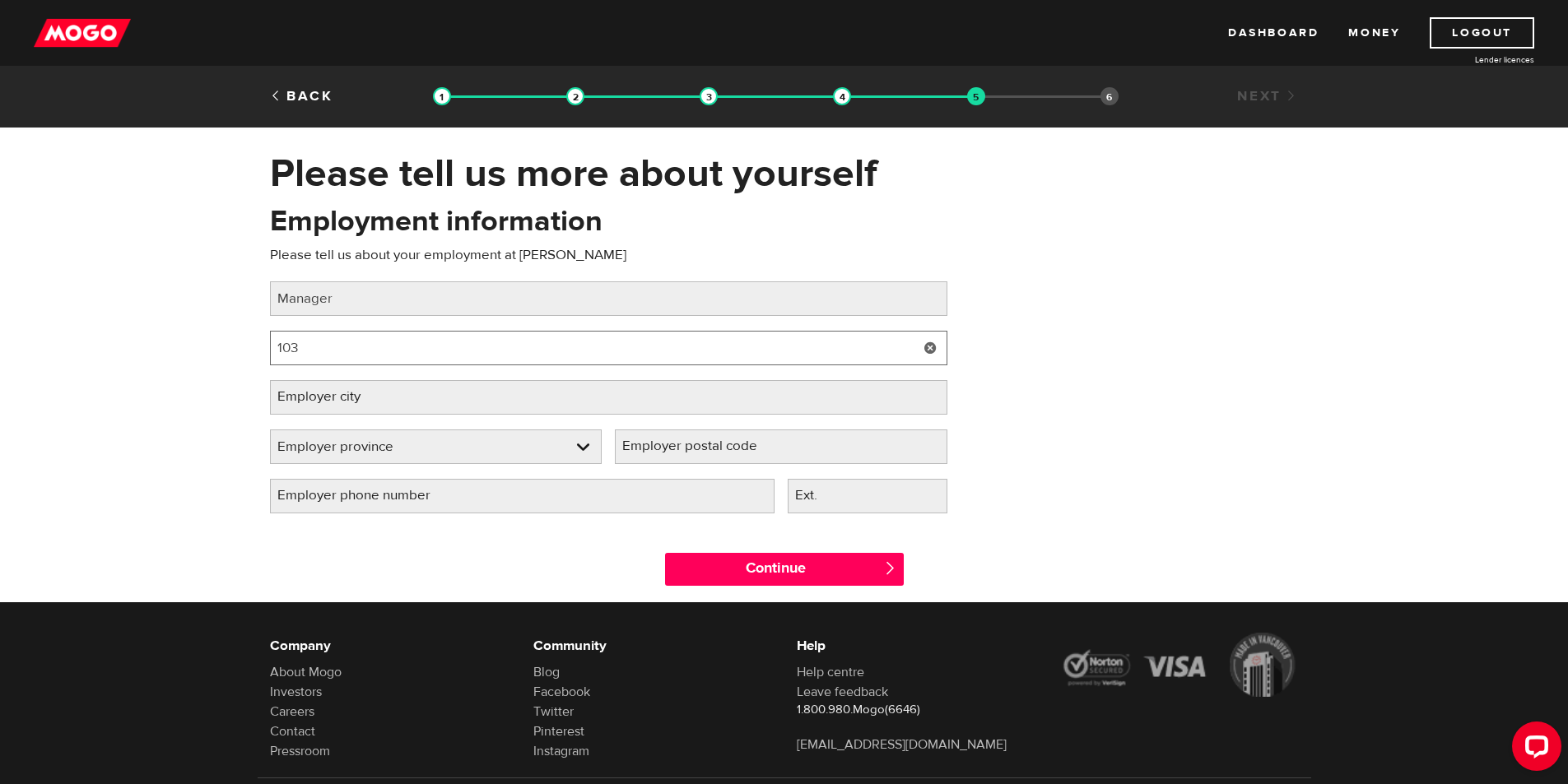
type input "[STREET_ADDRESS][PERSON_NAME]"
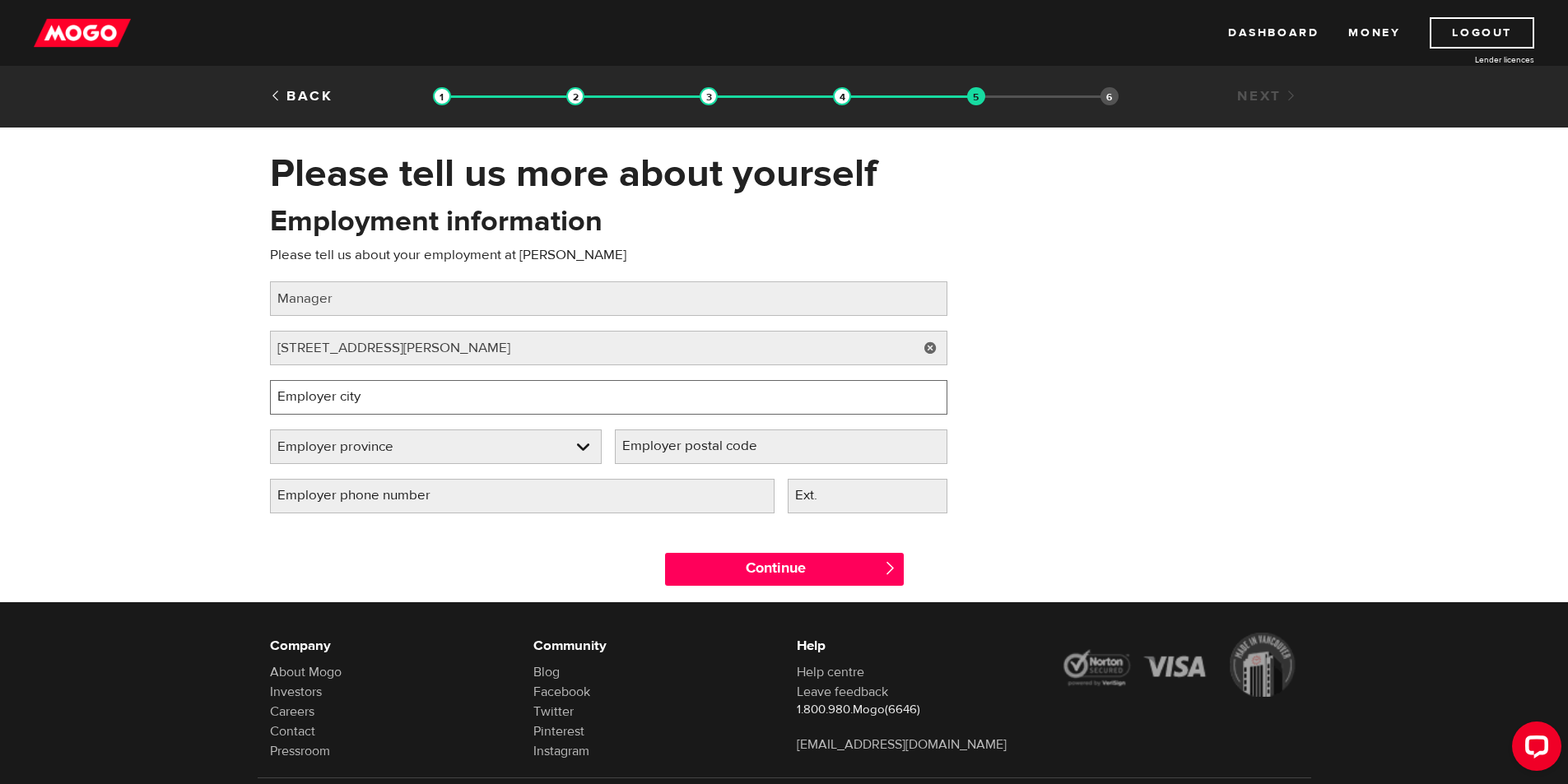
type input "[GEOGRAPHIC_DATA]"
select select "ON"
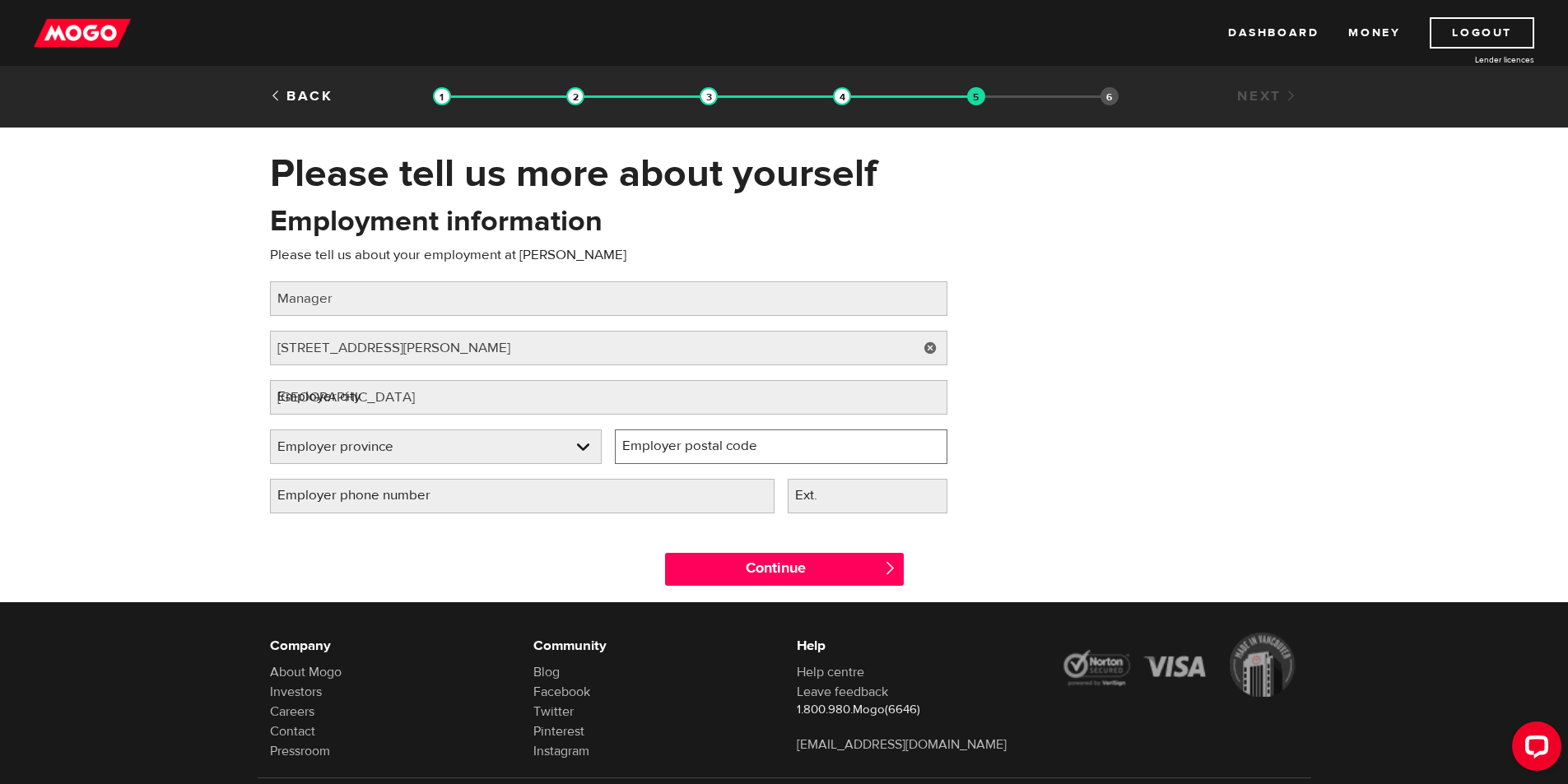
type input "L4A 0K2"
select select "ON"
click at [437, 487] on label "Employer phone number" at bounding box center [367, 495] width 194 height 34
click at [437, 487] on input "Employer phone number" at bounding box center [522, 495] width 504 height 35
click at [470, 536] on div "Continue " at bounding box center [784, 565] width 1053 height 74
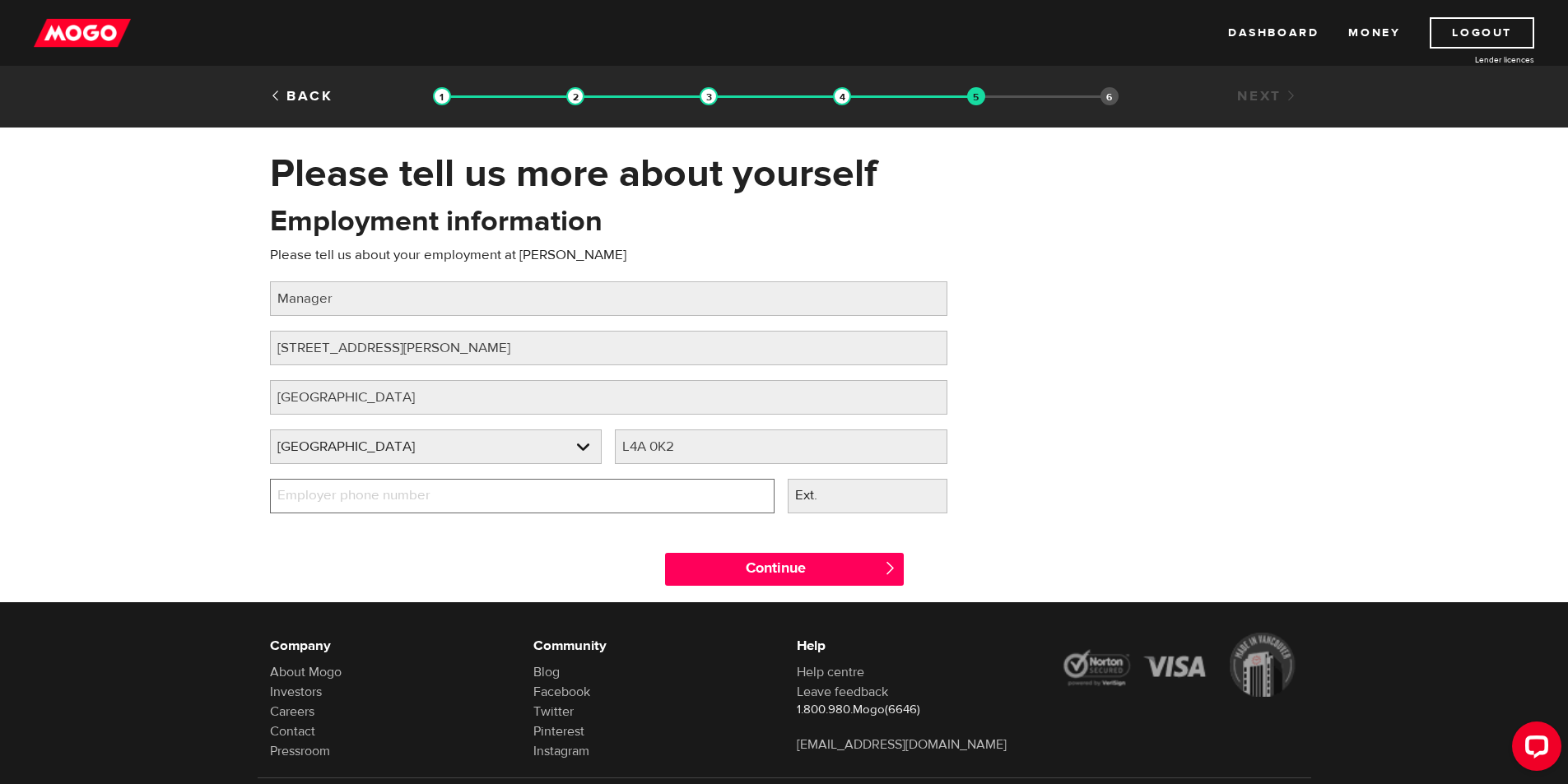
drag, startPoint x: 477, startPoint y: 492, endPoint x: 502, endPoint y: 486, distance: 25.7
click at [477, 492] on input "Employer phone number" at bounding box center [522, 495] width 504 height 35
type input "(905) 642-8680"
click at [552, 572] on div "Continue " at bounding box center [784, 565] width 1053 height 74
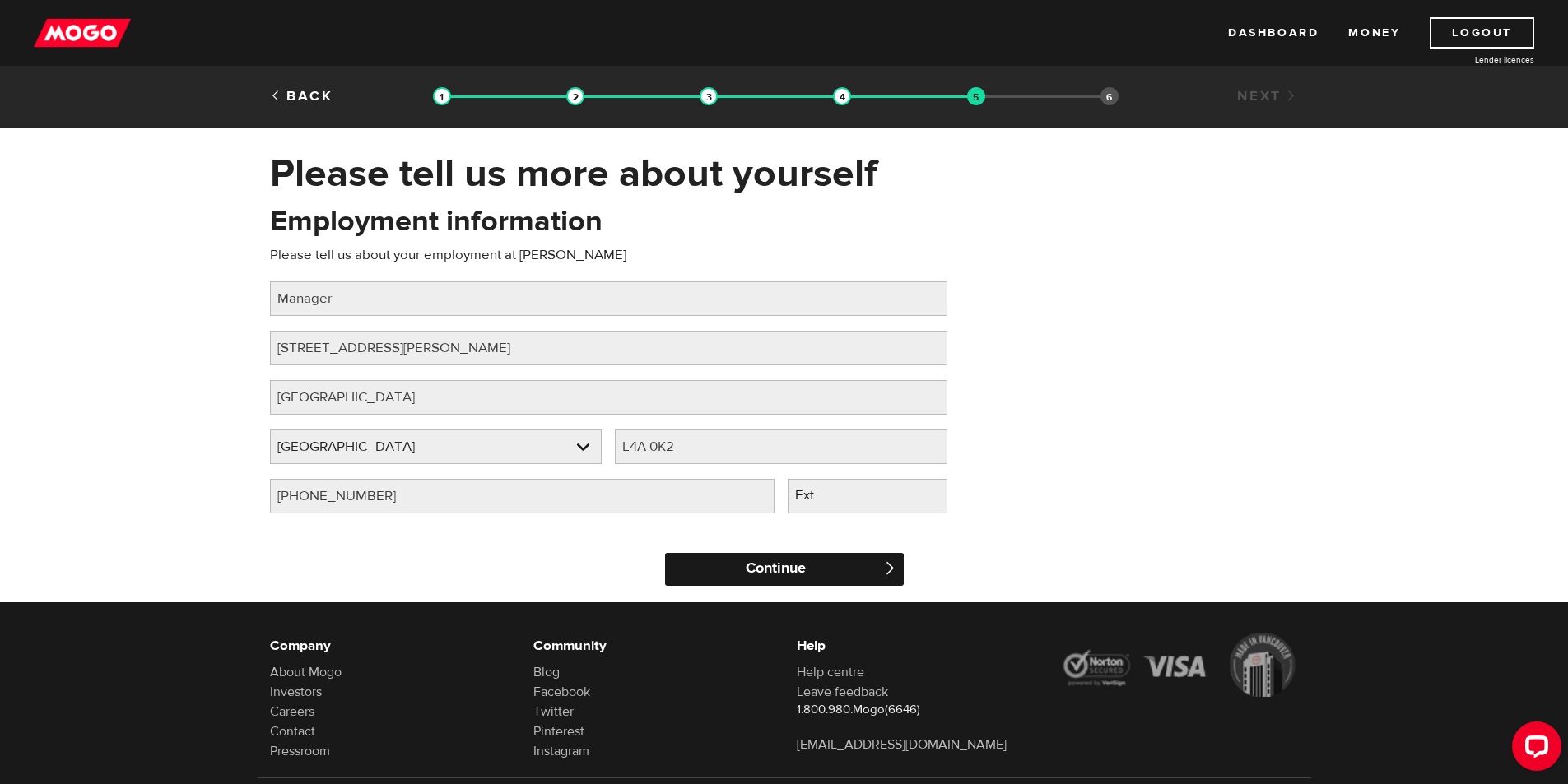
click at [723, 582] on input "Continue" at bounding box center [784, 569] width 239 height 33
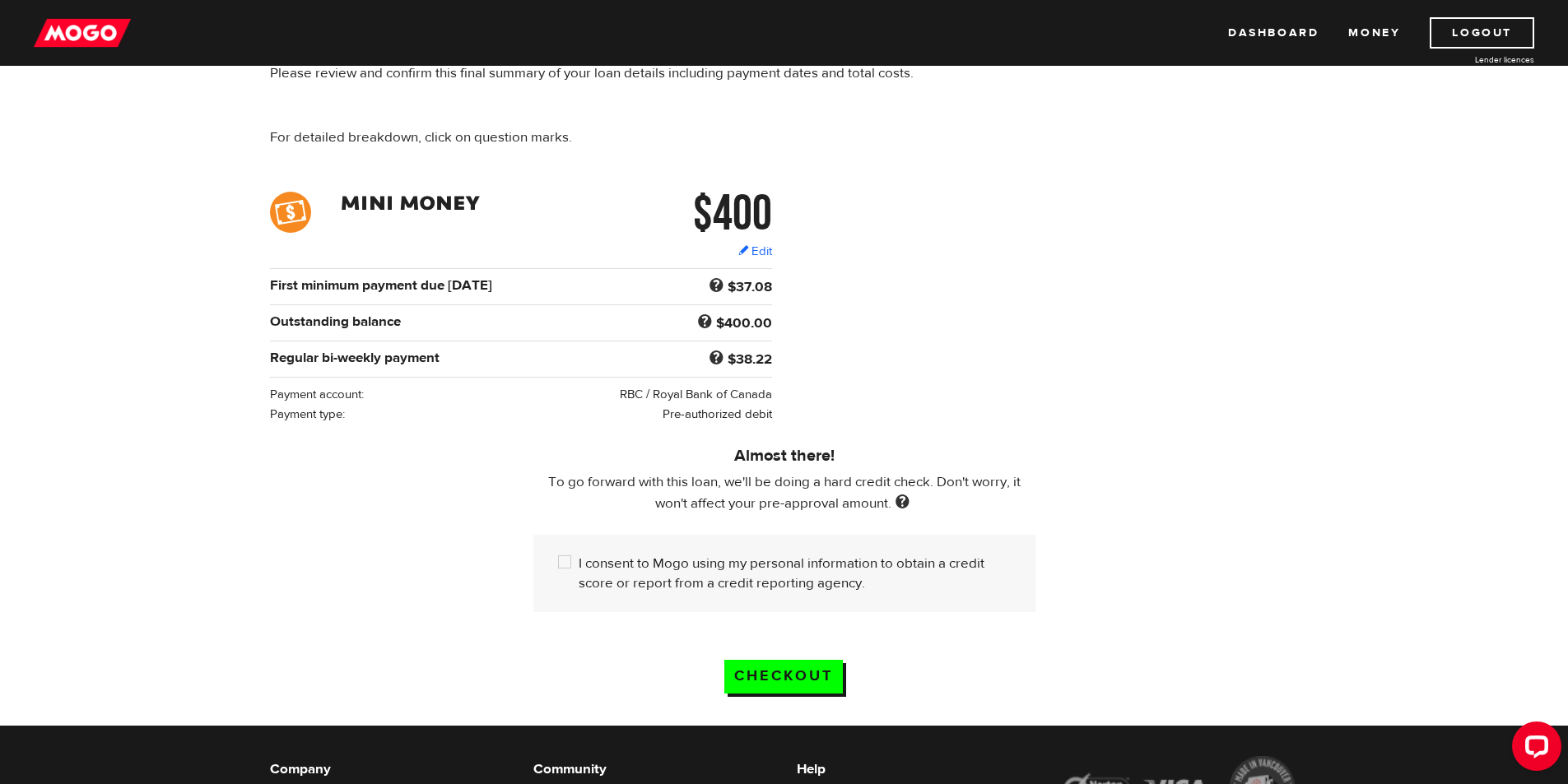
scroll to position [273, 0]
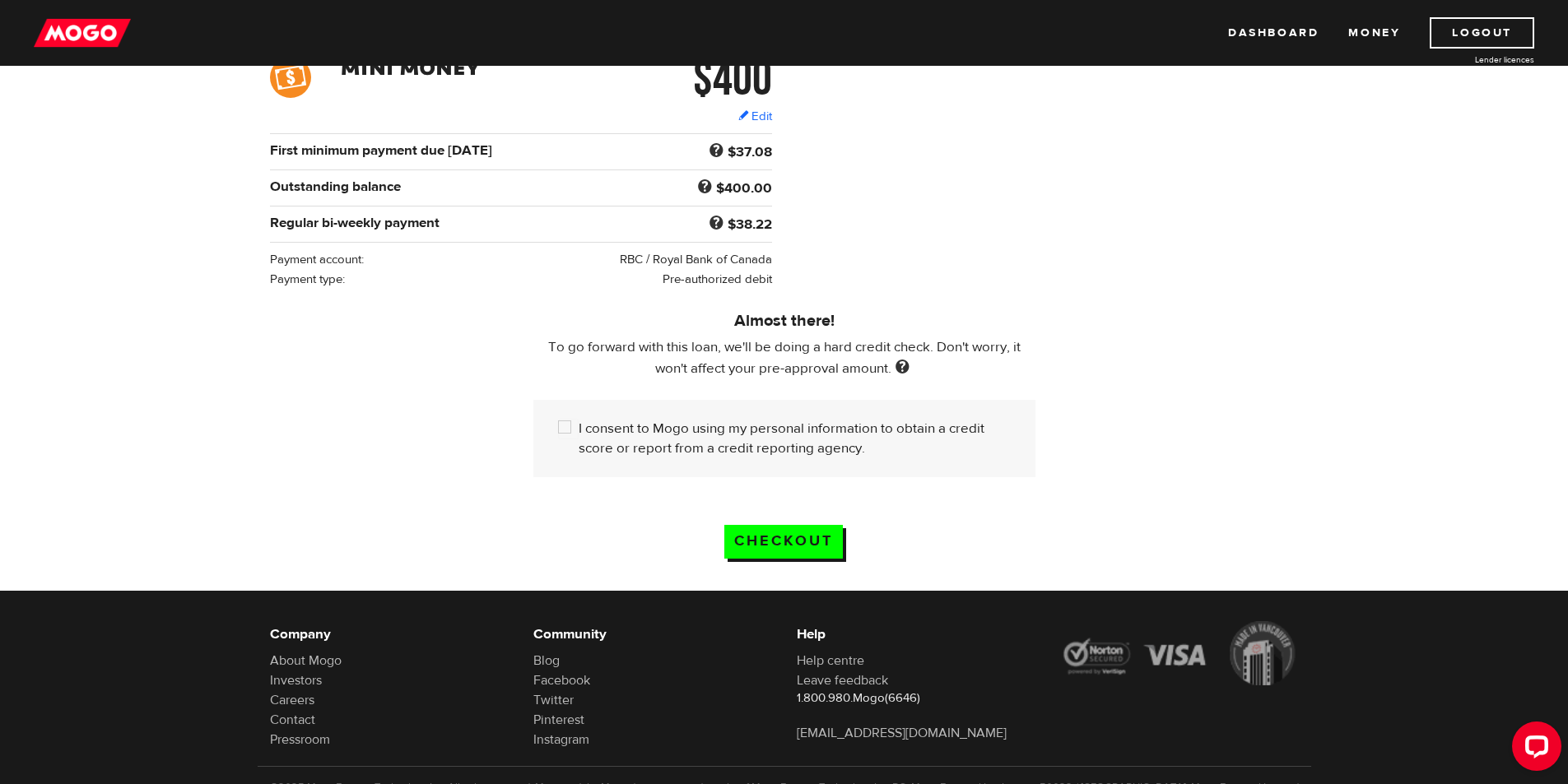
drag, startPoint x: 844, startPoint y: 404, endPoint x: 852, endPoint y: 473, distance: 69.5
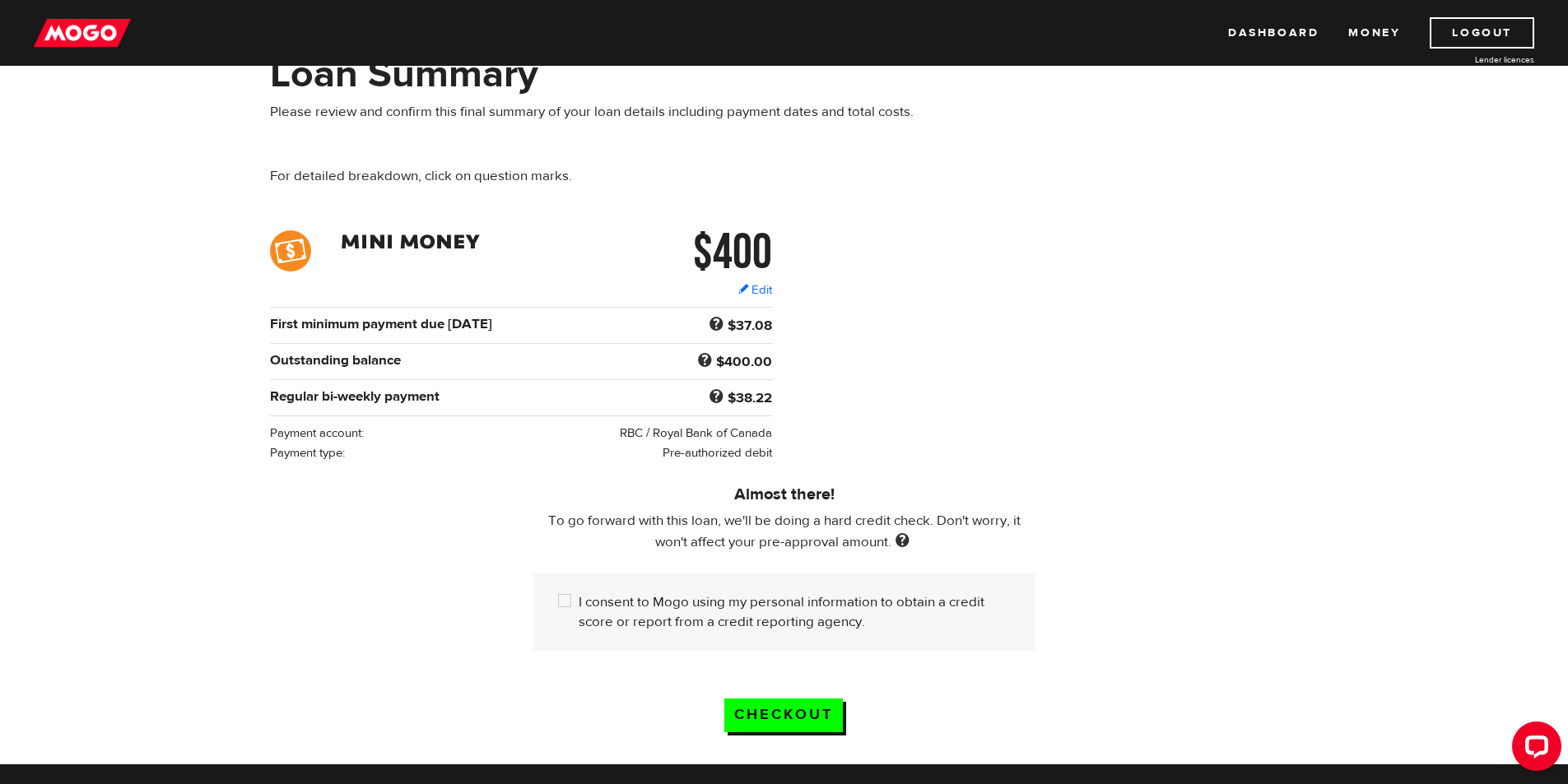
scroll to position [40, 0]
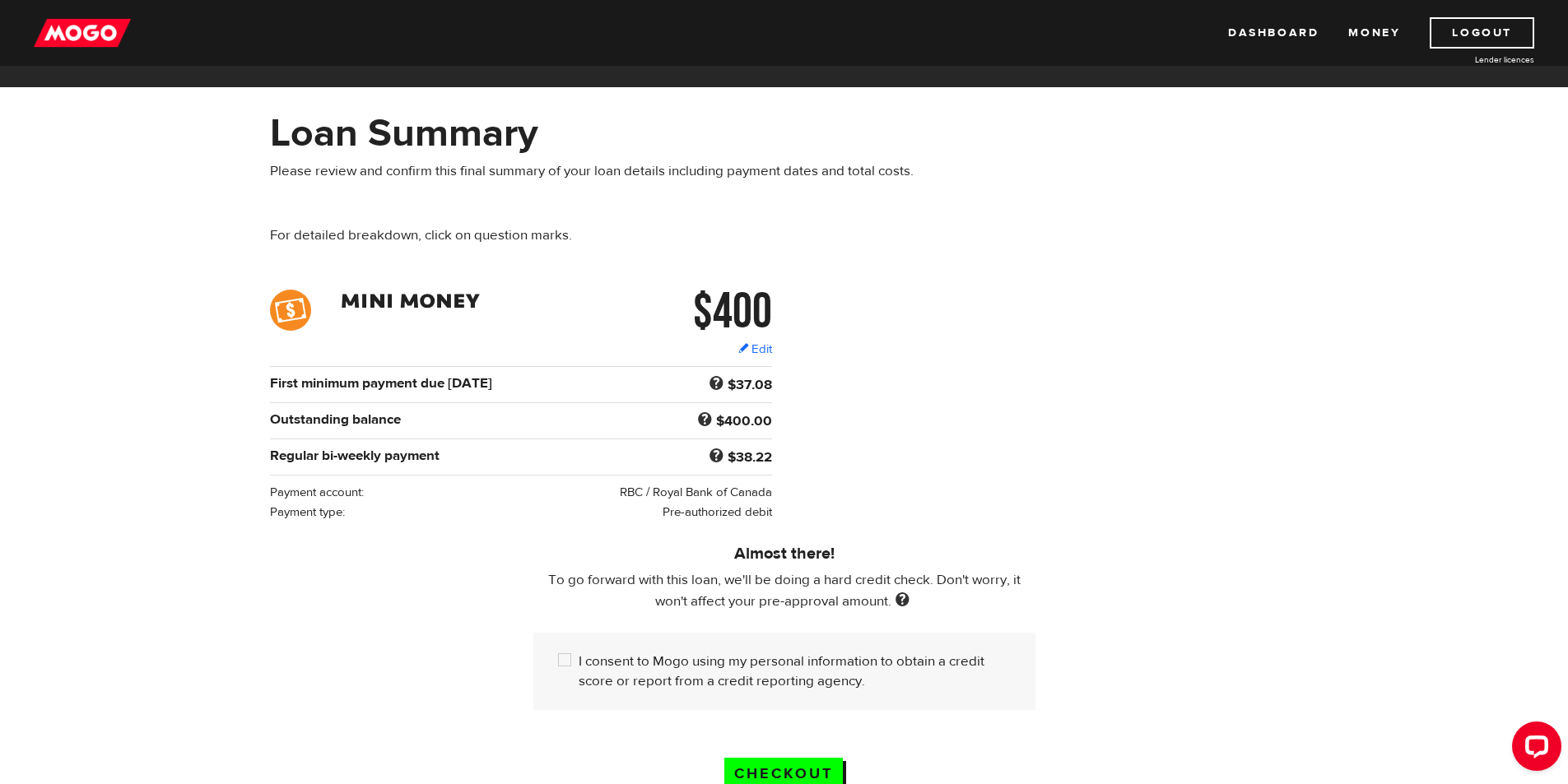
drag, startPoint x: 665, startPoint y: 462, endPoint x: 683, endPoint y: 397, distance: 67.4
click at [562, 654] on input "I consent to Mogo using my personal information to obtain a credit score or rep…" at bounding box center [568, 662] width 21 height 21
checkbox input "true"
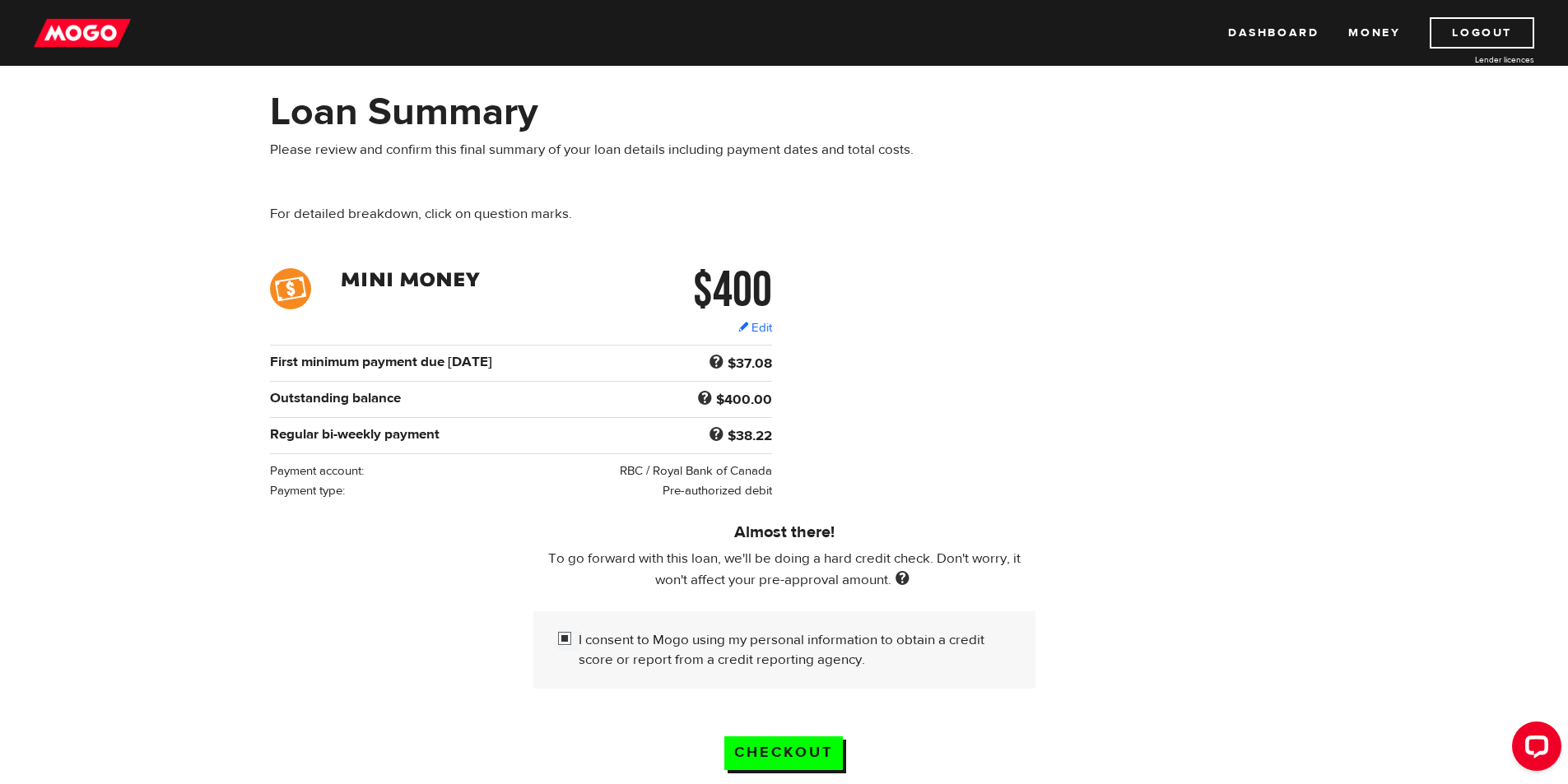
scroll to position [165, 0]
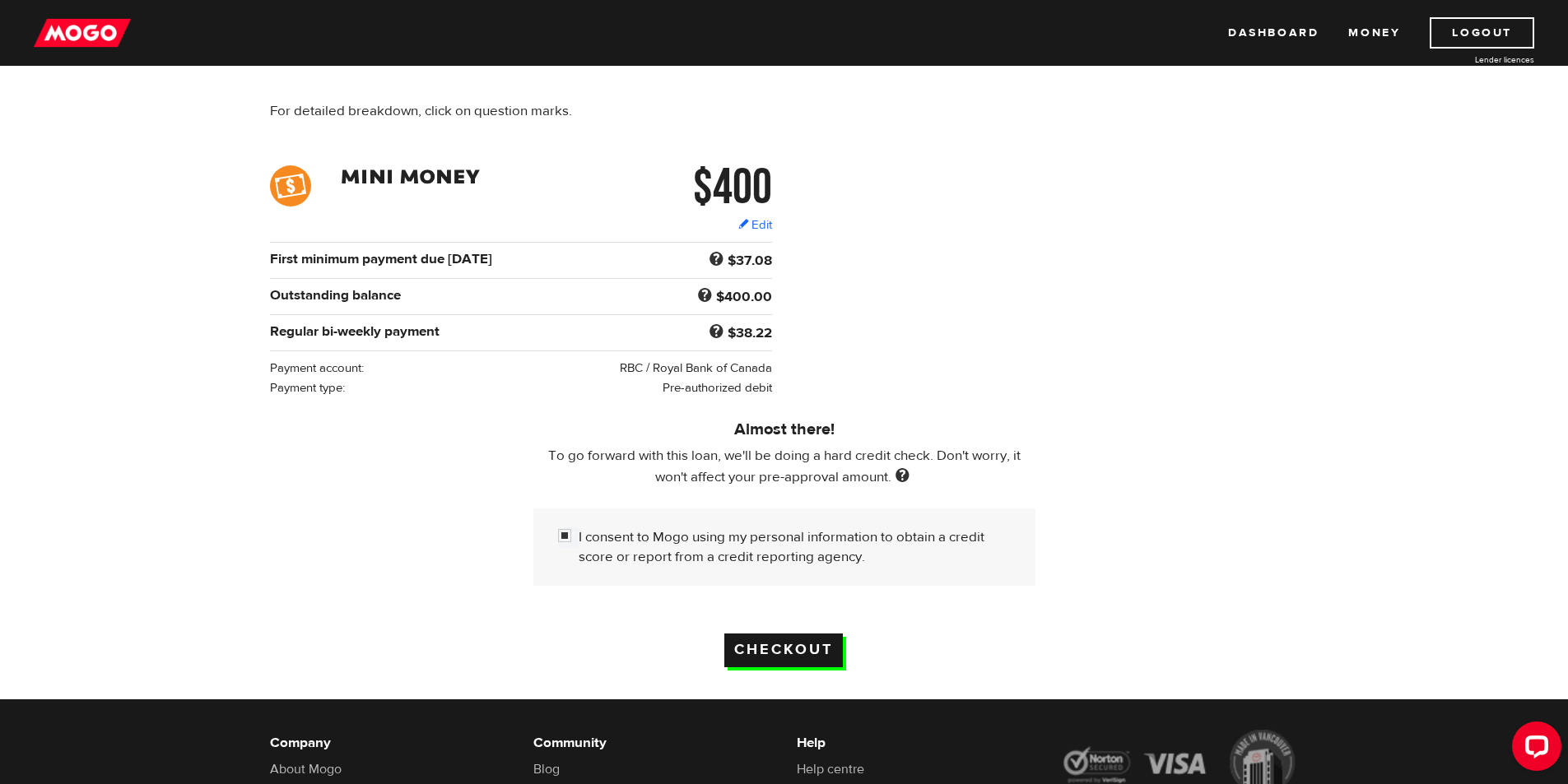
click at [778, 642] on input "Checkout" at bounding box center [784, 651] width 119 height 34
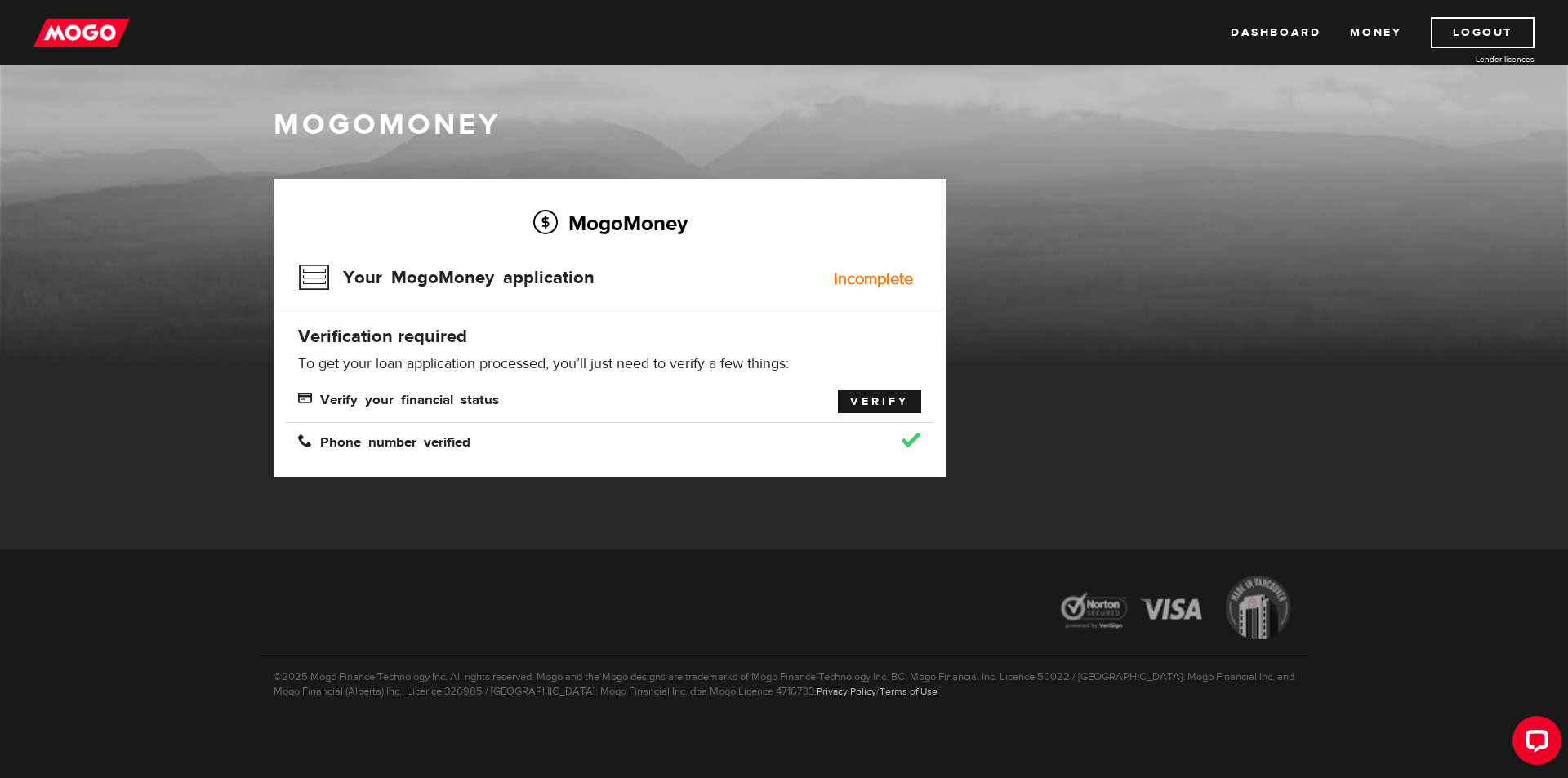
click at [901, 410] on link "Verify" at bounding box center [879, 401] width 83 height 22
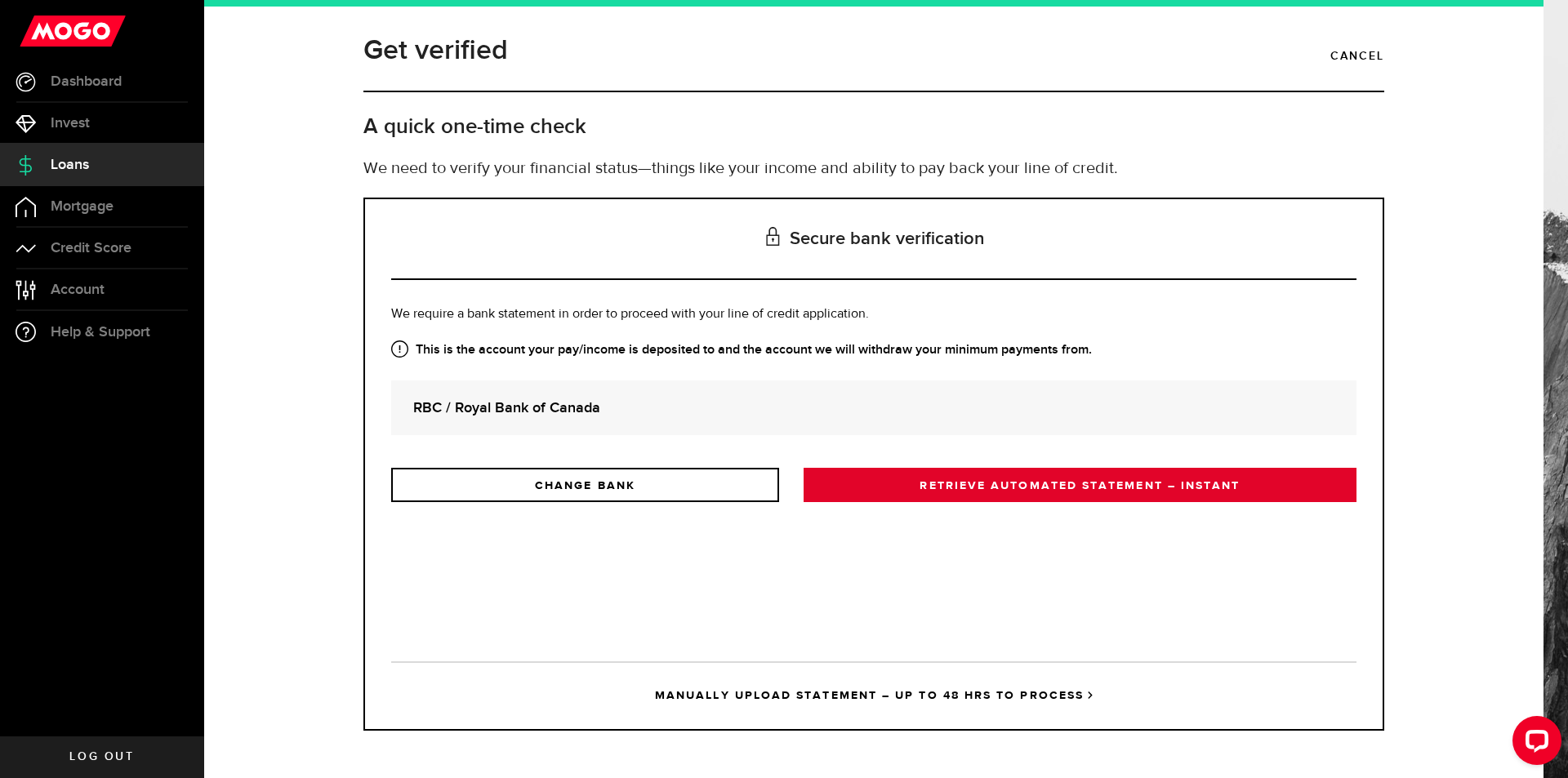
click at [888, 491] on link "RETRIEVE AUTOMATED STATEMENT – INSTANT" at bounding box center [1080, 484] width 553 height 35
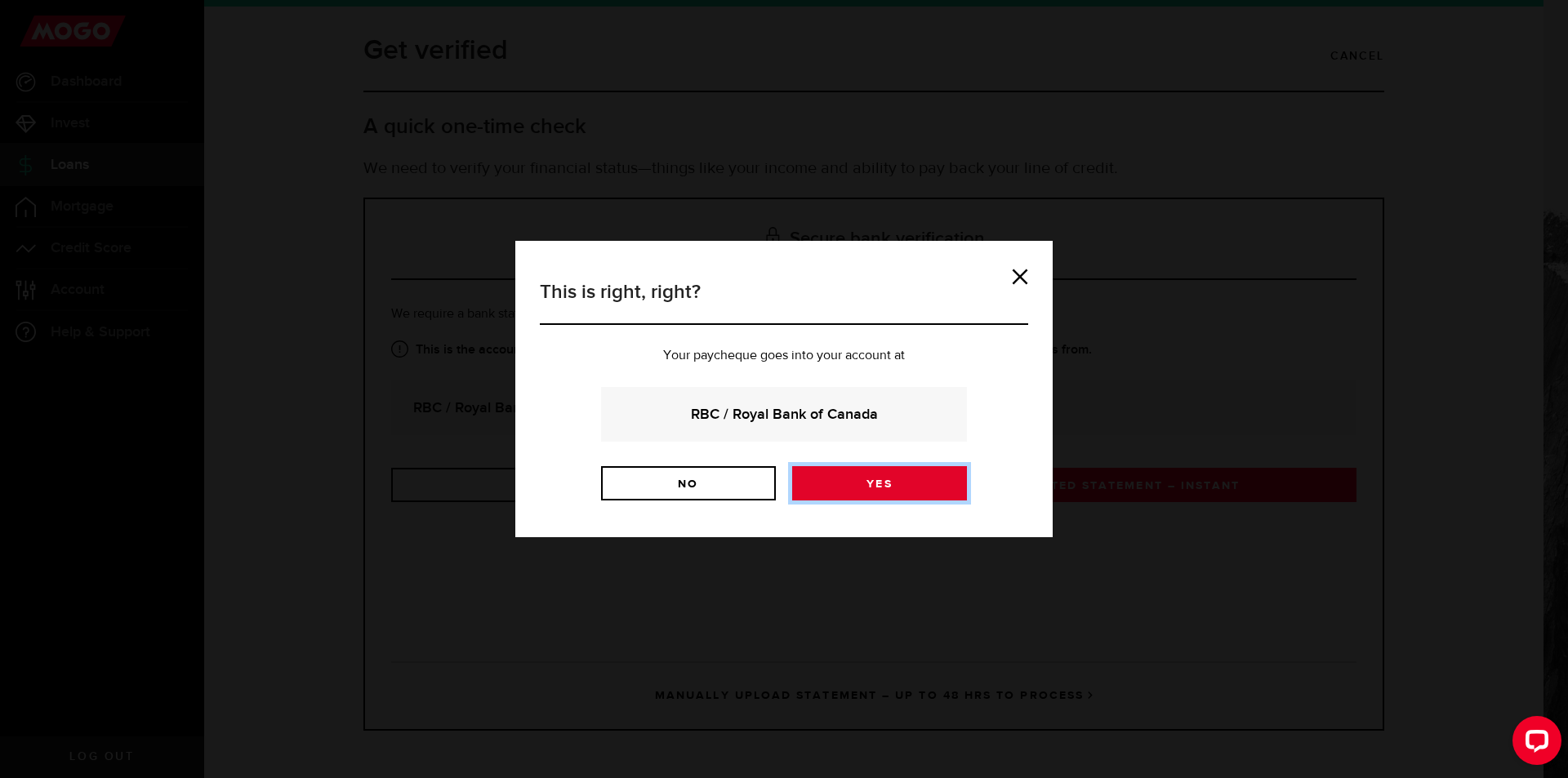
click at [859, 479] on link "Yes" at bounding box center [879, 483] width 175 height 35
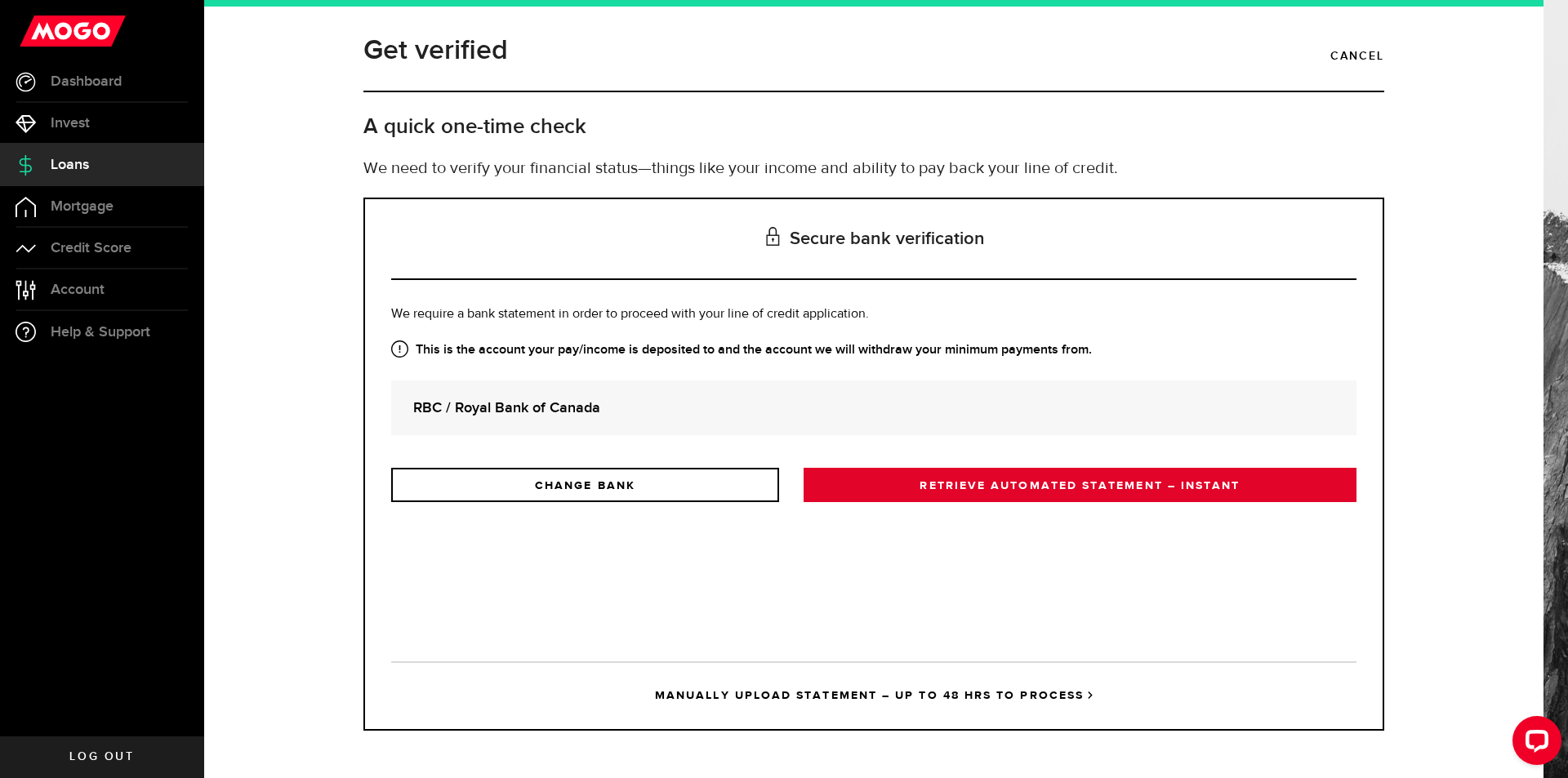
click at [1003, 480] on link "RETRIEVE AUTOMATED STATEMENT – INSTANT" at bounding box center [1080, 484] width 553 height 35
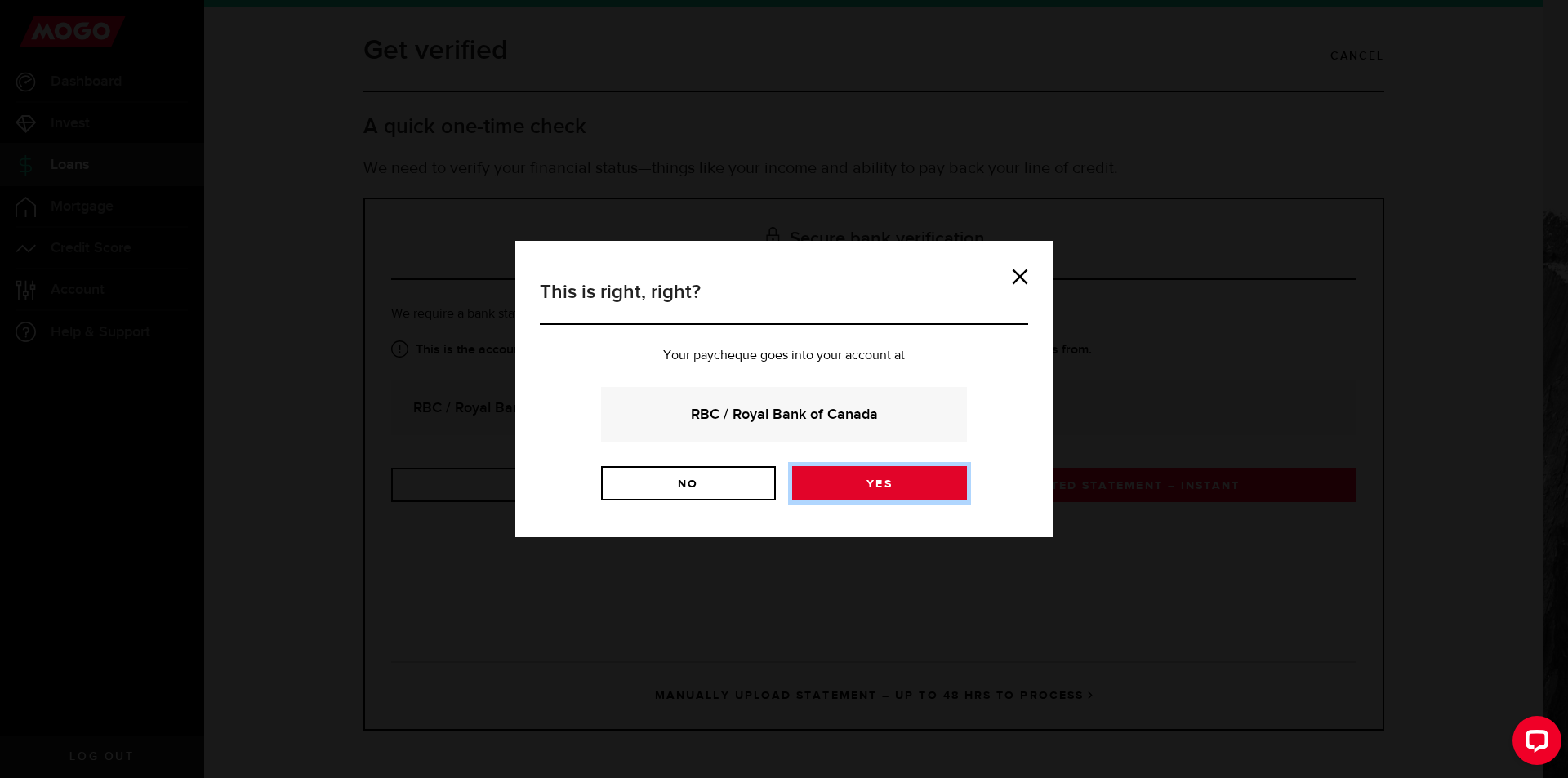
click at [881, 483] on link "Yes" at bounding box center [879, 483] width 175 height 35
